Goal: Information Seeking & Learning: Understand process/instructions

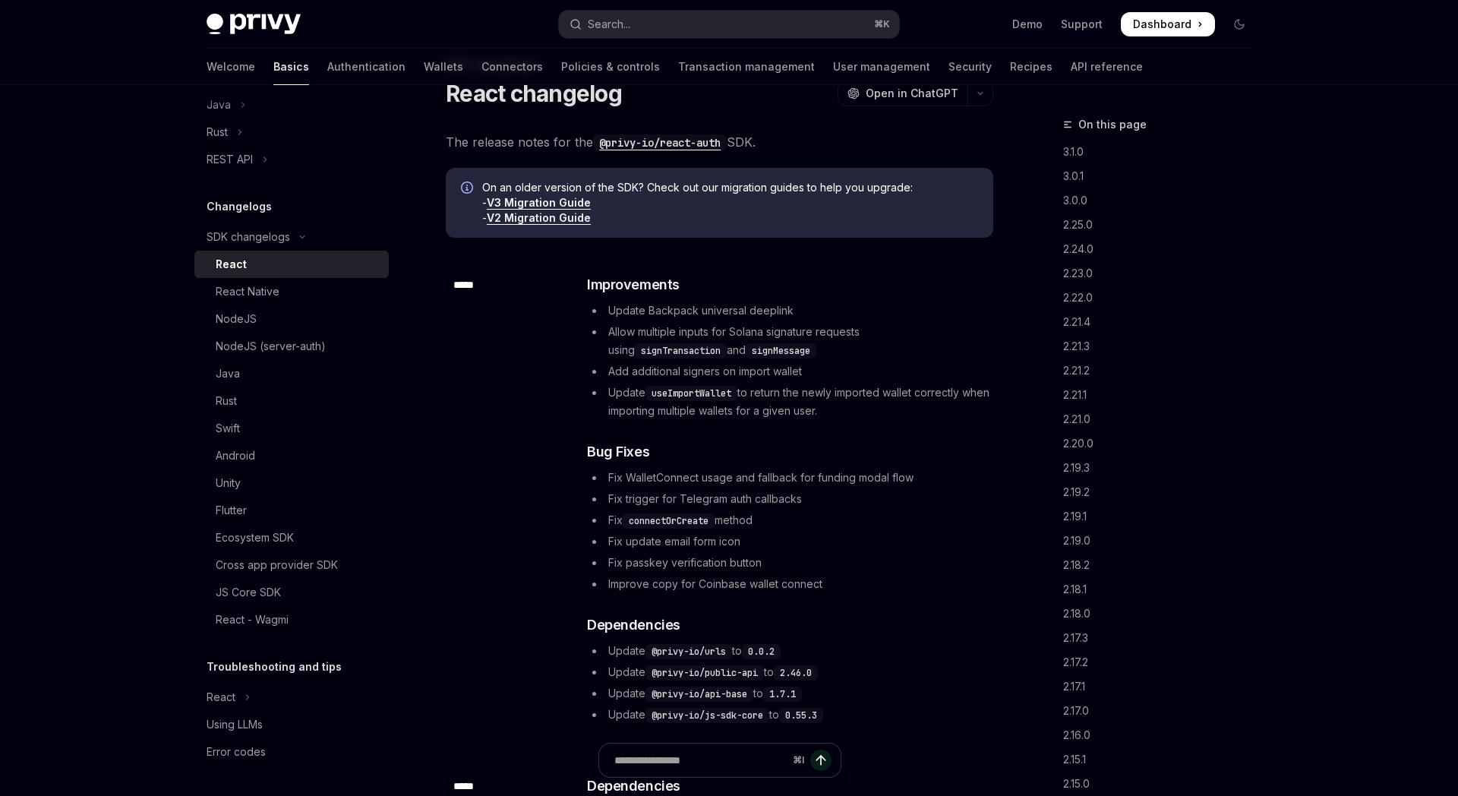
scroll to position [613, 0]
click at [1070, 55] on link "API reference" at bounding box center [1106, 67] width 72 height 36
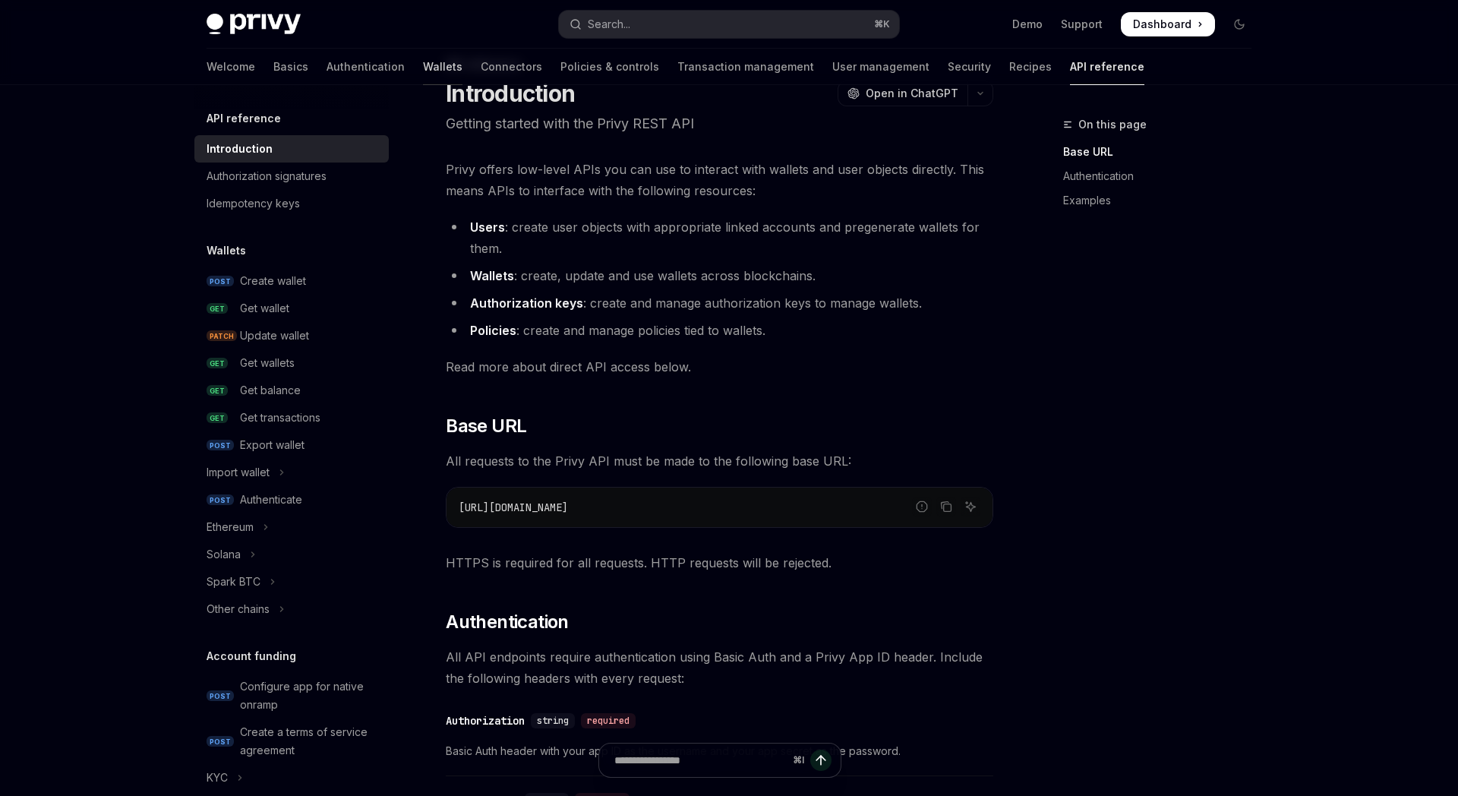
click at [423, 63] on link "Wallets" at bounding box center [442, 67] width 39 height 36
type textarea "*"
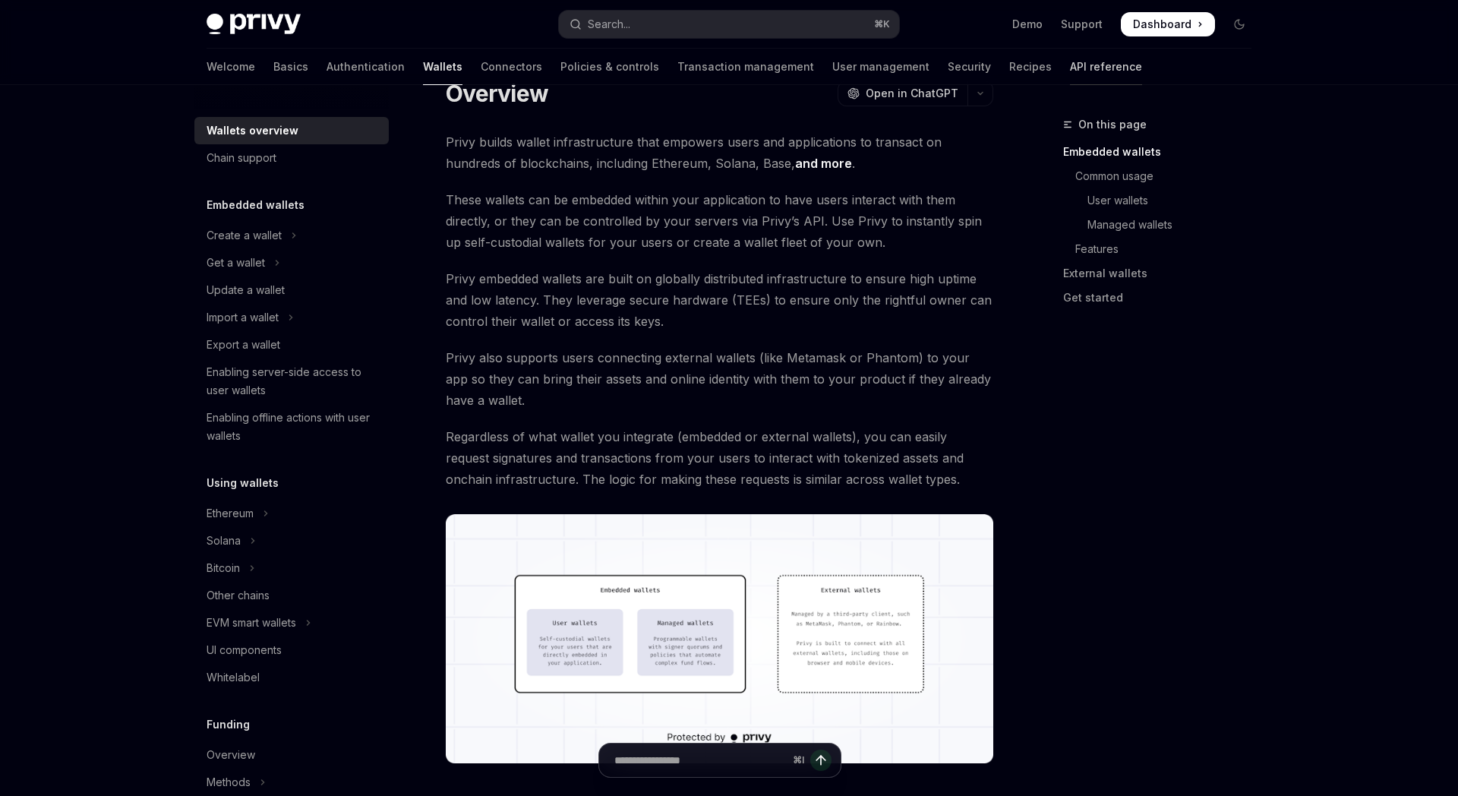
click at [1070, 57] on link "API reference" at bounding box center [1106, 67] width 72 height 36
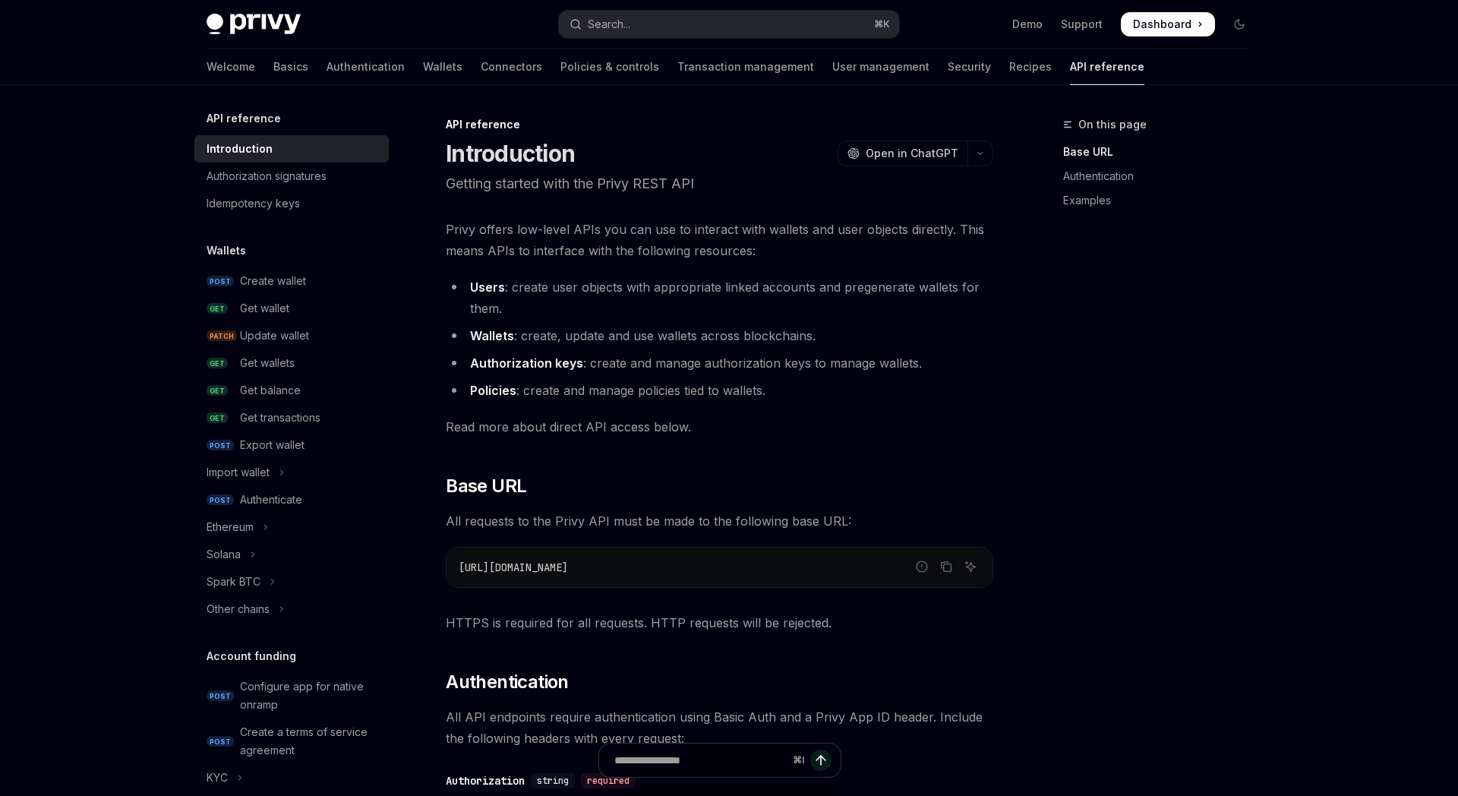
click at [560, 65] on link "Policies & controls" at bounding box center [609, 67] width 99 height 36
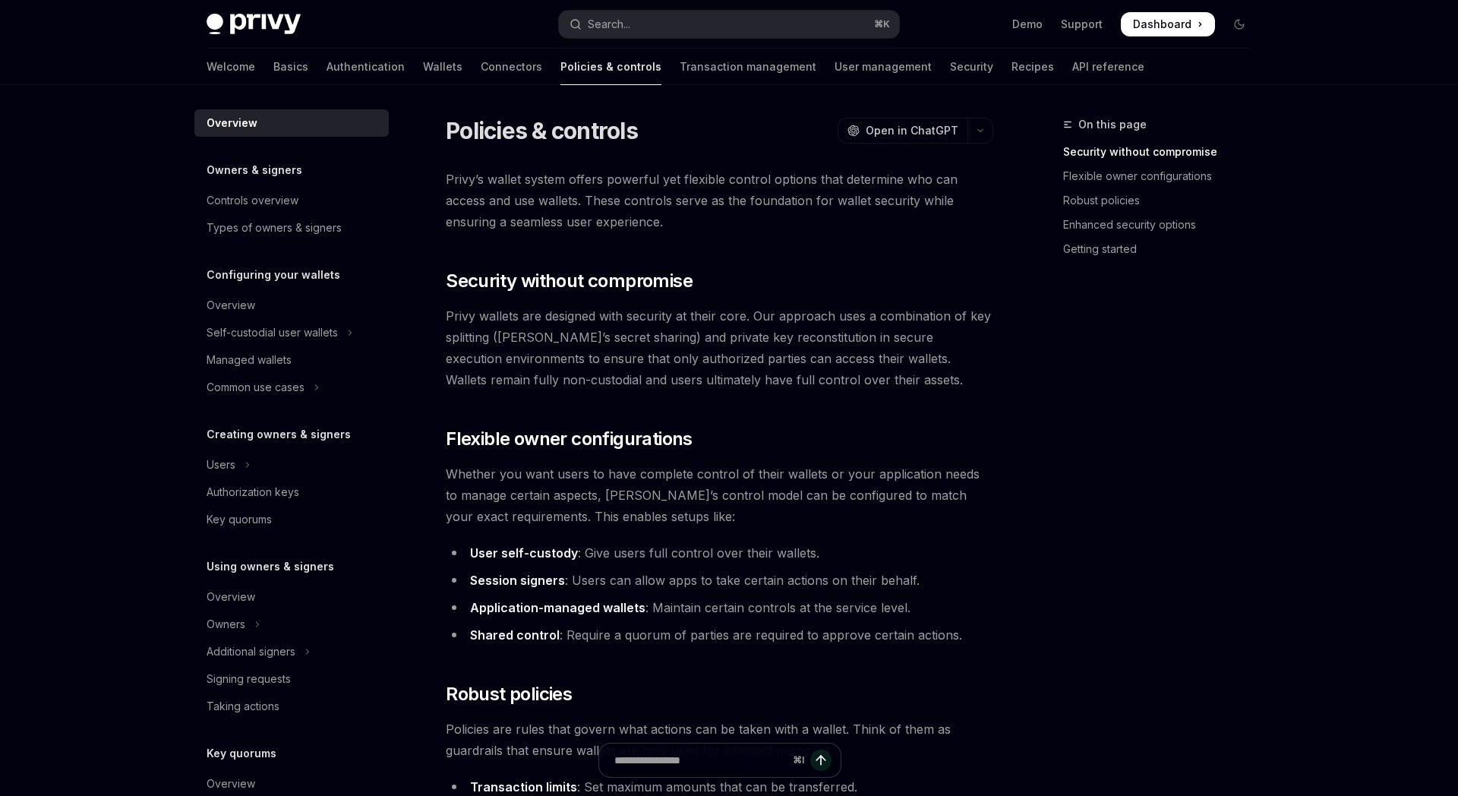
click at [389, 65] on div "Welcome Basics Authentication Wallets Connectors Policies & controls Transactio…" at bounding box center [675, 67] width 938 height 36
click at [423, 65] on link "Wallets" at bounding box center [442, 67] width 39 height 36
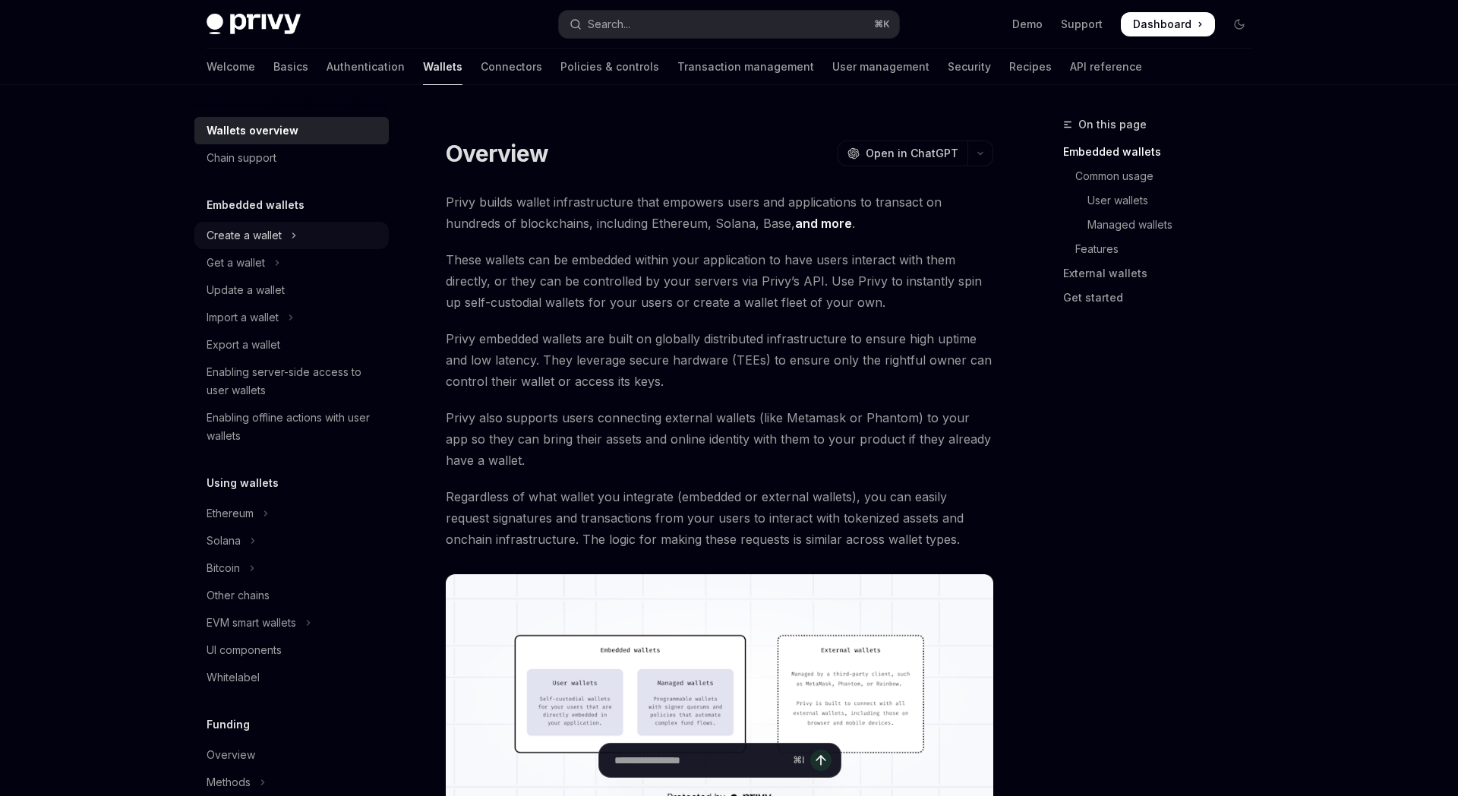
click at [299, 241] on button "Create a wallet" at bounding box center [291, 235] width 194 height 27
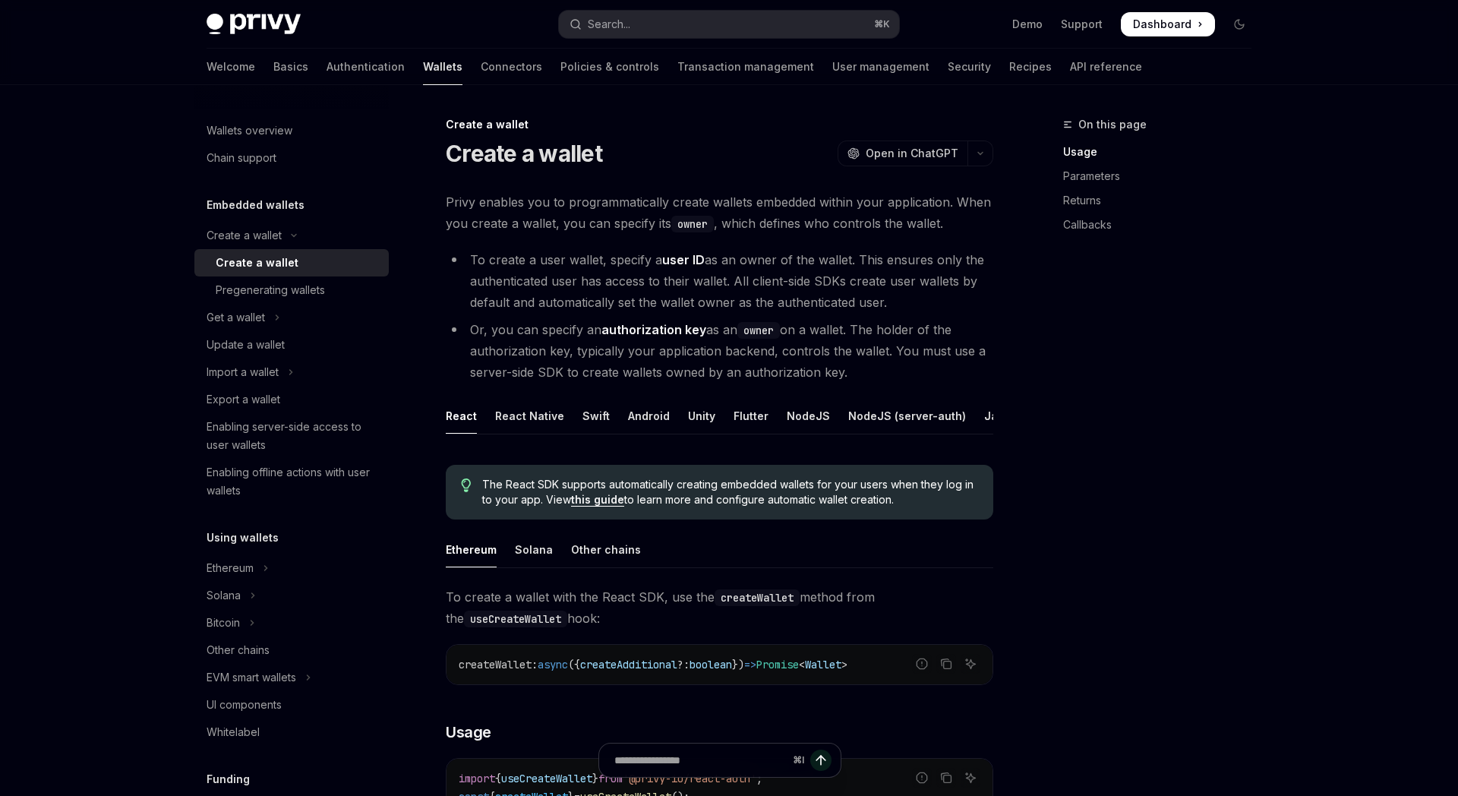
click at [300, 267] on div "Create a wallet" at bounding box center [298, 263] width 164 height 18
click at [791, 418] on div "NodeJS" at bounding box center [808, 416] width 43 height 36
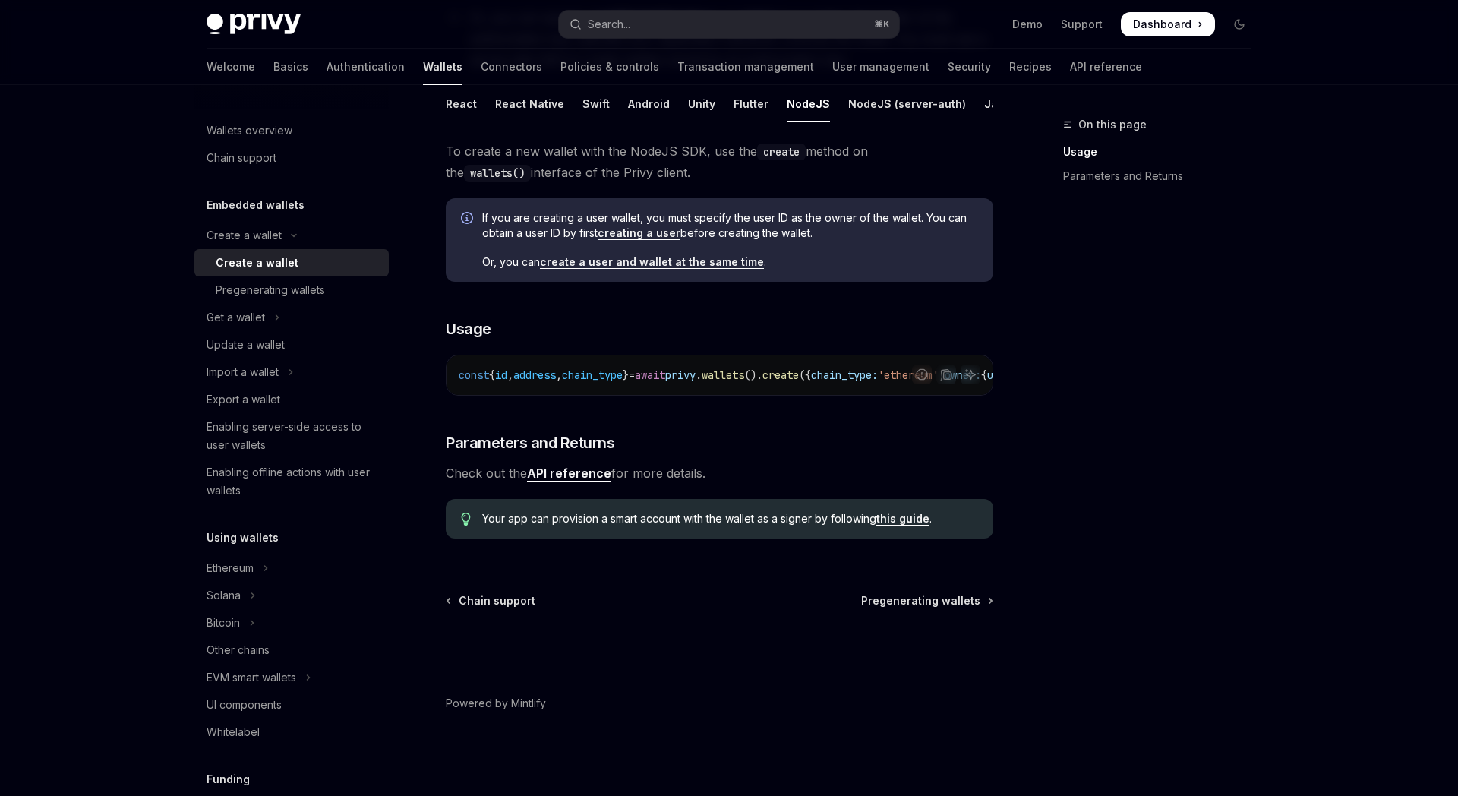
scroll to position [0, 306]
click at [597, 471] on link "API reference" at bounding box center [569, 473] width 84 height 16
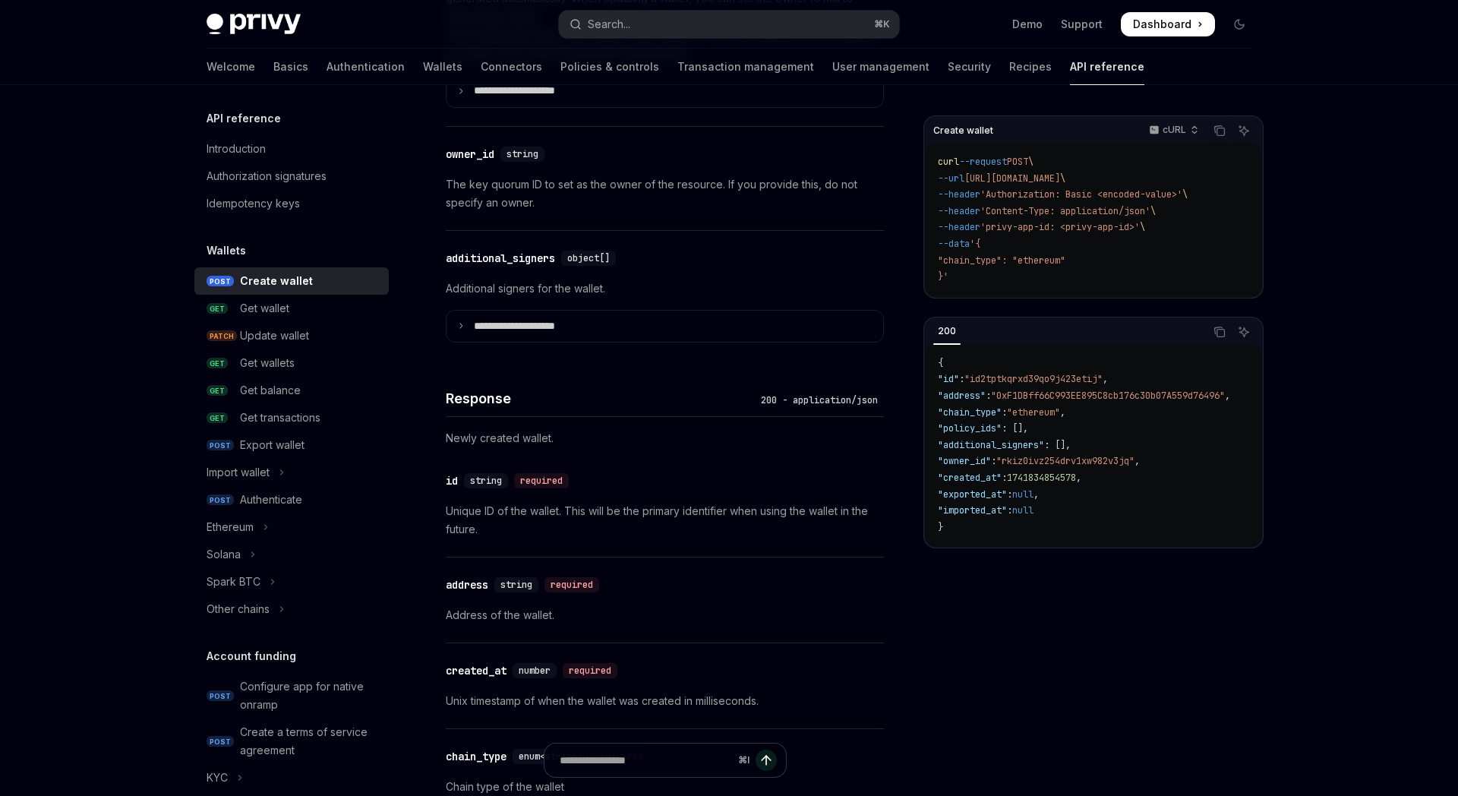
scroll to position [953, 0]
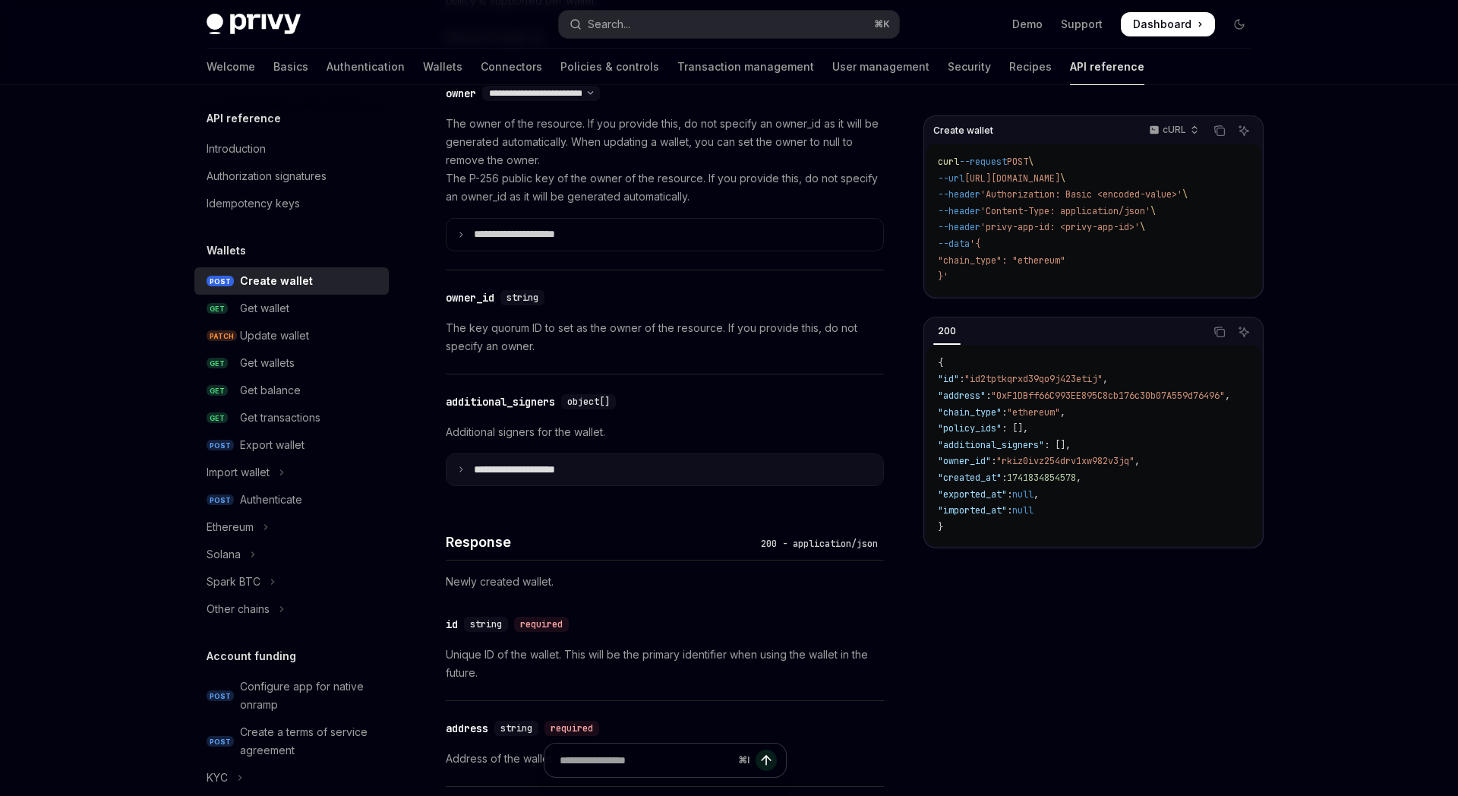
click at [603, 462] on summary "**********" at bounding box center [664, 470] width 437 height 32
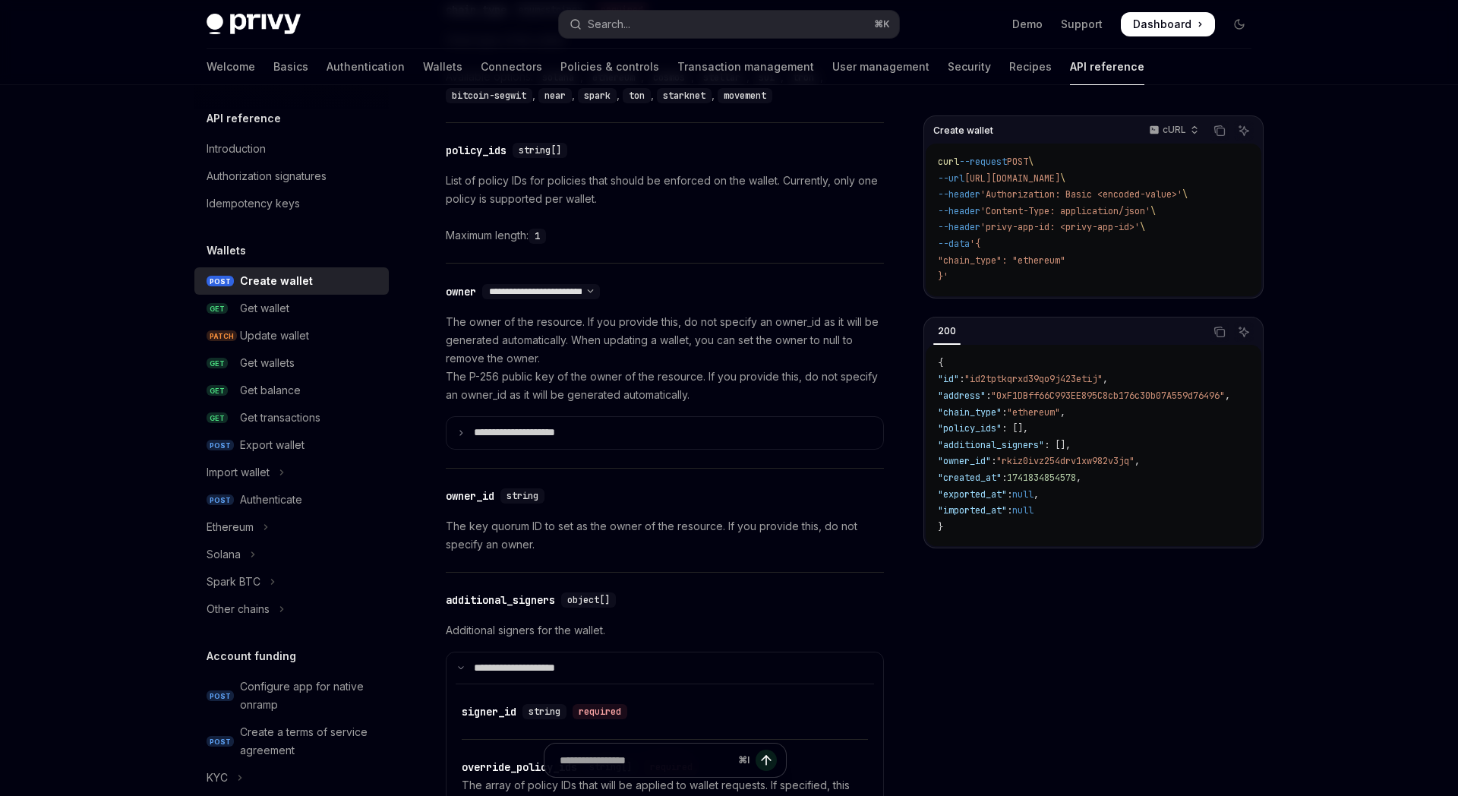
scroll to position [0, 0]
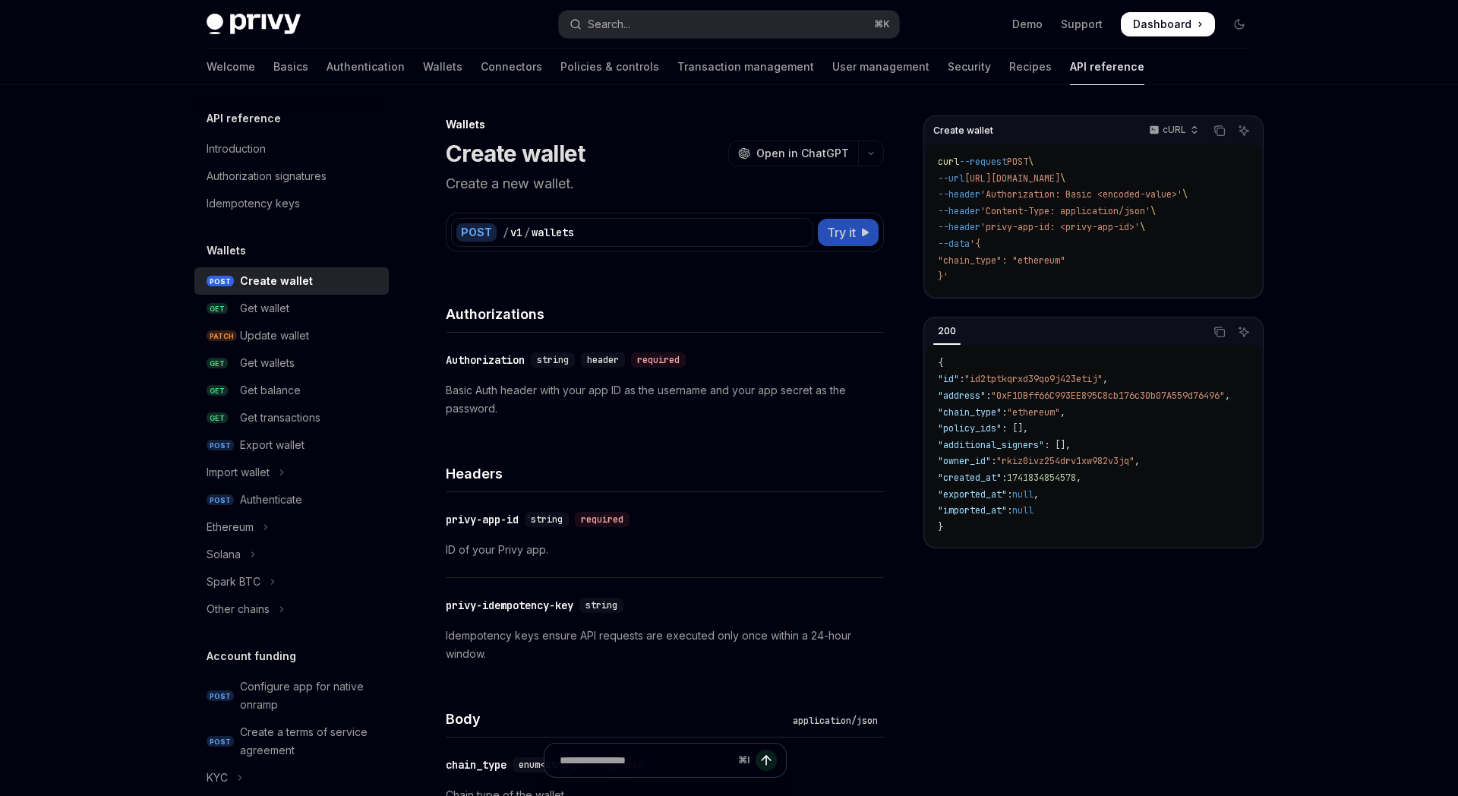
click at [843, 230] on span "Try it" at bounding box center [841, 232] width 29 height 18
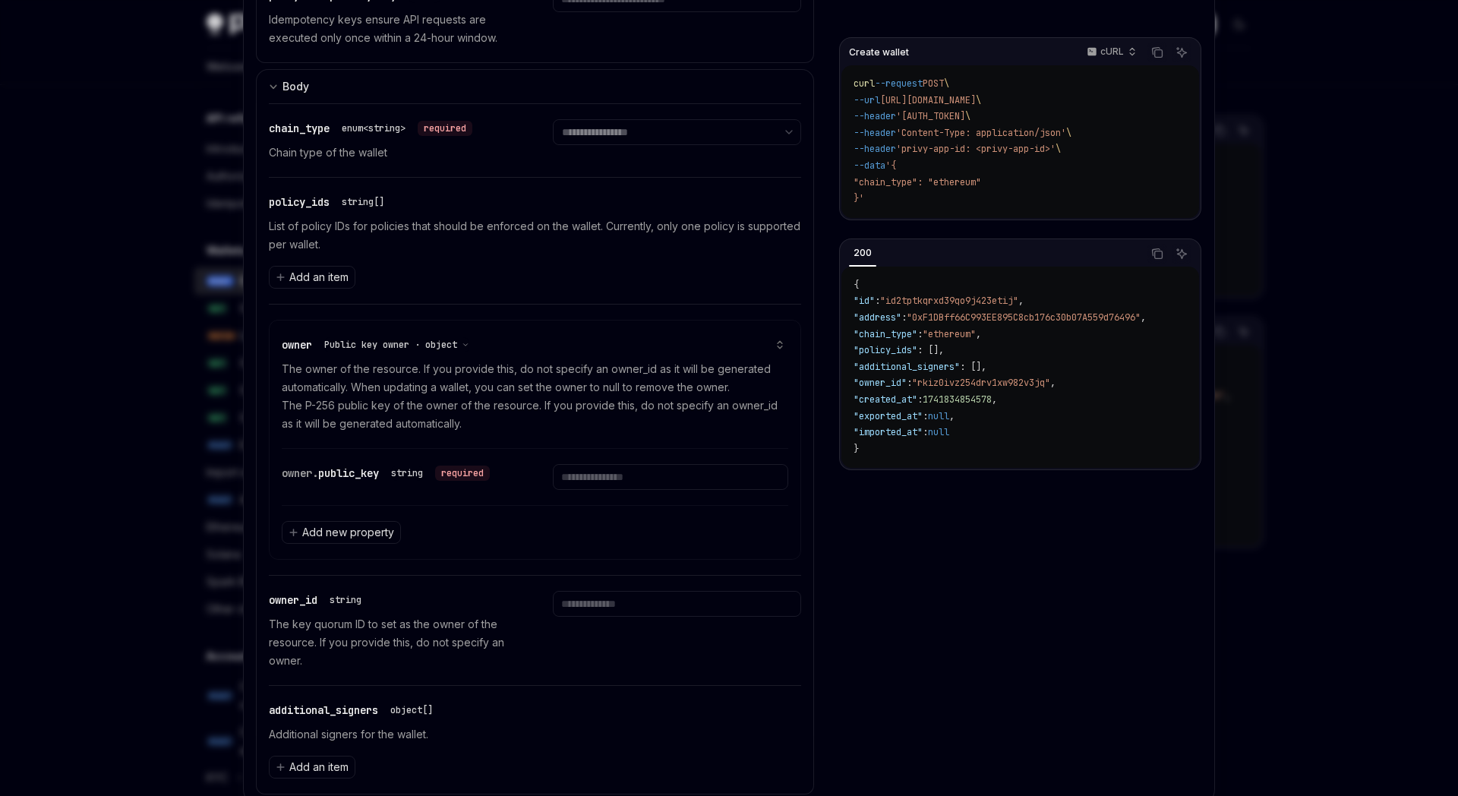
scroll to position [491, 0]
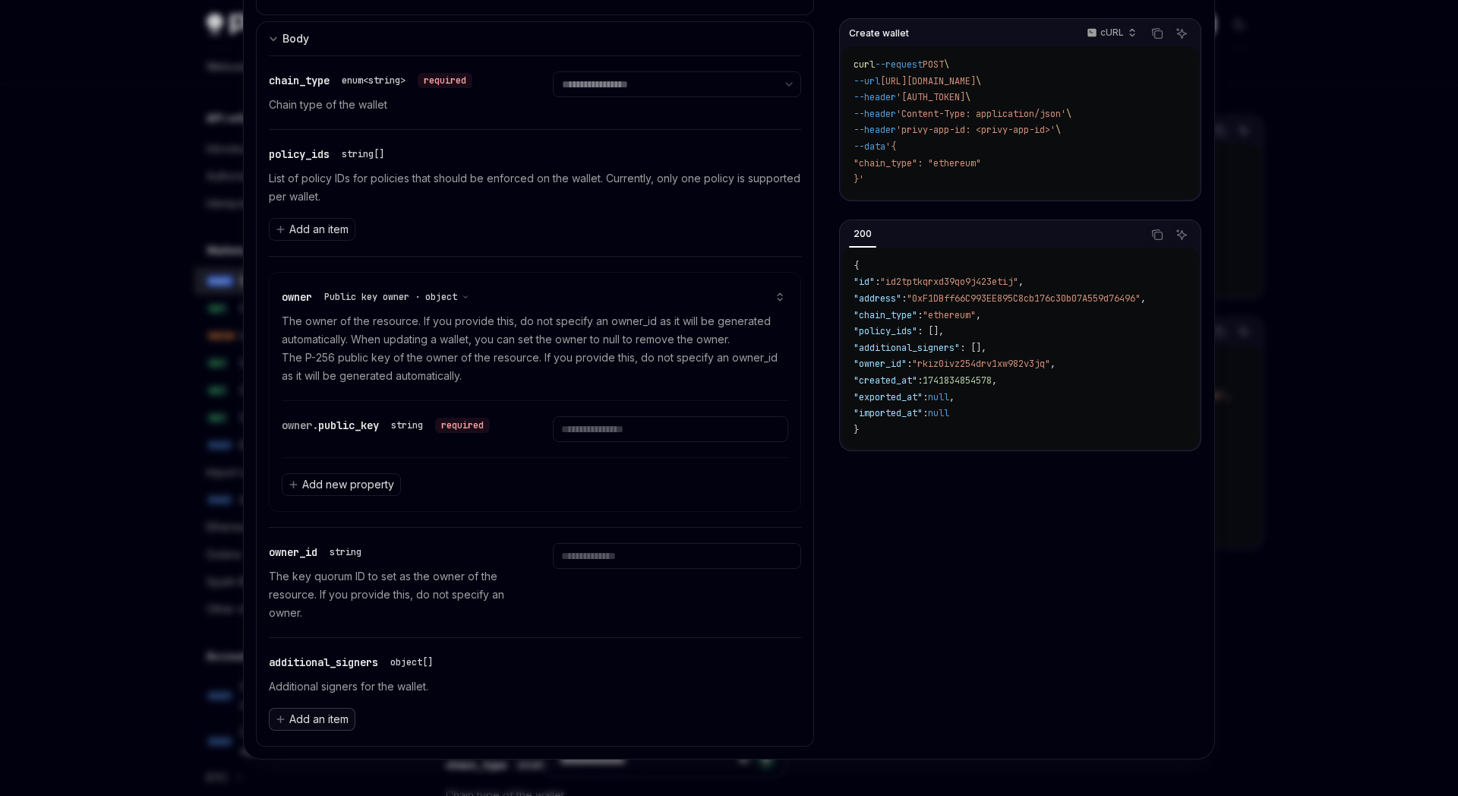
click at [336, 719] on span "Add an item" at bounding box center [318, 718] width 59 height 15
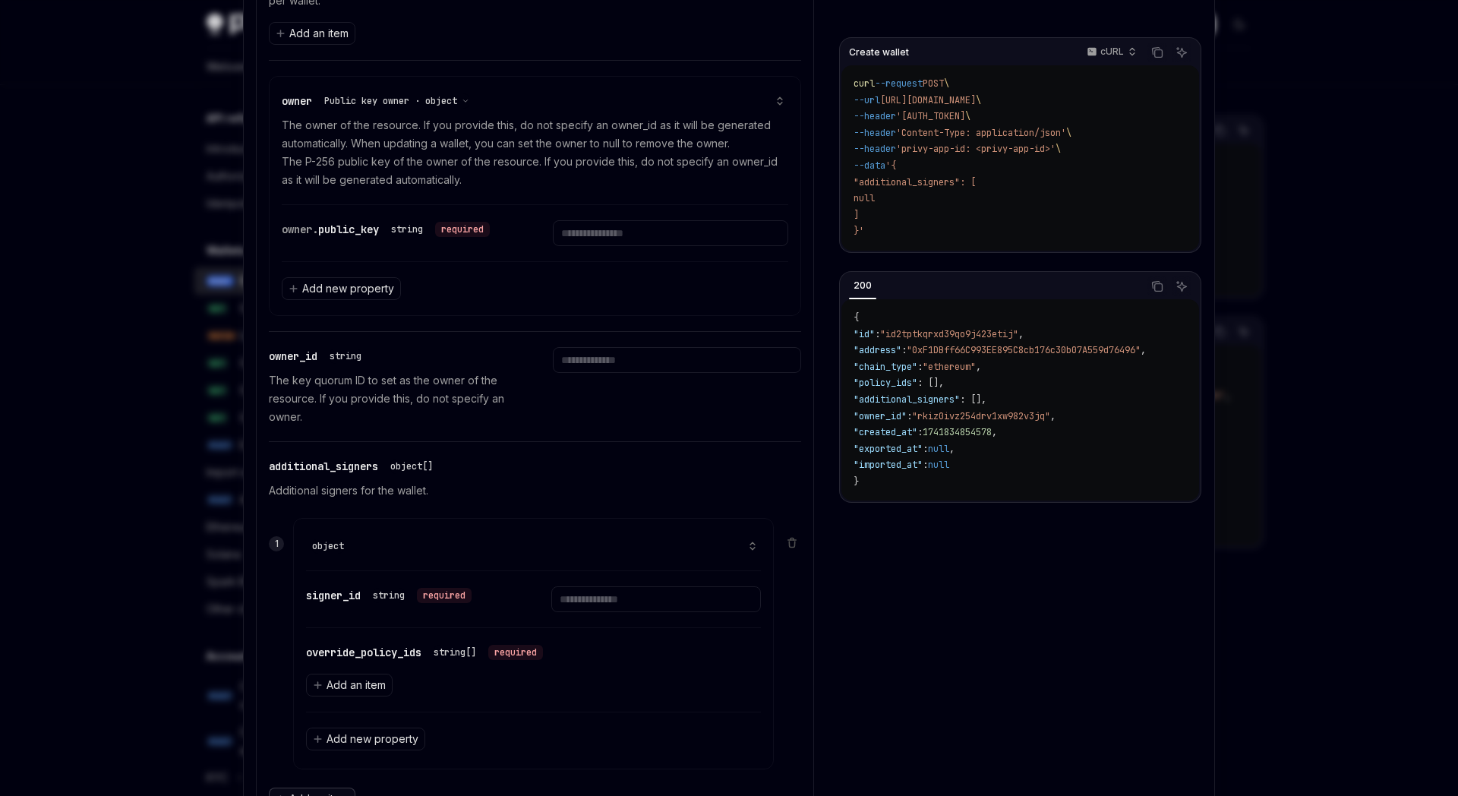
scroll to position [767, 0]
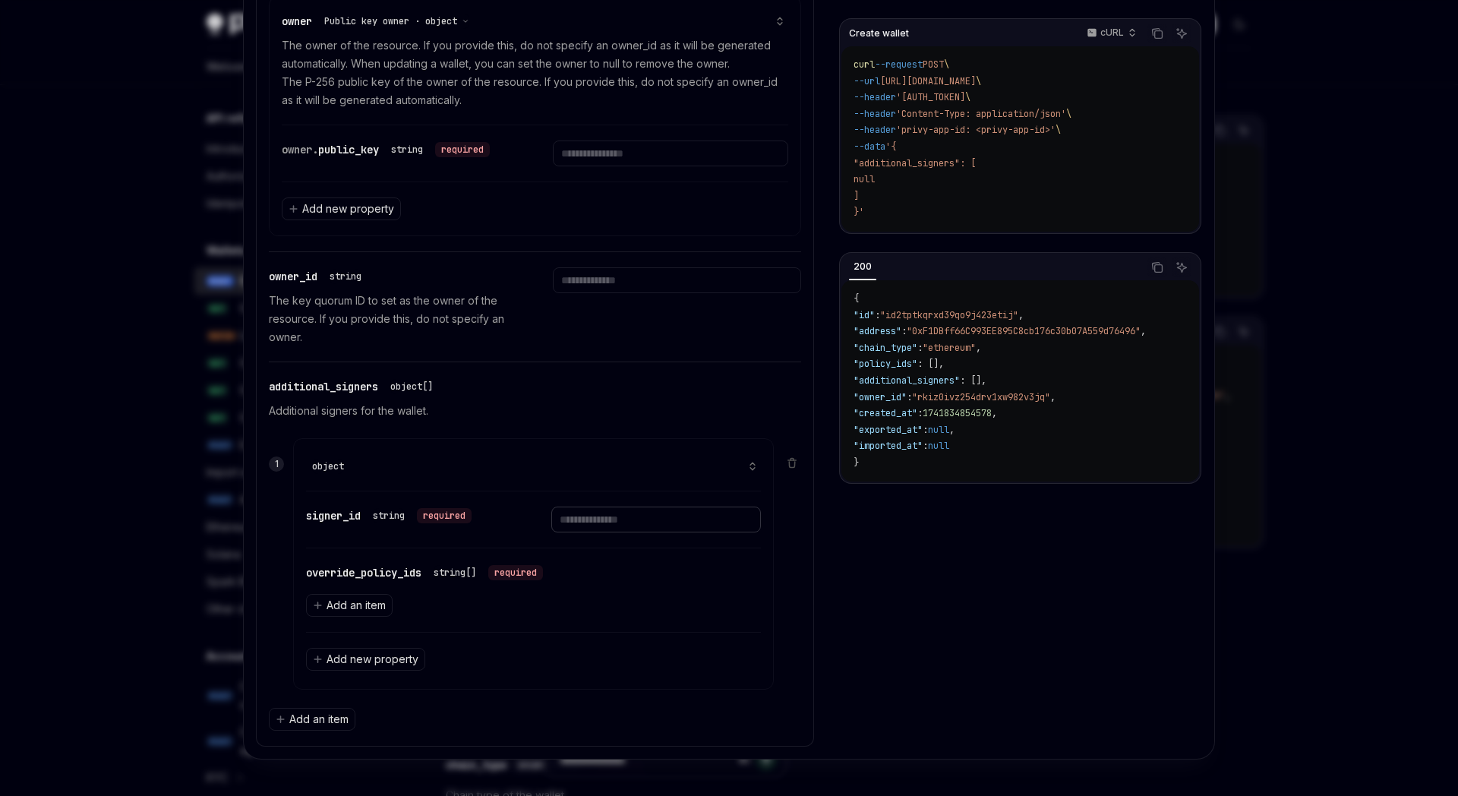
click at [607, 526] on input "Enter signer_id" at bounding box center [655, 519] width 209 height 26
click at [339, 519] on span "signer_id" at bounding box center [333, 516] width 55 height 14
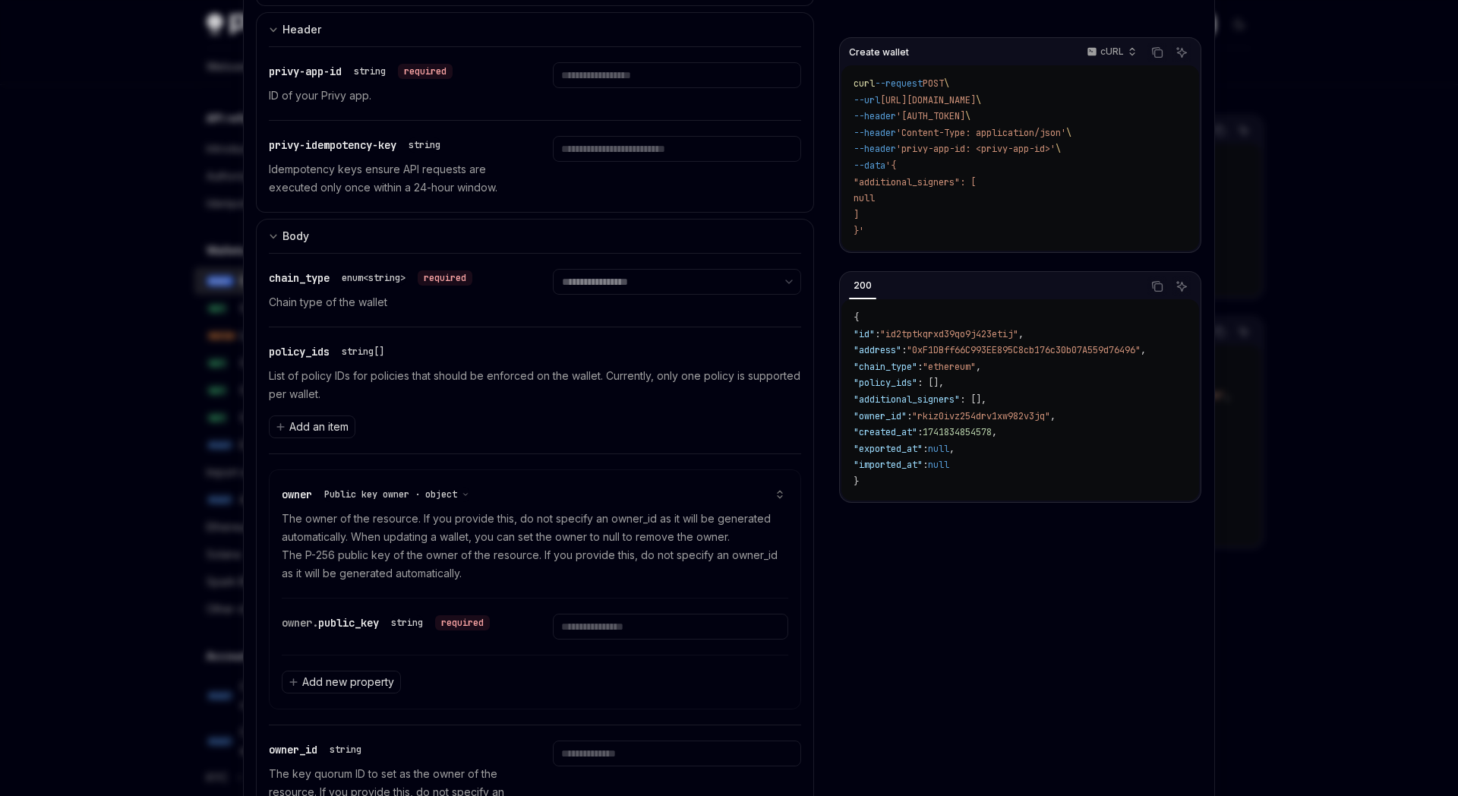
scroll to position [292, 0]
click at [475, 550] on p "The owner of the resource. If you provide this, do not specify an owner_id as i…" at bounding box center [535, 548] width 506 height 73
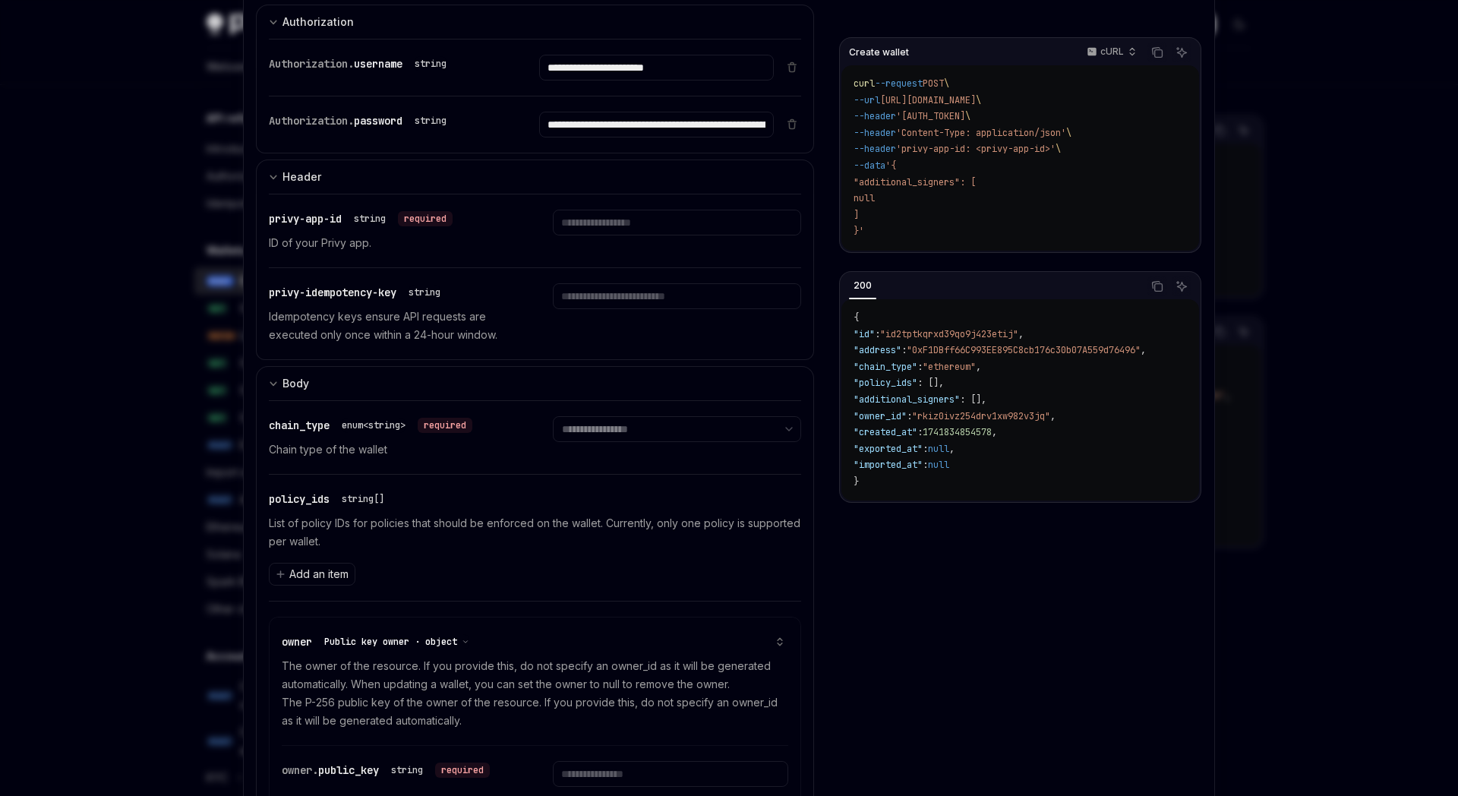
scroll to position [137, 0]
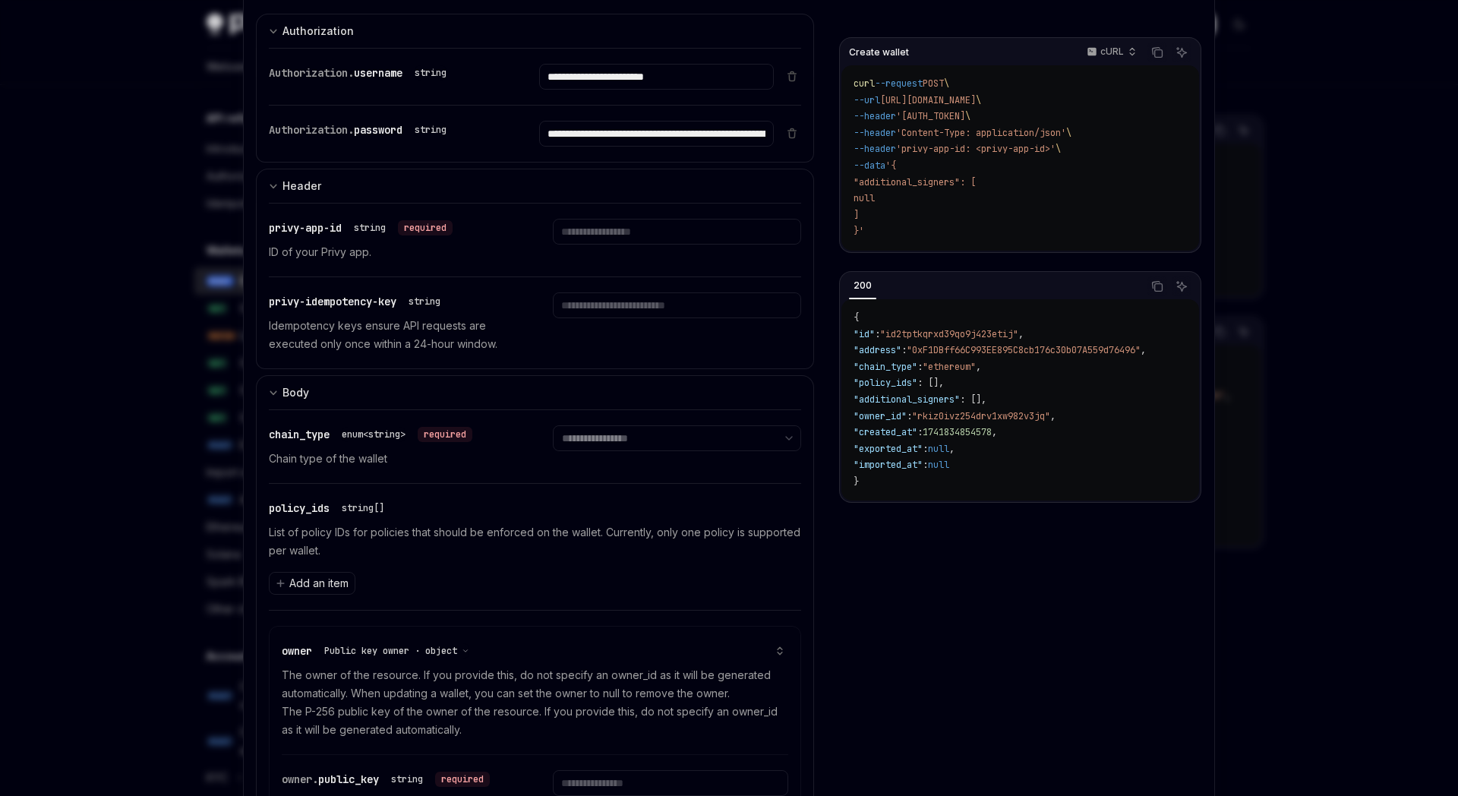
click at [109, 220] on div at bounding box center [729, 398] width 1458 height 796
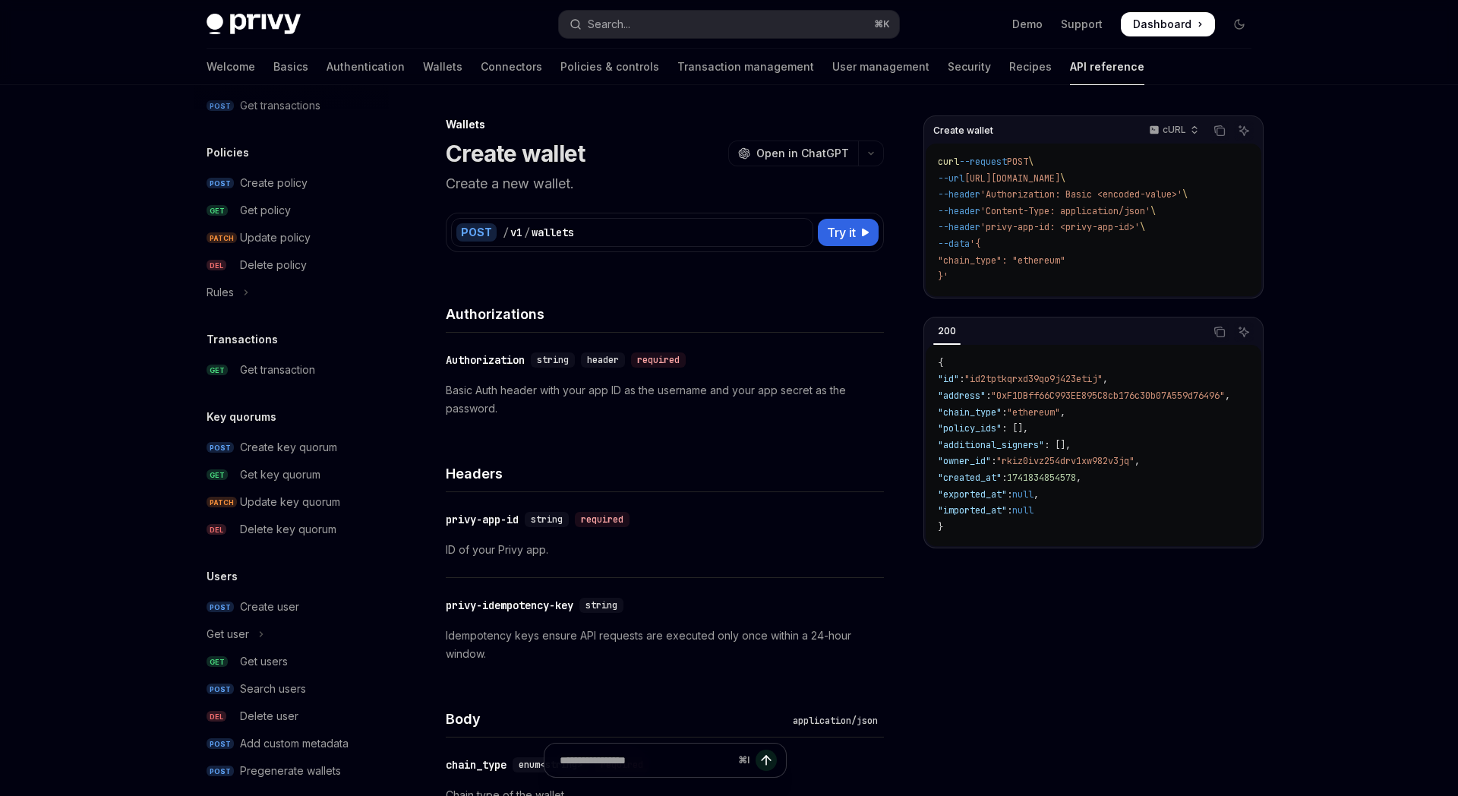
scroll to position [800, 0]
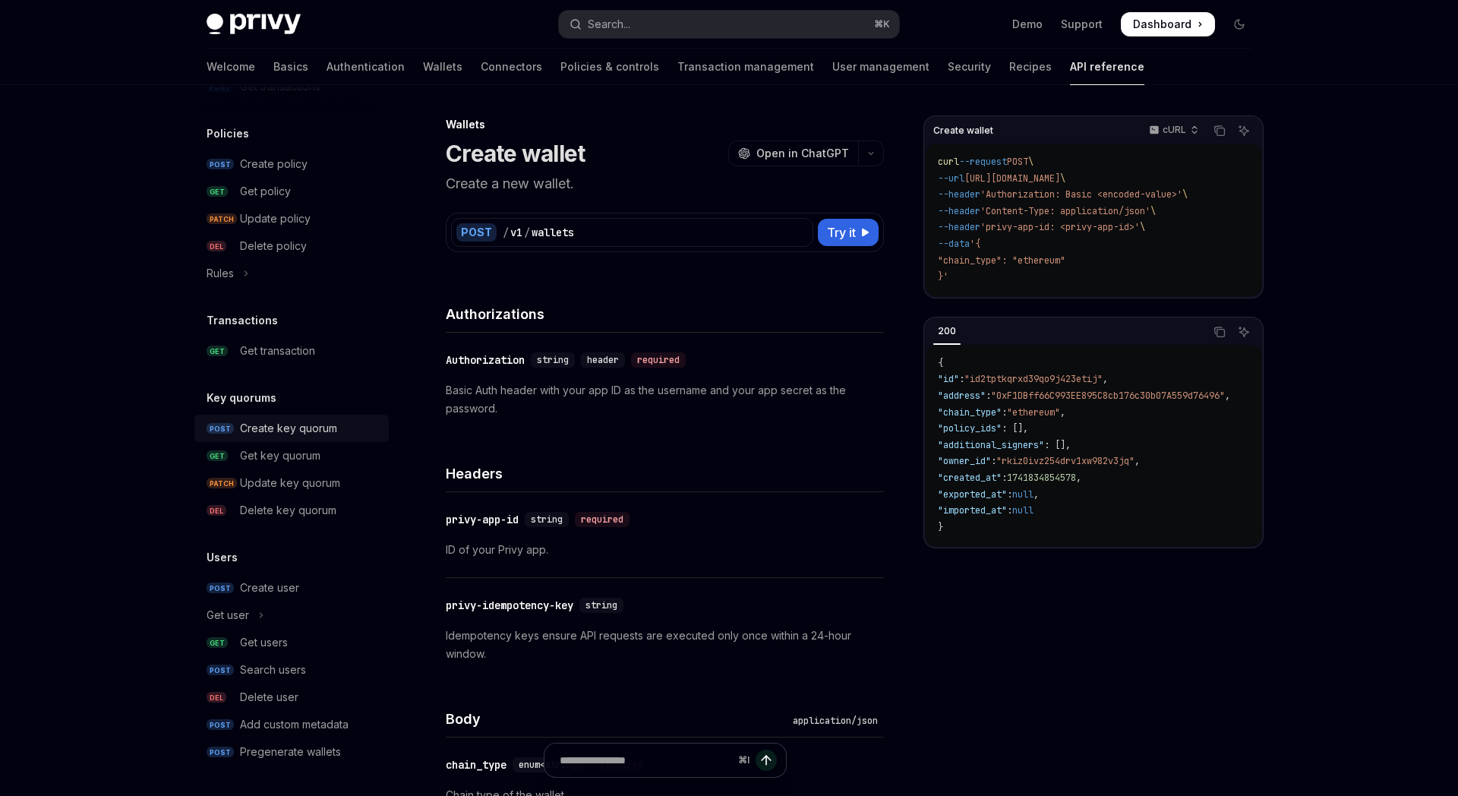
click at [277, 427] on div "Create key quorum" at bounding box center [288, 428] width 97 height 18
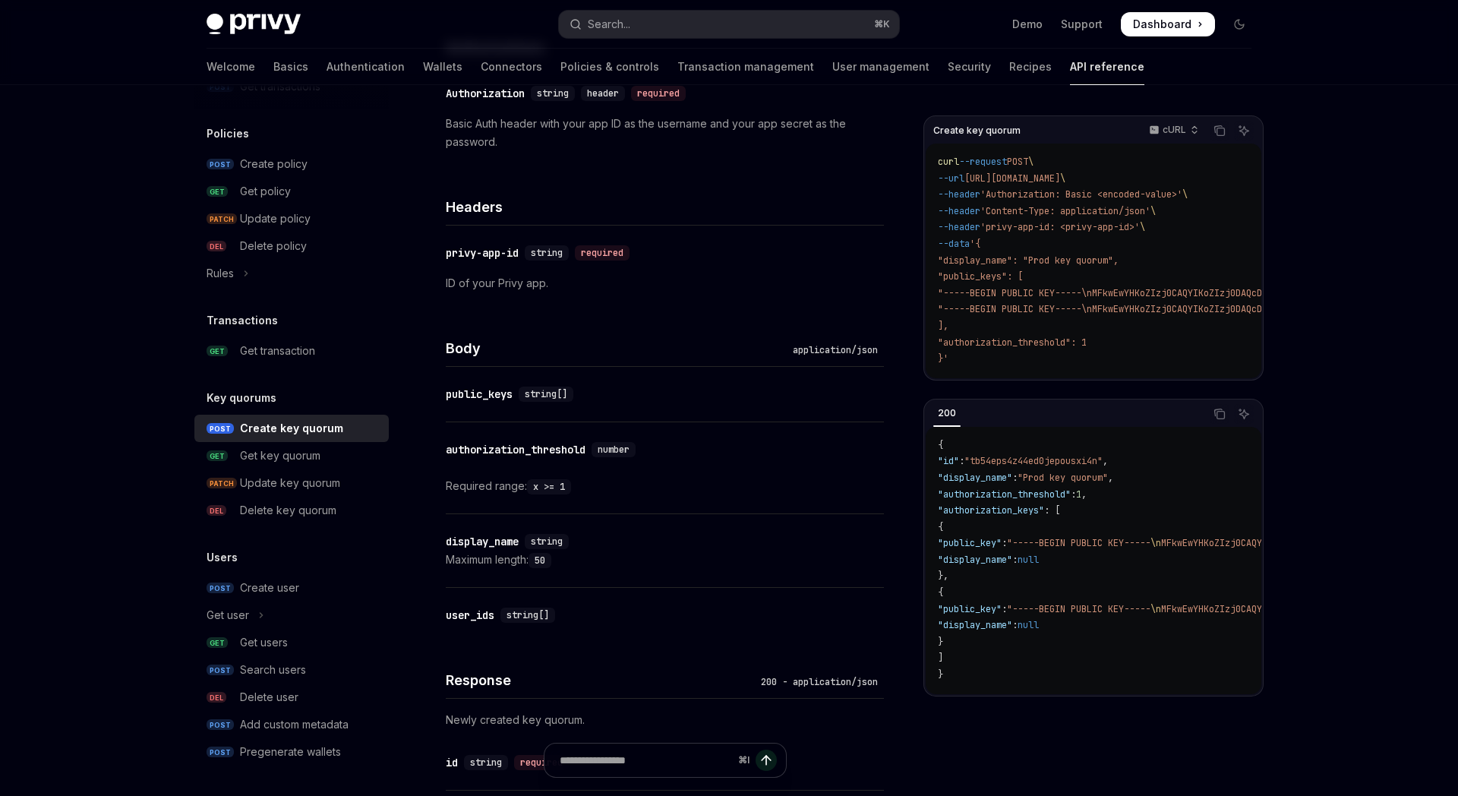
scroll to position [267, 0]
click at [635, 598] on div "​ user_ids string[]" at bounding box center [665, 614] width 438 height 55
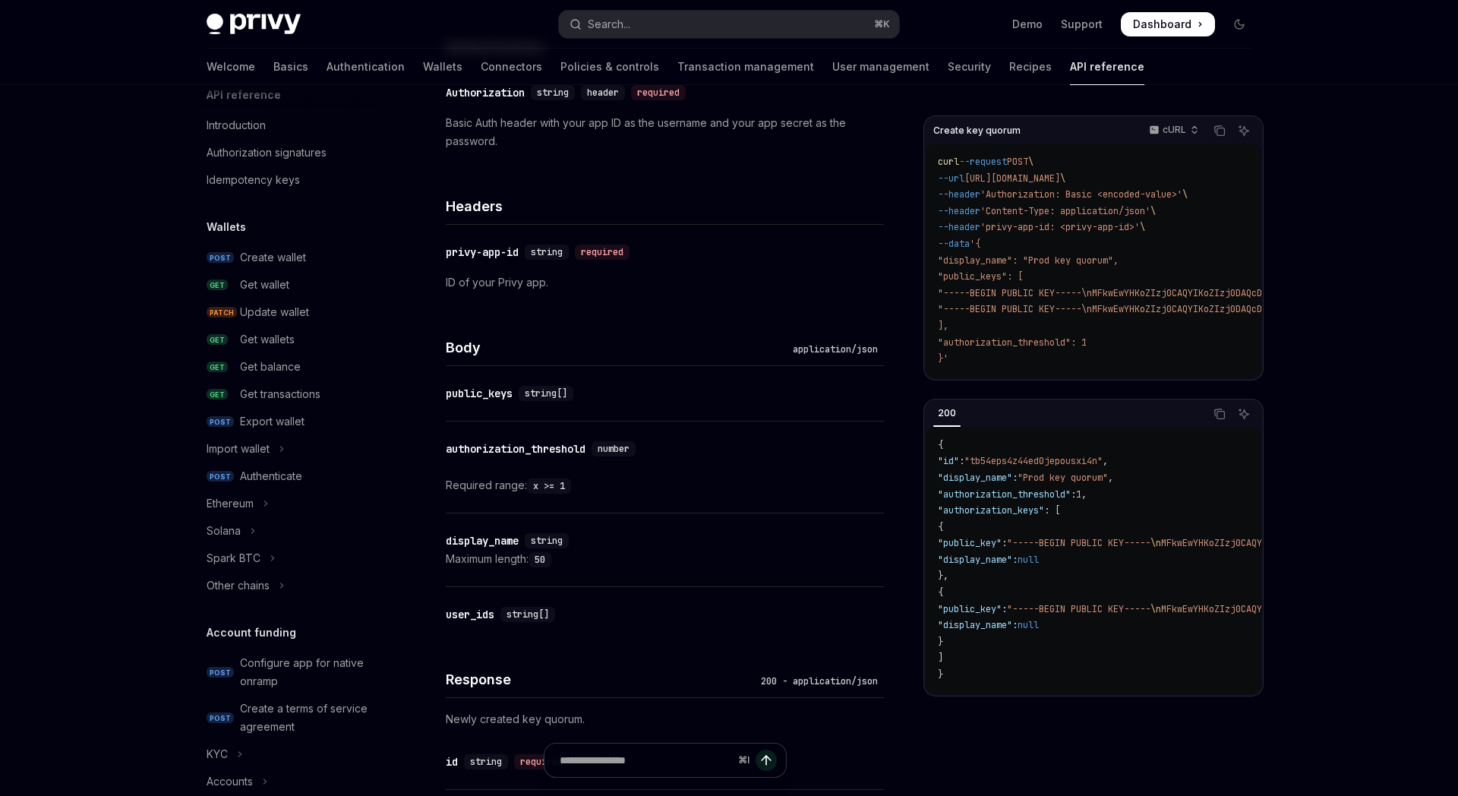
scroll to position [0, 0]
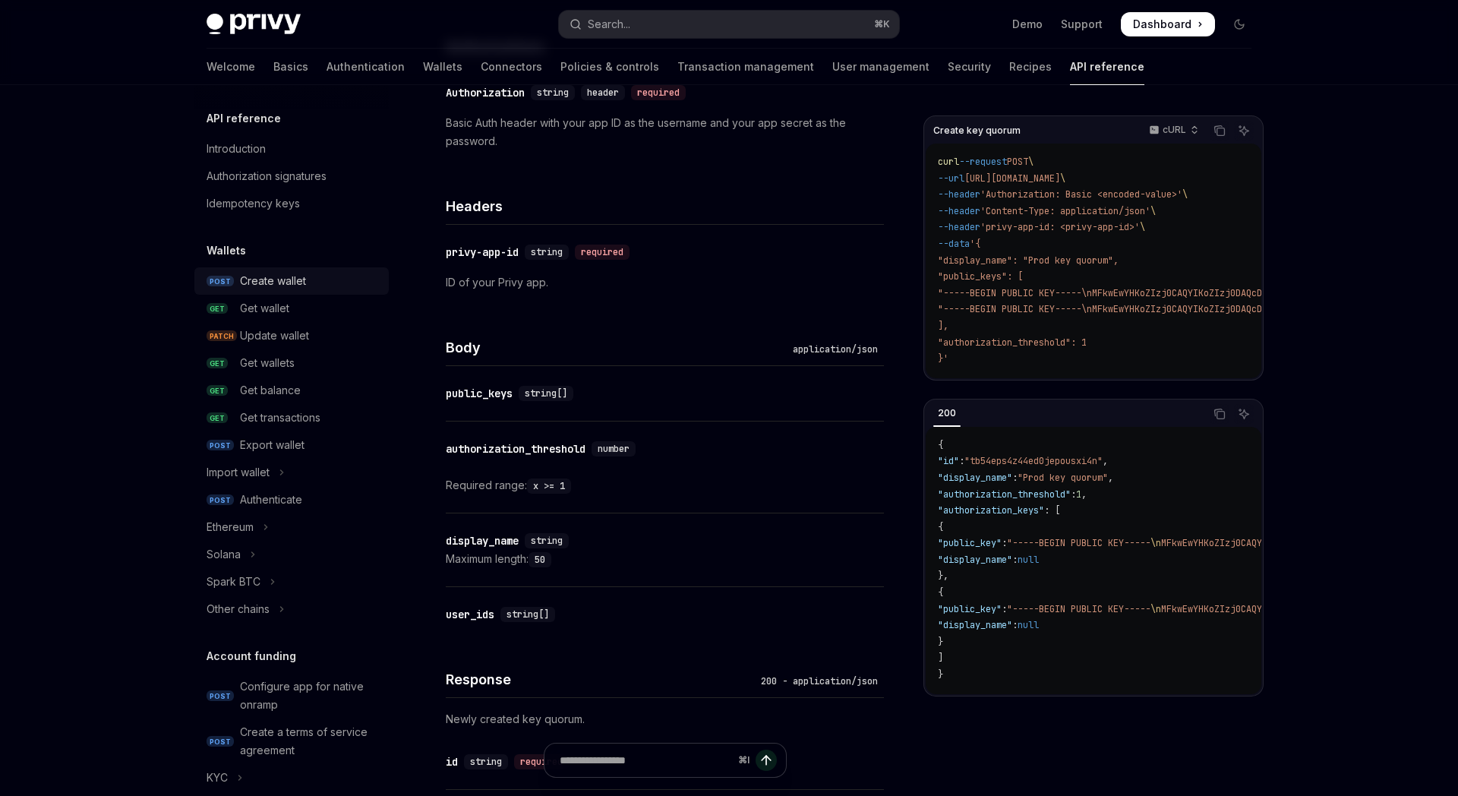
click at [298, 282] on div "Create wallet" at bounding box center [273, 281] width 66 height 18
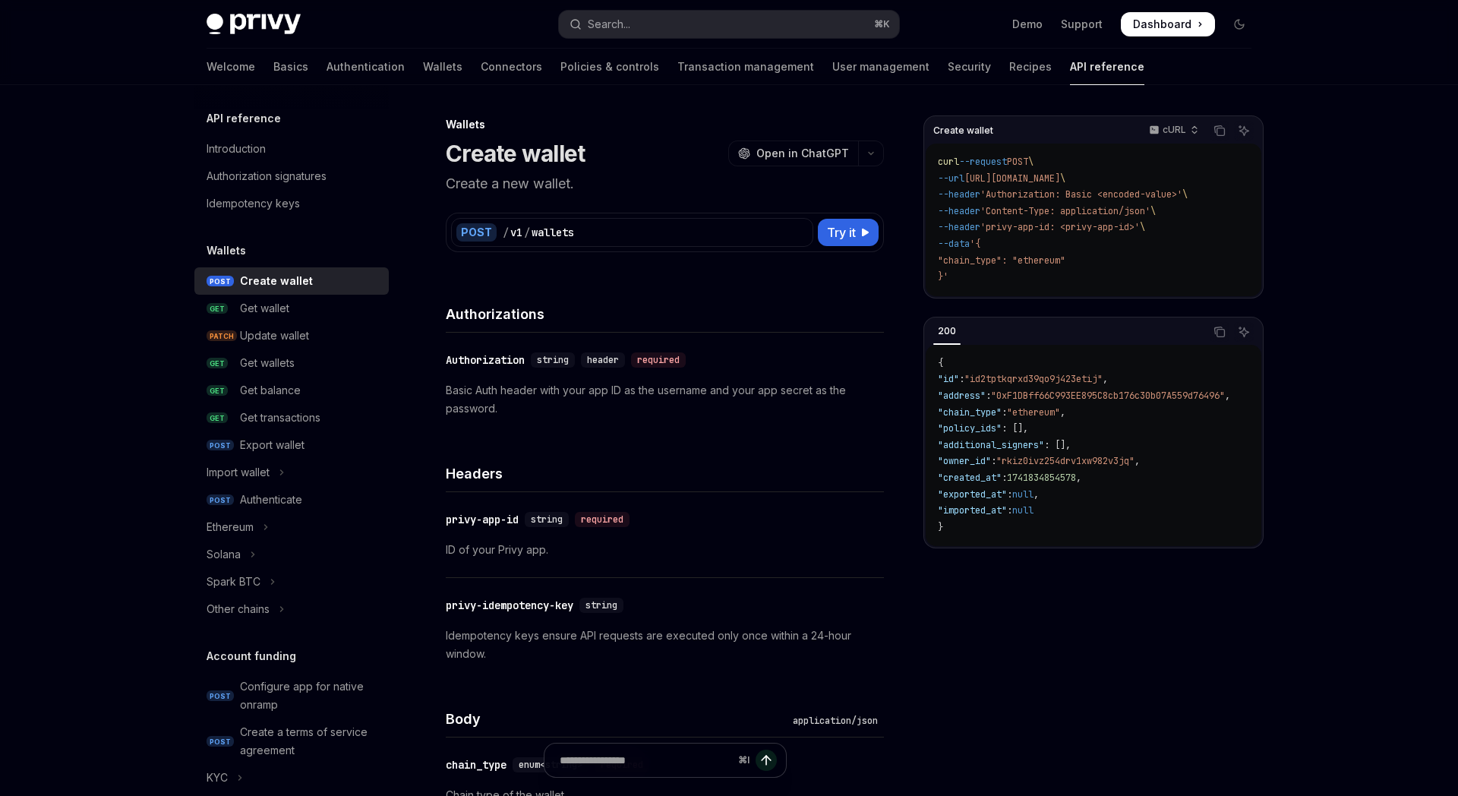
click at [735, 326] on div "Authorizations" at bounding box center [665, 304] width 438 height 56
click at [273, 65] on link "Basics" at bounding box center [290, 67] width 35 height 36
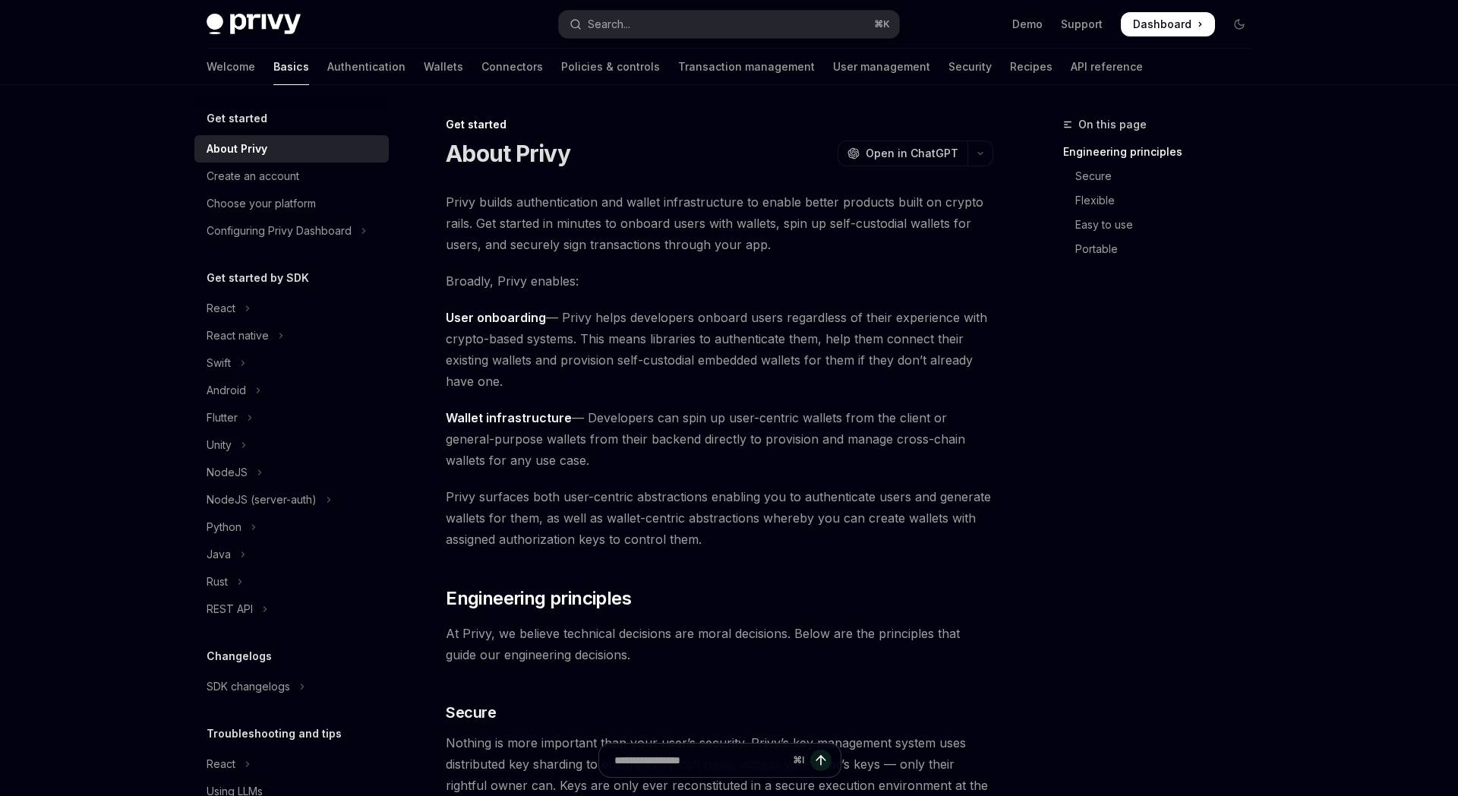
scroll to position [67, 0]
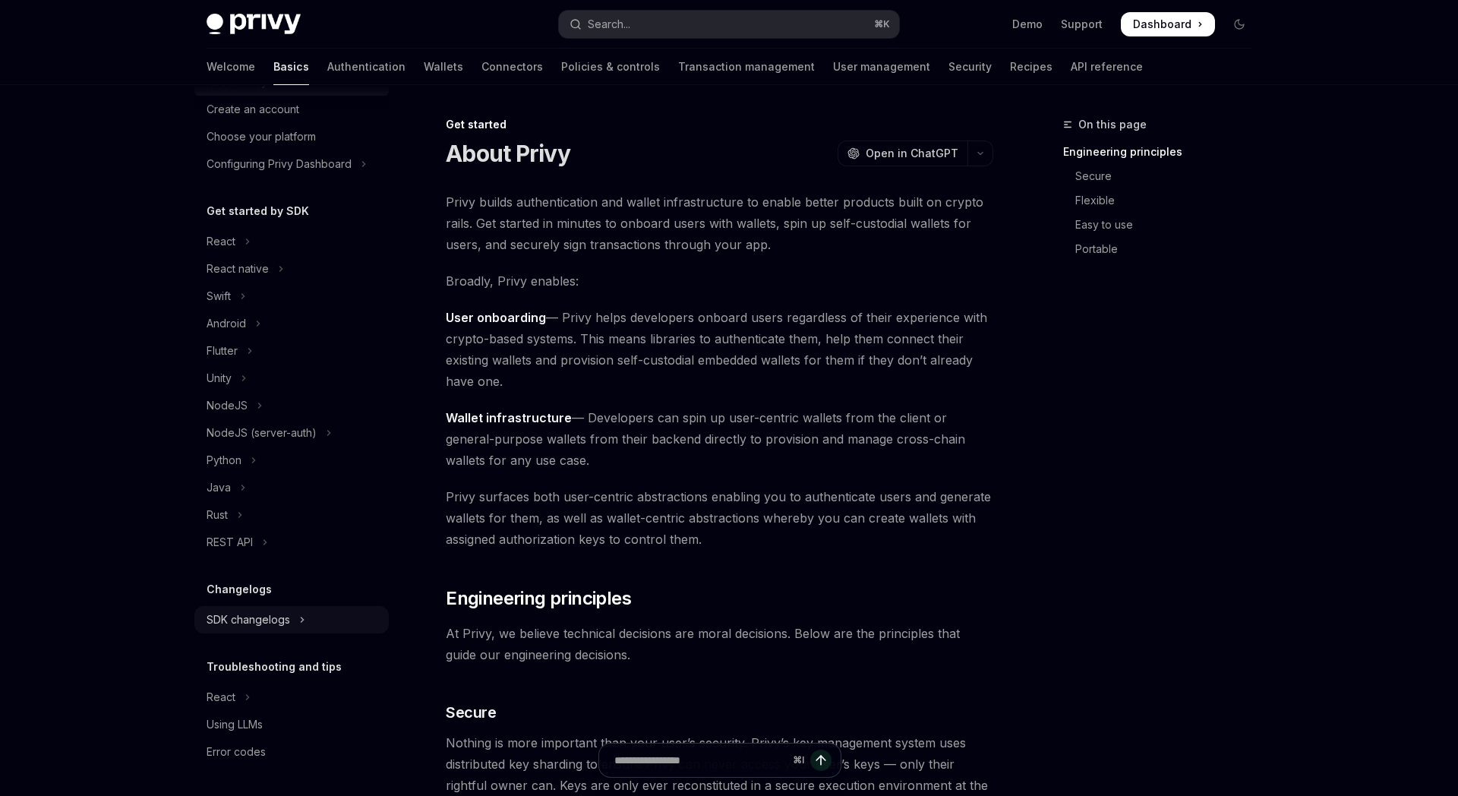
click at [259, 618] on div "SDK changelogs" at bounding box center [248, 619] width 84 height 18
type textarea "*"
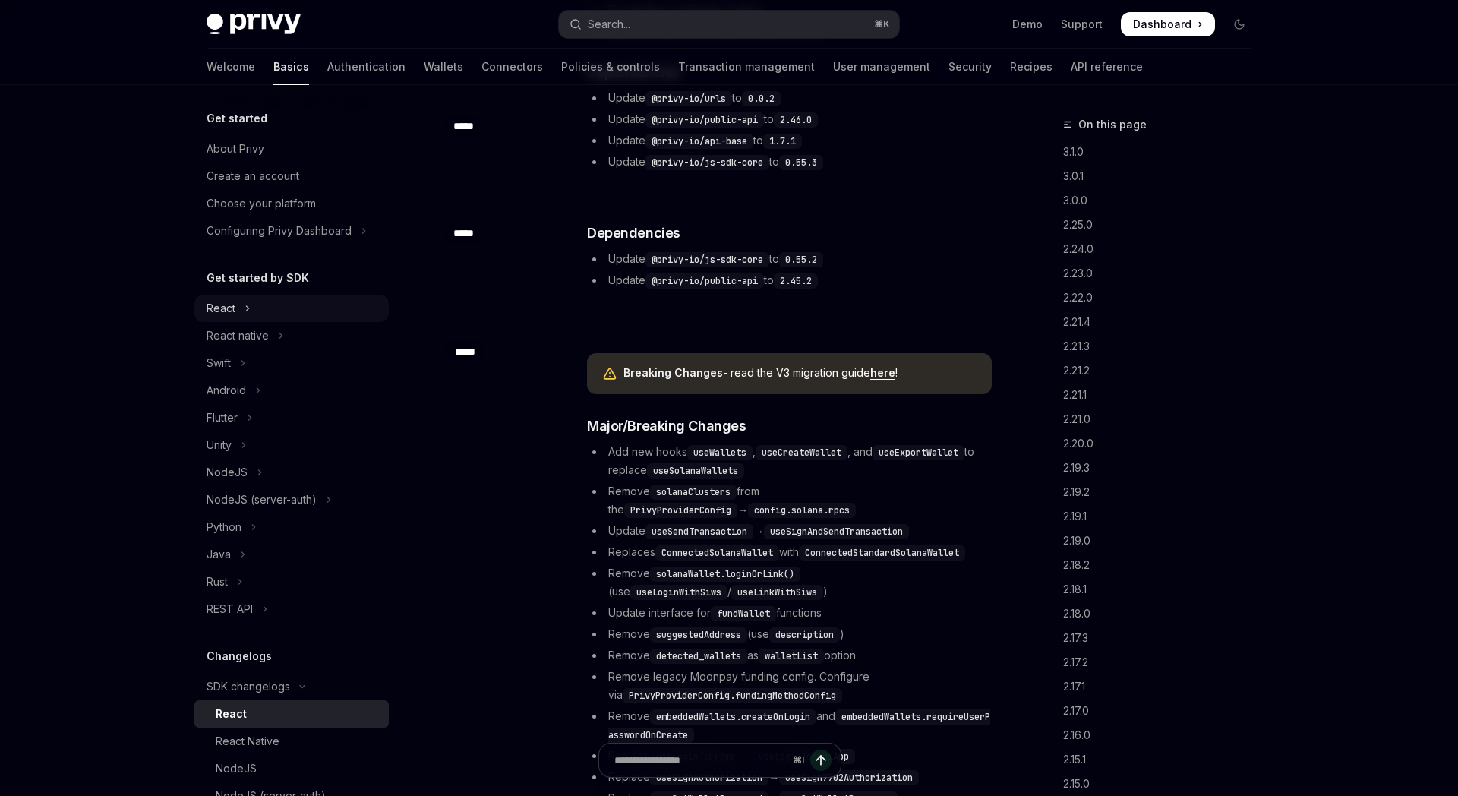
click at [257, 310] on button "React" at bounding box center [291, 308] width 194 height 27
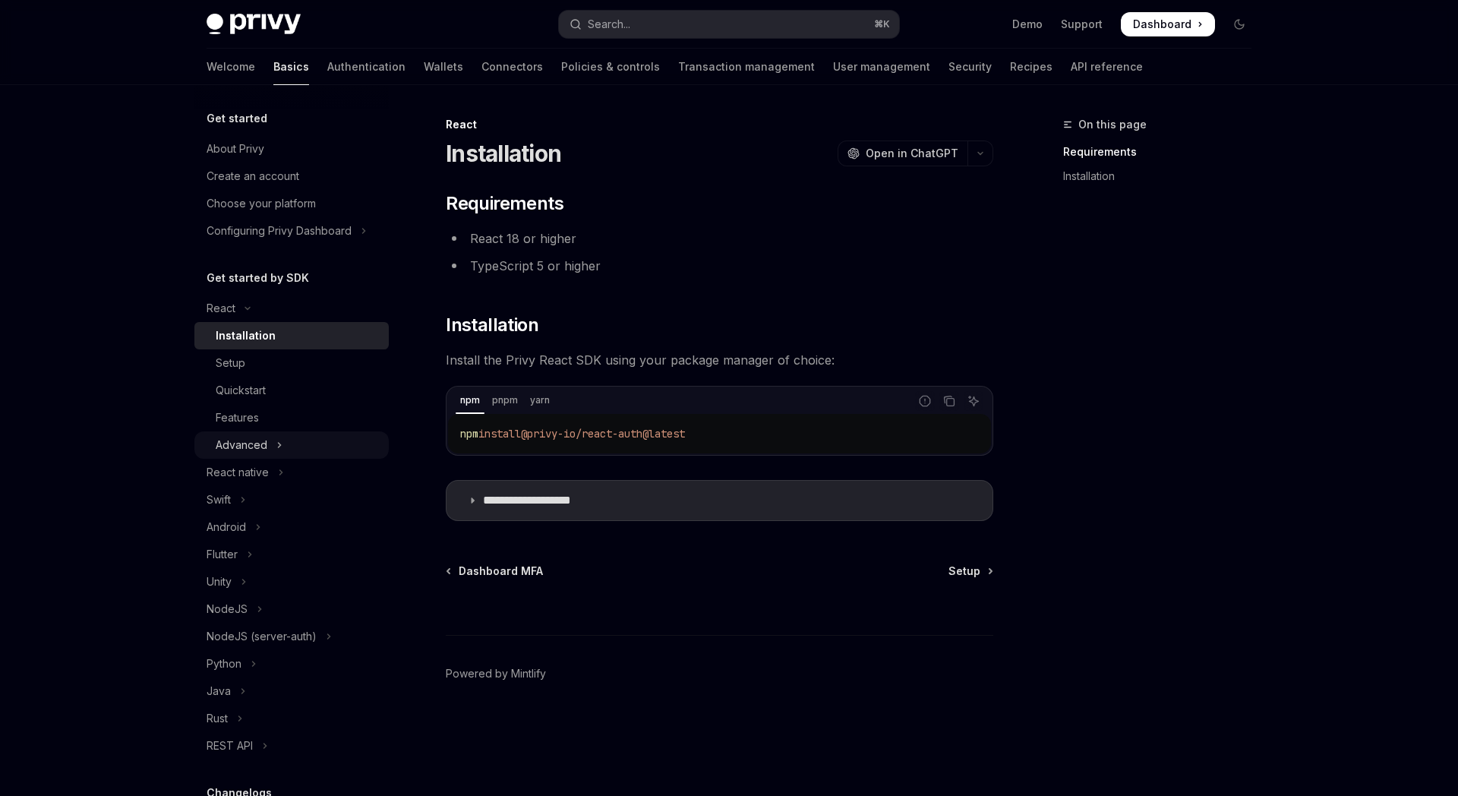
click at [267, 451] on button "Advanced" at bounding box center [291, 444] width 194 height 27
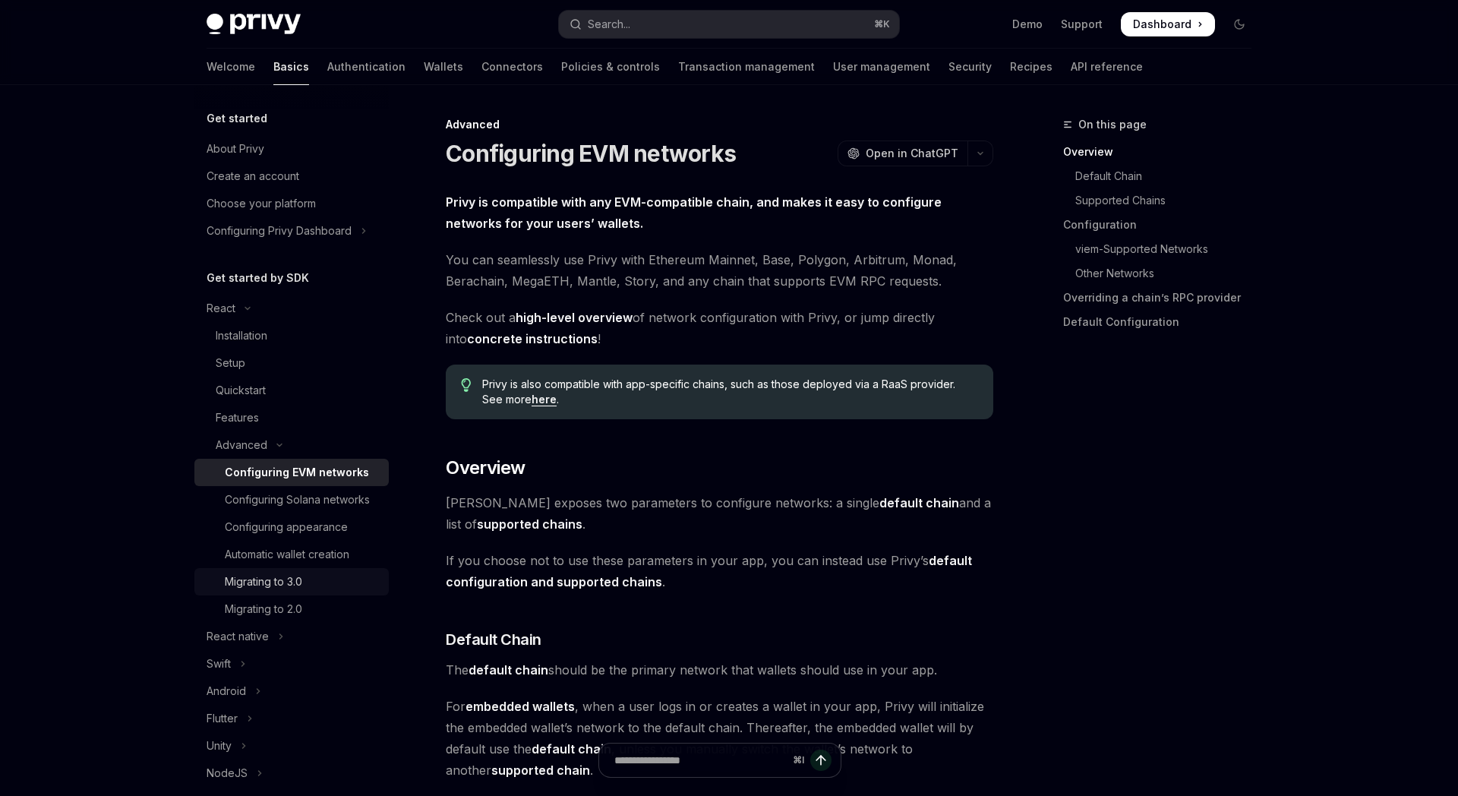
click at [332, 580] on div "Migrating to 3.0" at bounding box center [302, 581] width 155 height 18
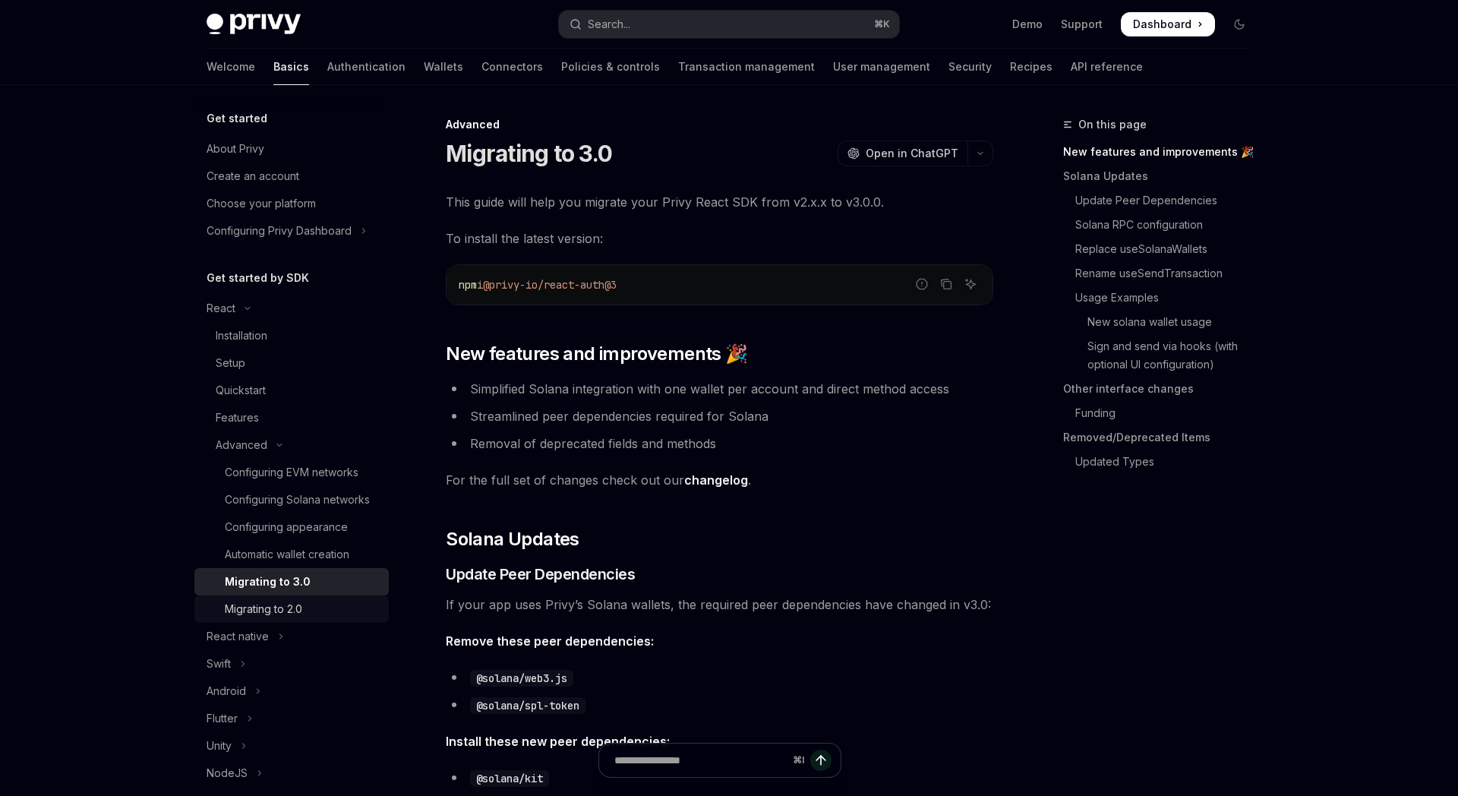
click at [323, 604] on div "Migrating to 2.0" at bounding box center [302, 609] width 155 height 18
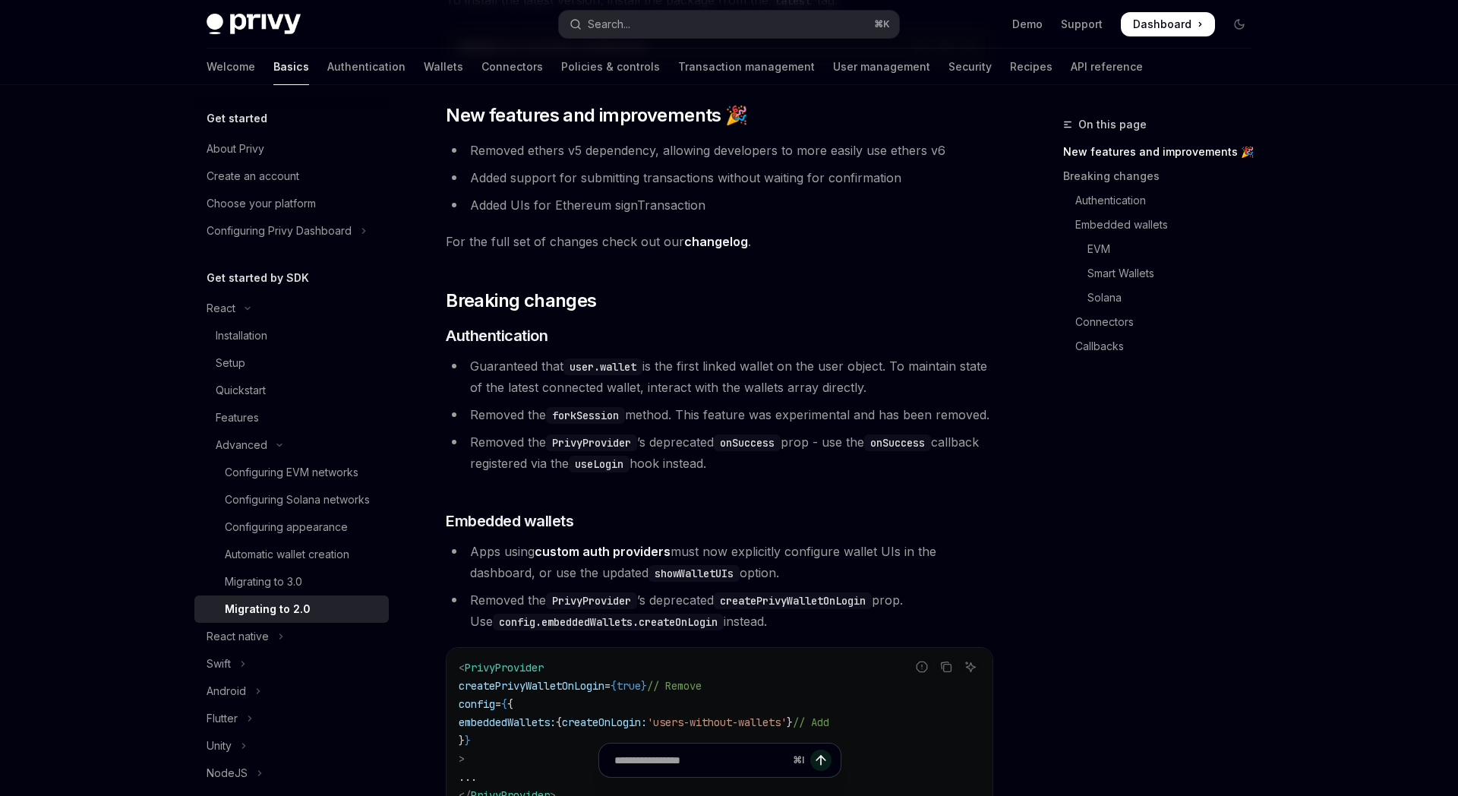
scroll to position [256, 0]
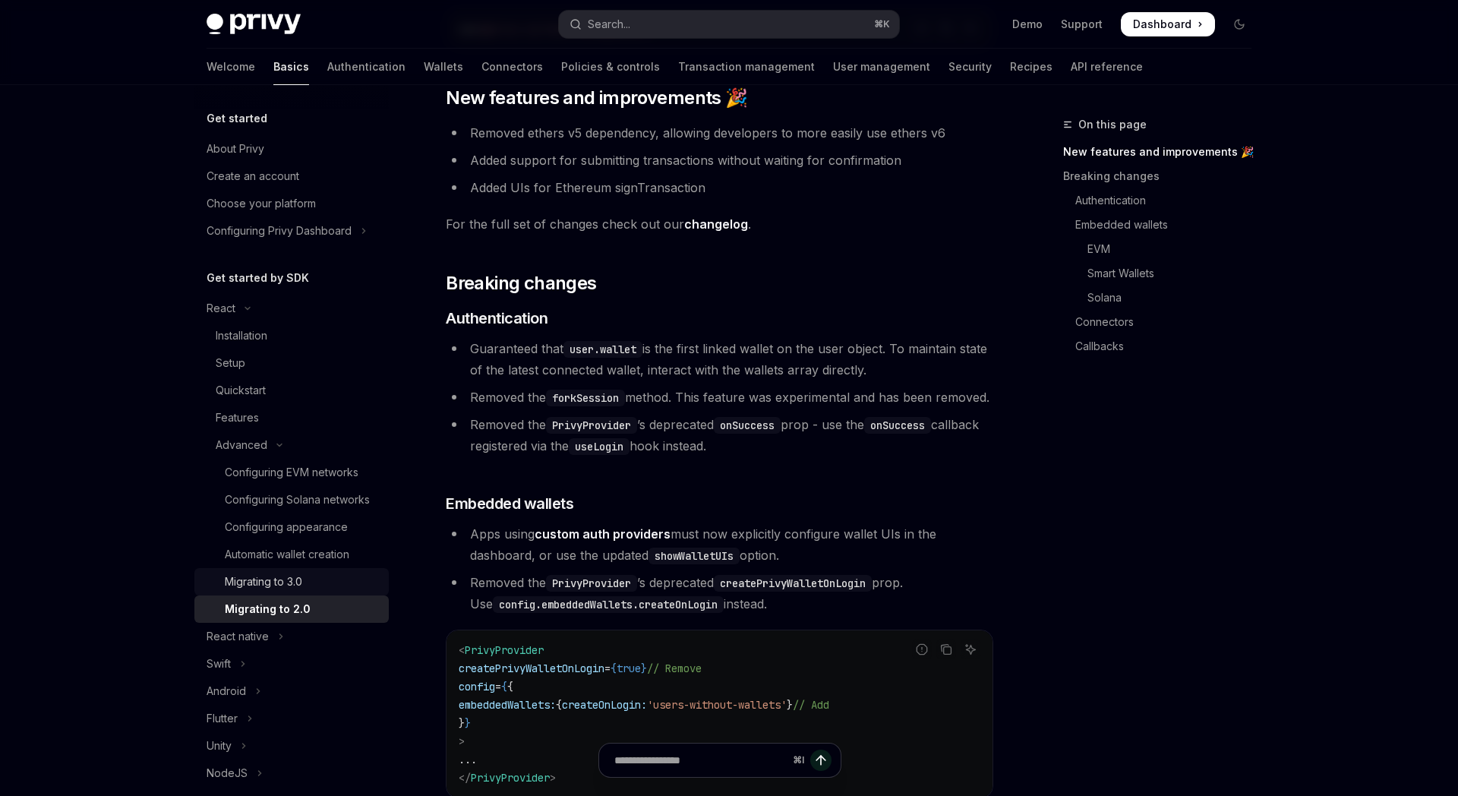
click at [285, 584] on div "Migrating to 3.0" at bounding box center [263, 581] width 77 height 18
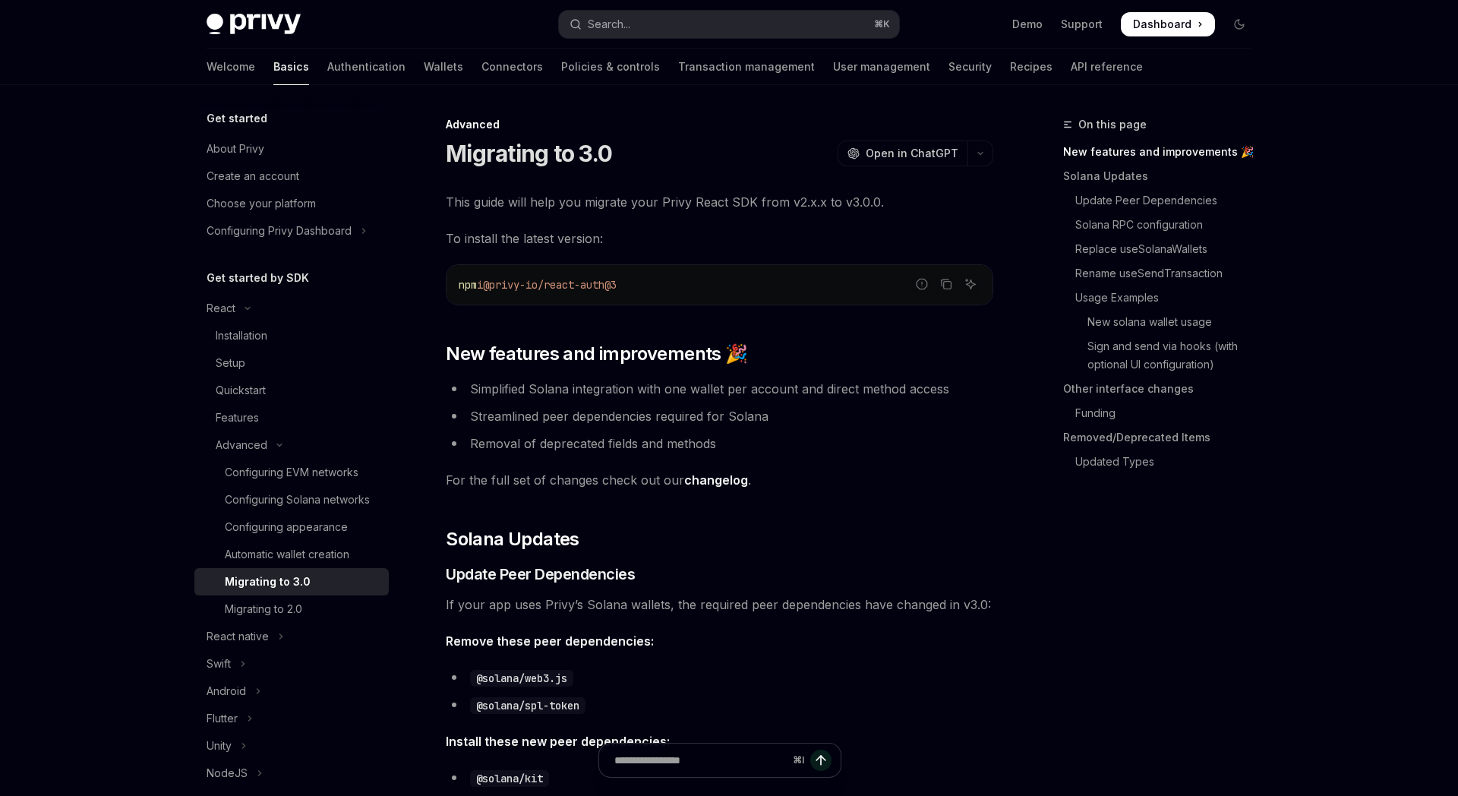
click at [327, 64] on link "Authentication" at bounding box center [366, 67] width 78 height 36
type textarea "*"
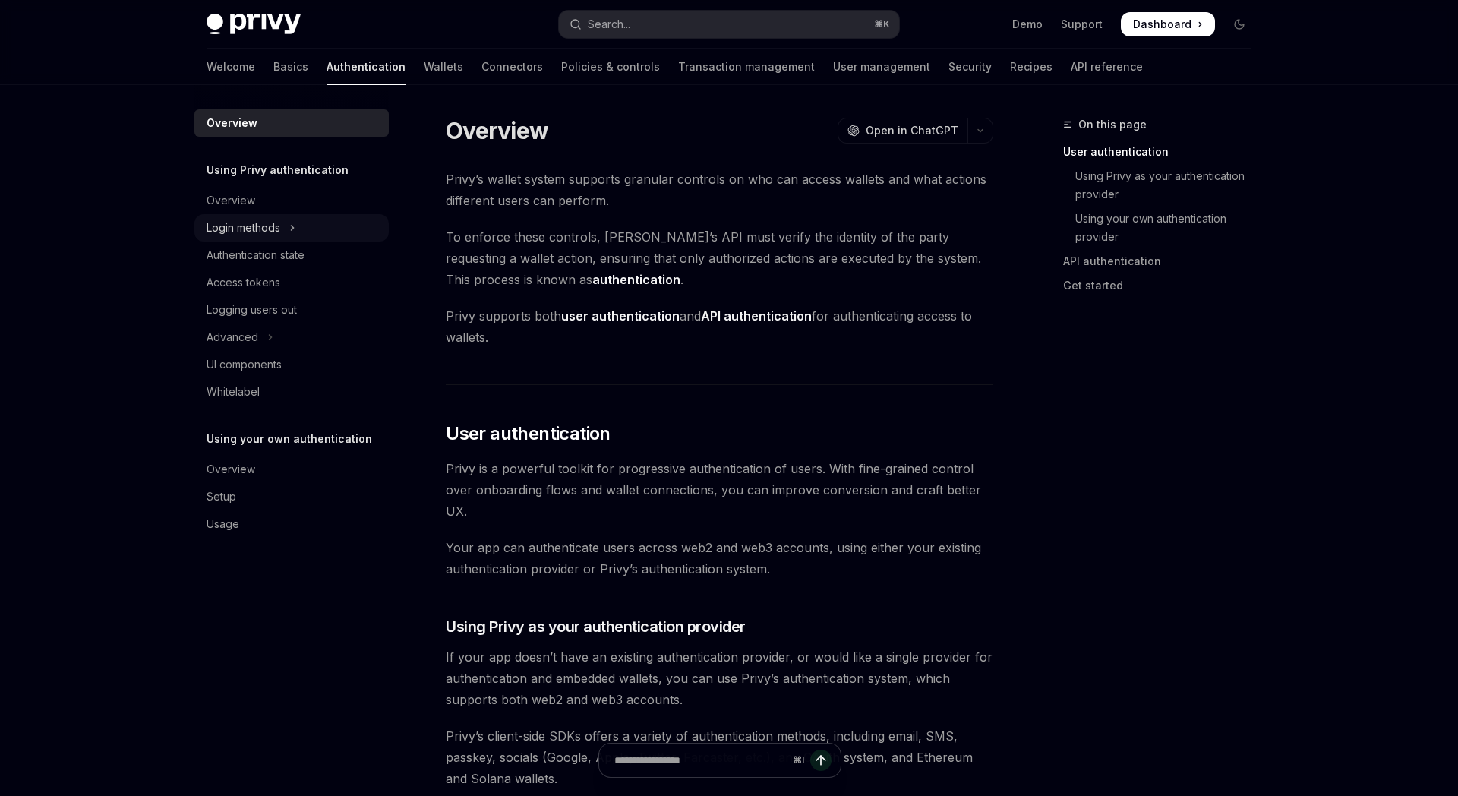
click at [308, 222] on button "Login methods" at bounding box center [291, 227] width 194 height 27
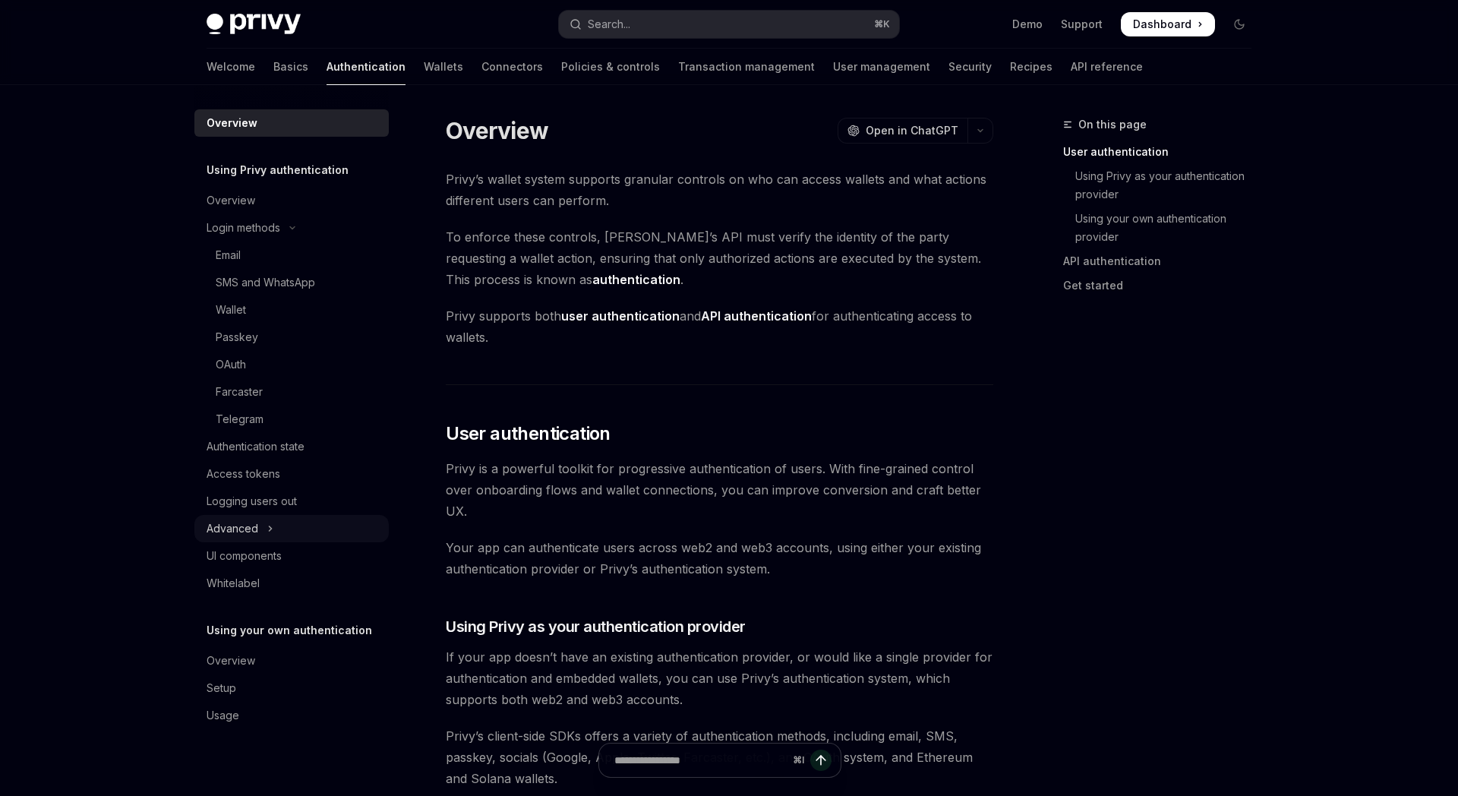
click at [285, 528] on button "Advanced" at bounding box center [291, 528] width 194 height 27
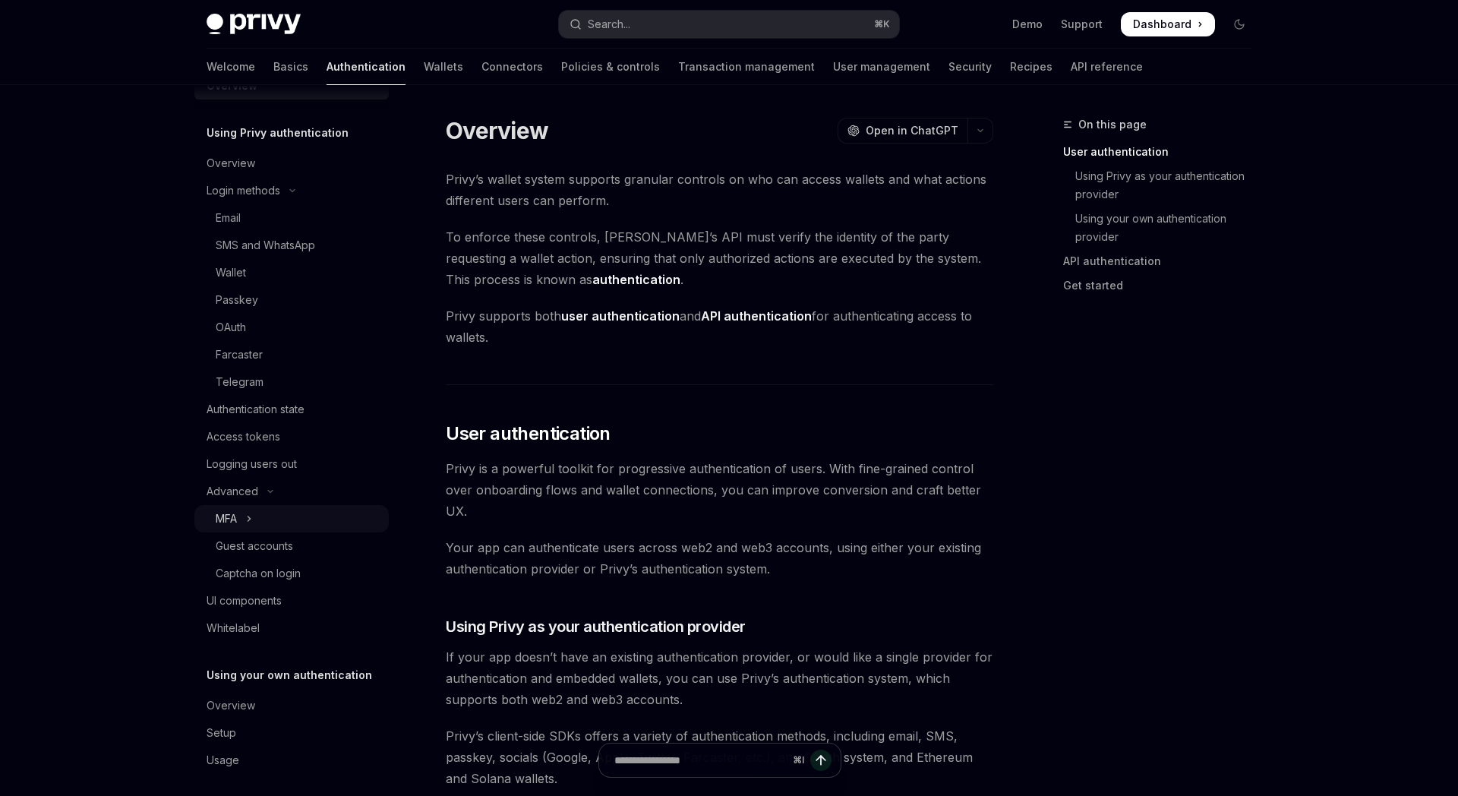
scroll to position [46, 0]
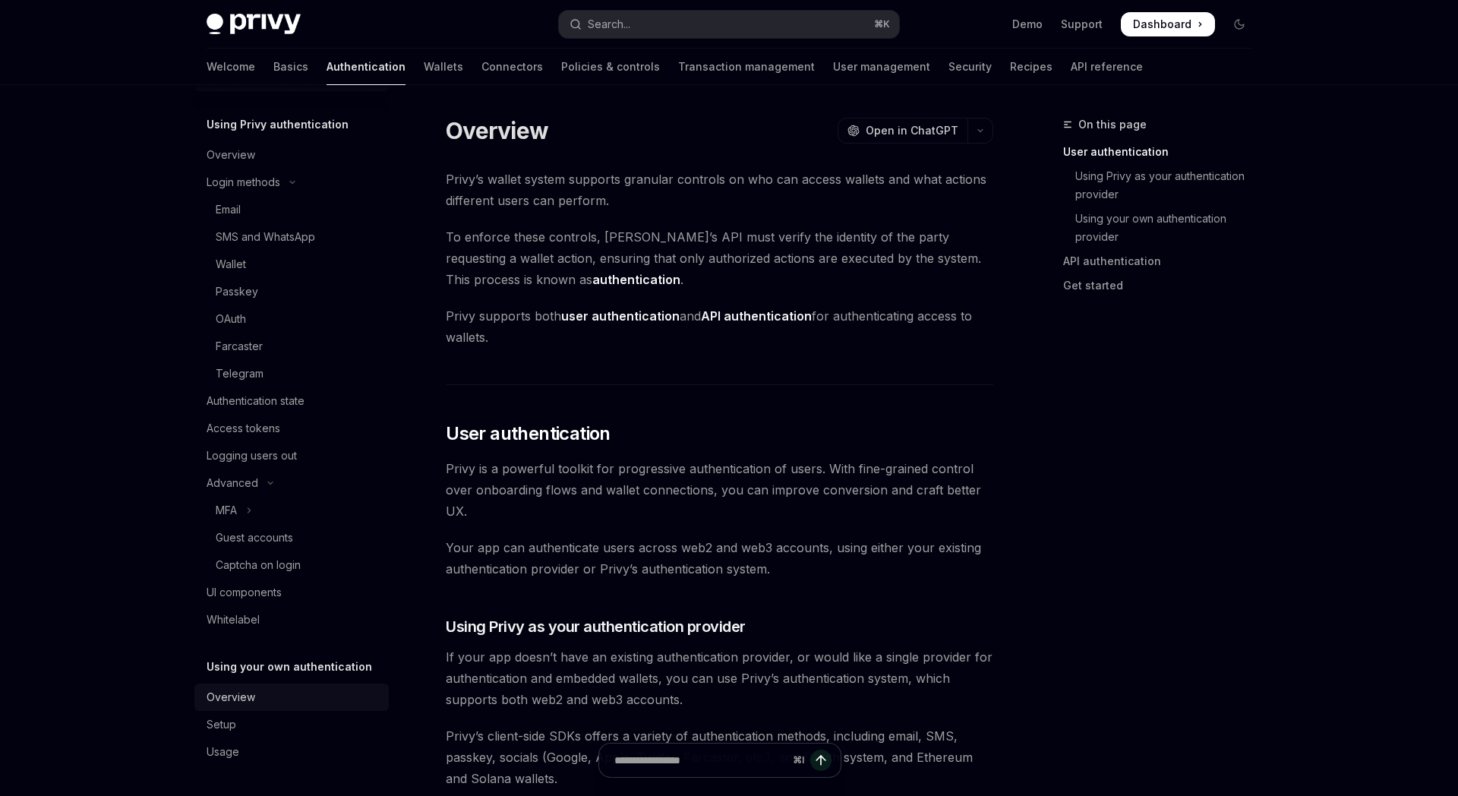
click at [284, 699] on div "Overview" at bounding box center [292, 697] width 173 height 18
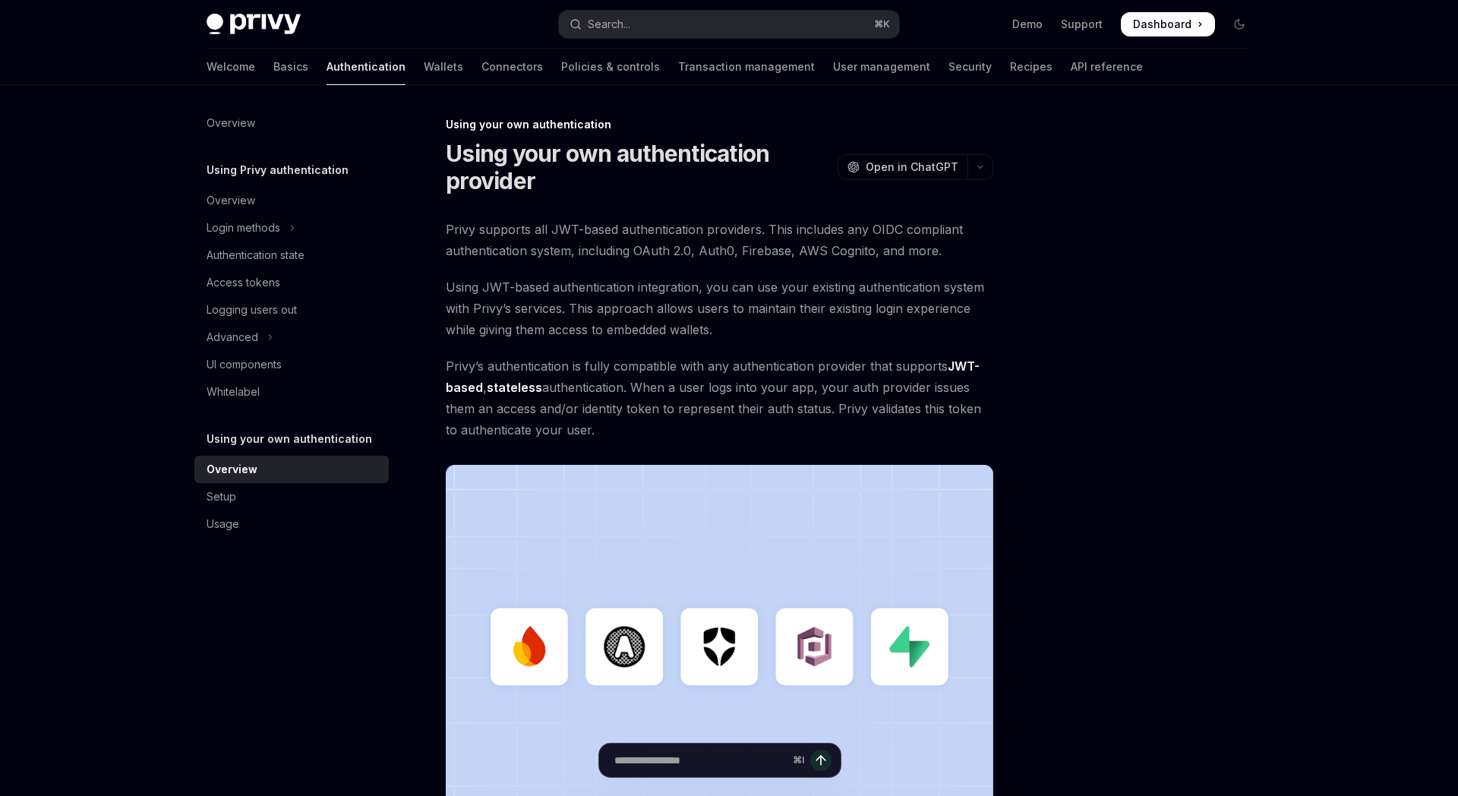
type textarea "*"
click at [768, 31] on button "Search... ⌘ K" at bounding box center [729, 24] width 340 height 27
type input "**********"
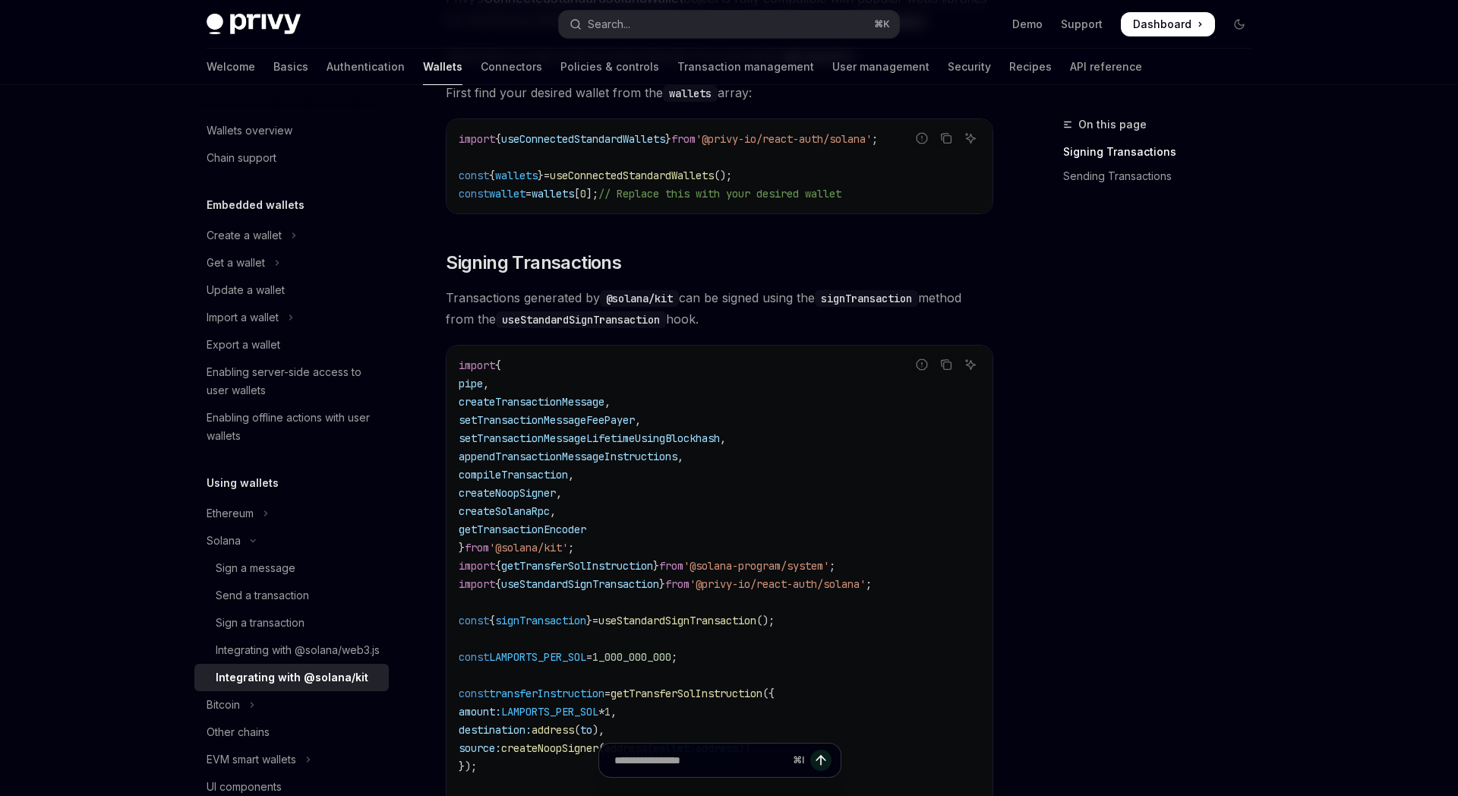
scroll to position [324, 0]
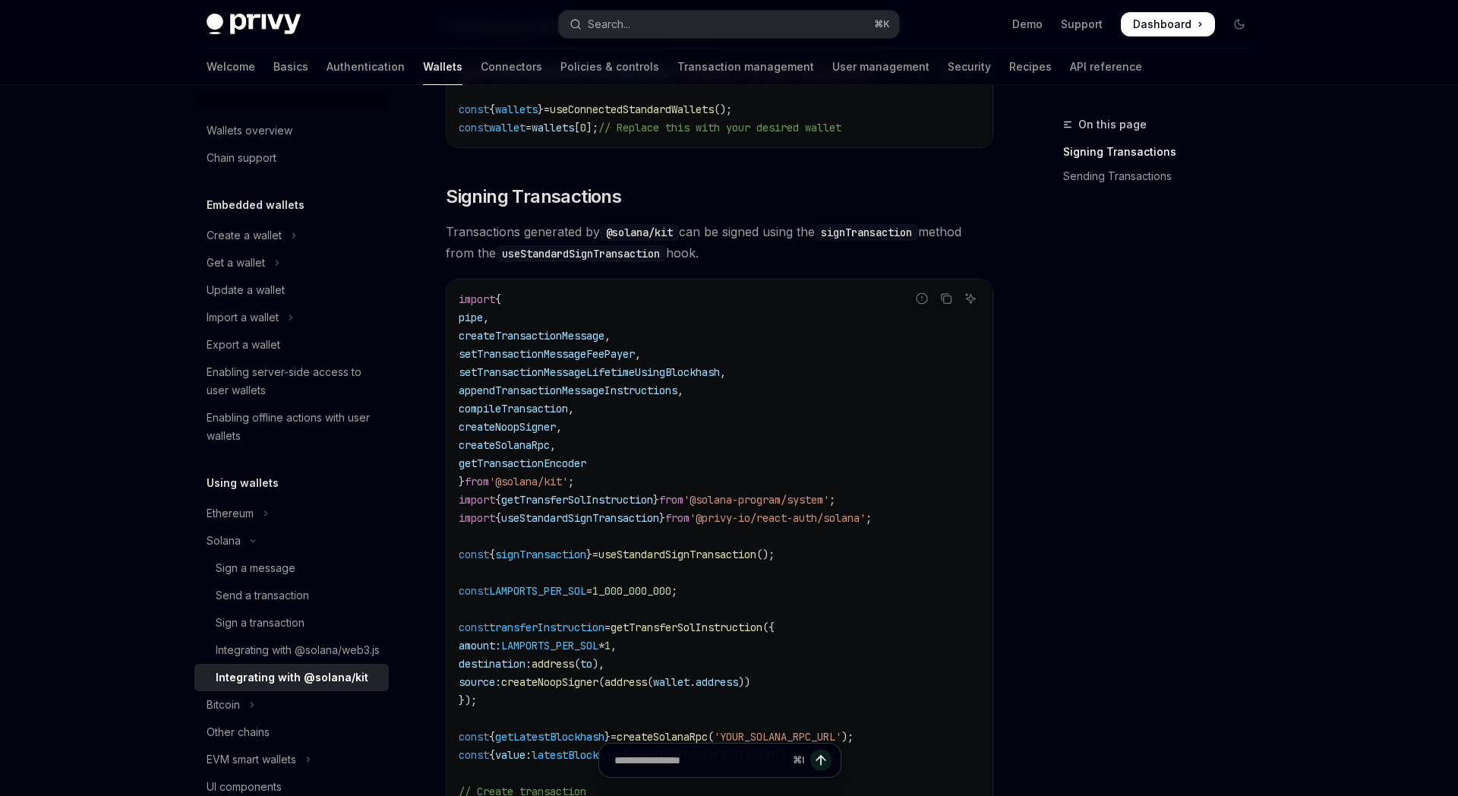
click at [606, 518] on span "useStandardSignTransaction" at bounding box center [580, 518] width 158 height 14
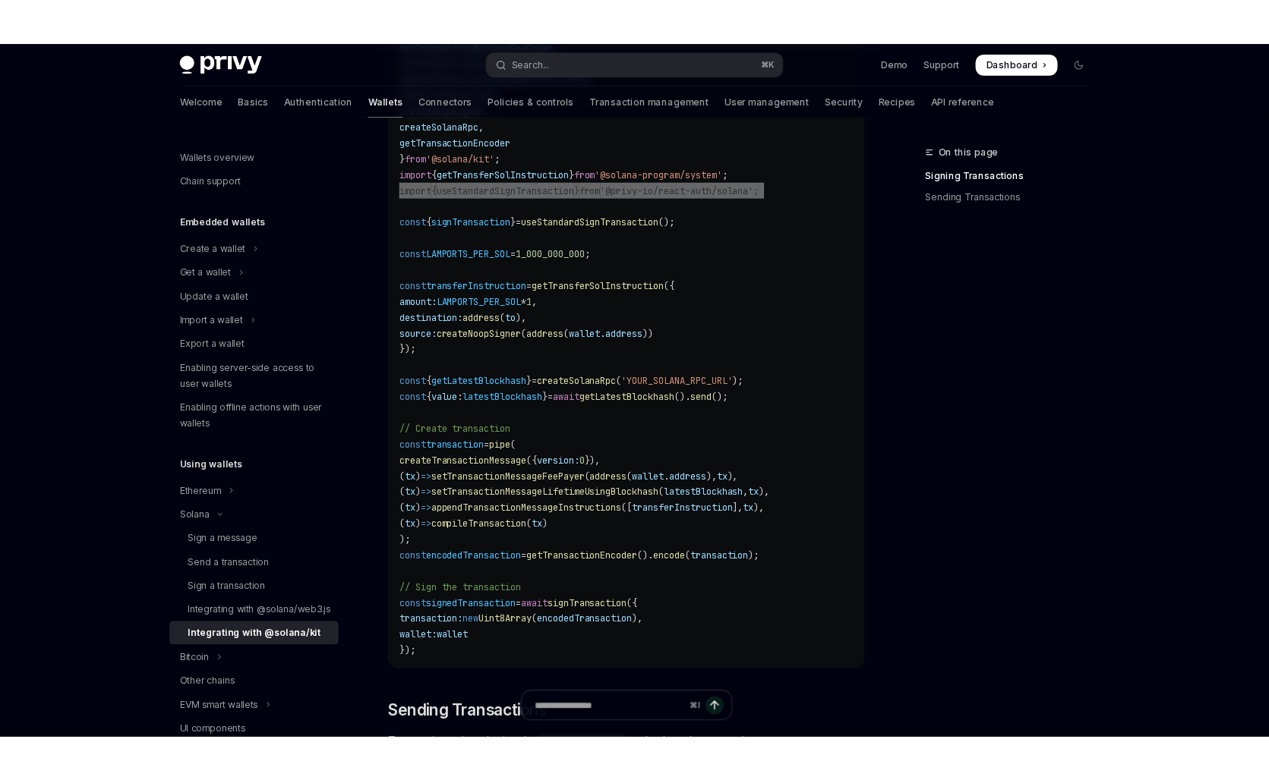
scroll to position [670, 0]
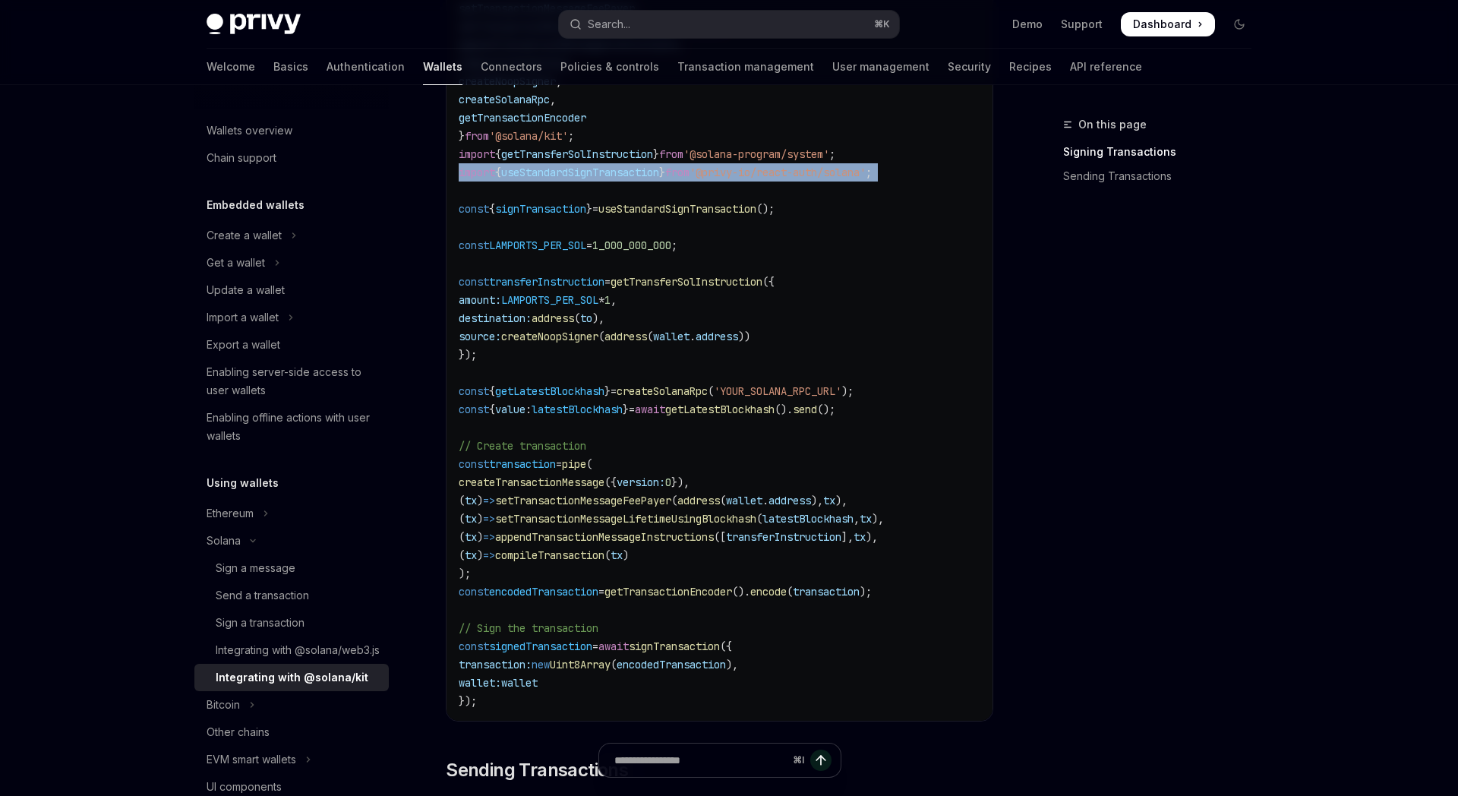
click at [559, 645] on span "signedTransaction" at bounding box center [540, 646] width 103 height 14
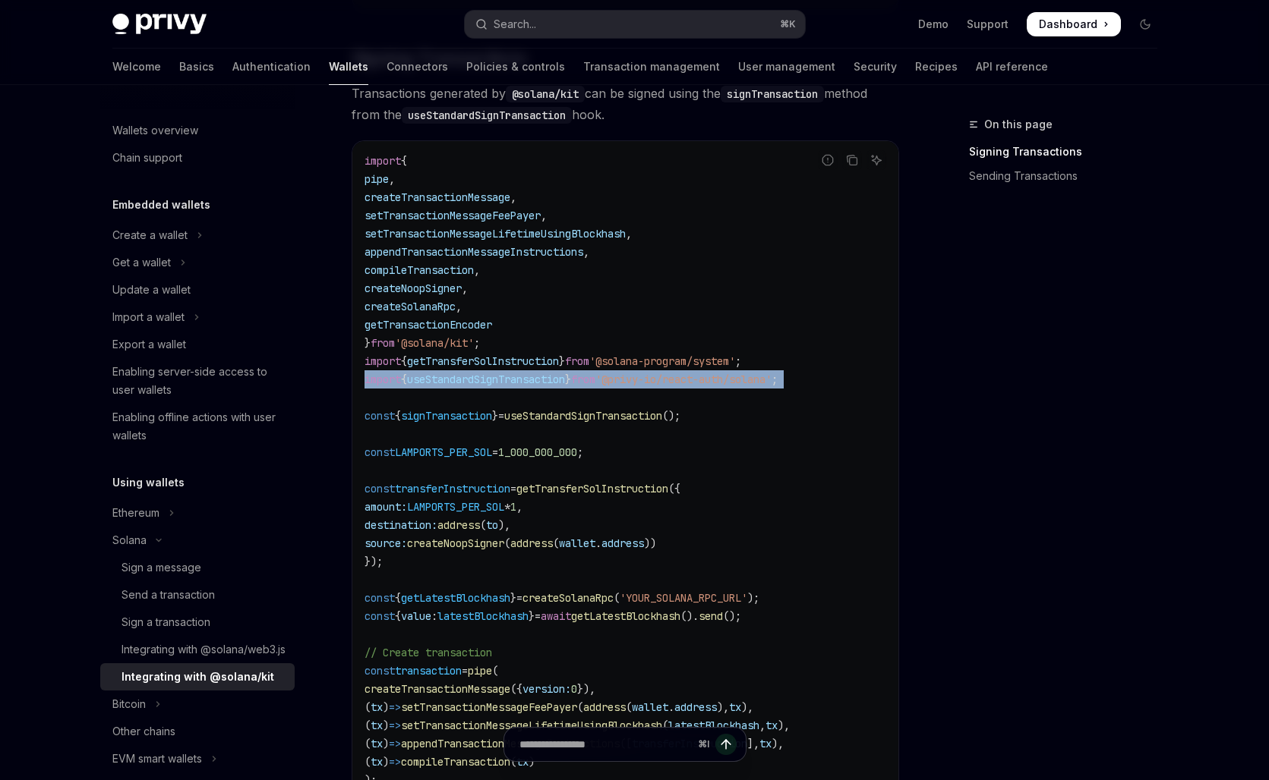
scroll to position [462, 0]
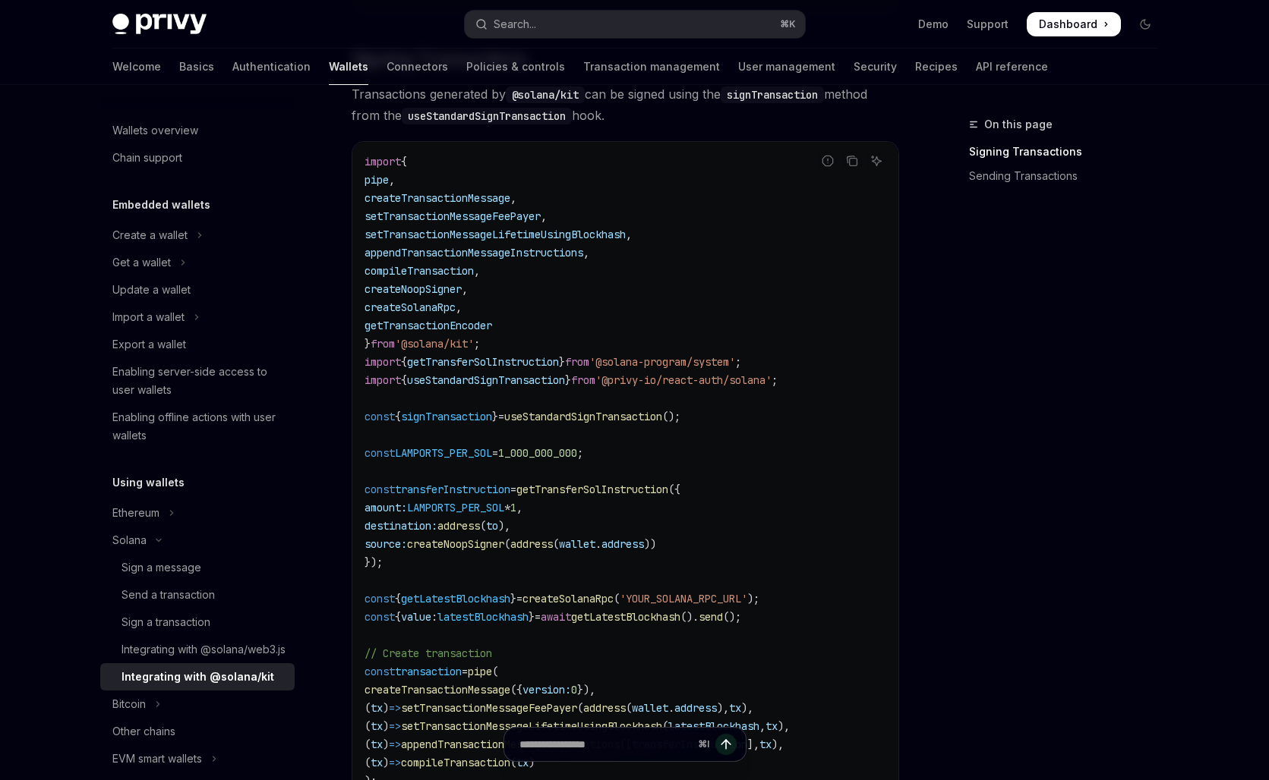
click at [515, 380] on span "useStandardSignTransaction" at bounding box center [486, 381] width 158 height 14
copy span "useStandardSignTransaction"
click at [512, 383] on span "useStandardSignTransaction" at bounding box center [486, 381] width 158 height 14
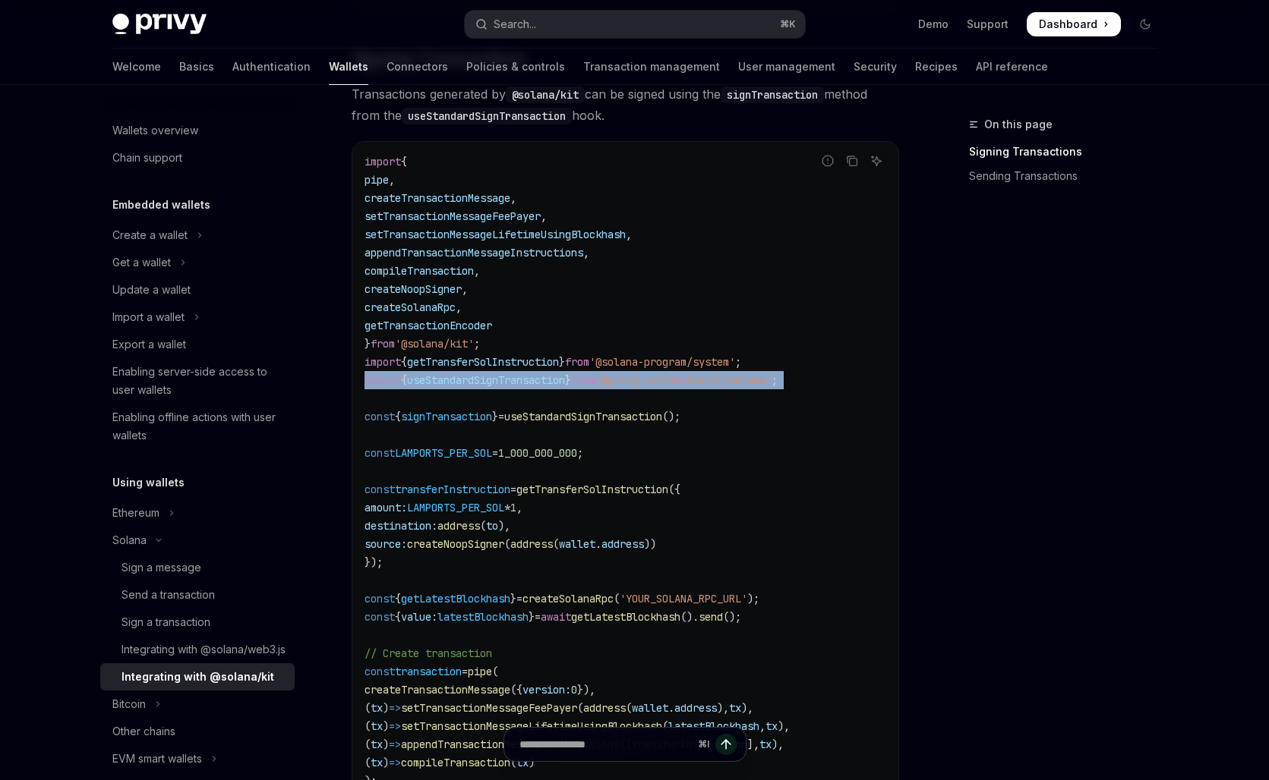
click at [512, 383] on span "useStandardSignTransaction" at bounding box center [486, 381] width 158 height 14
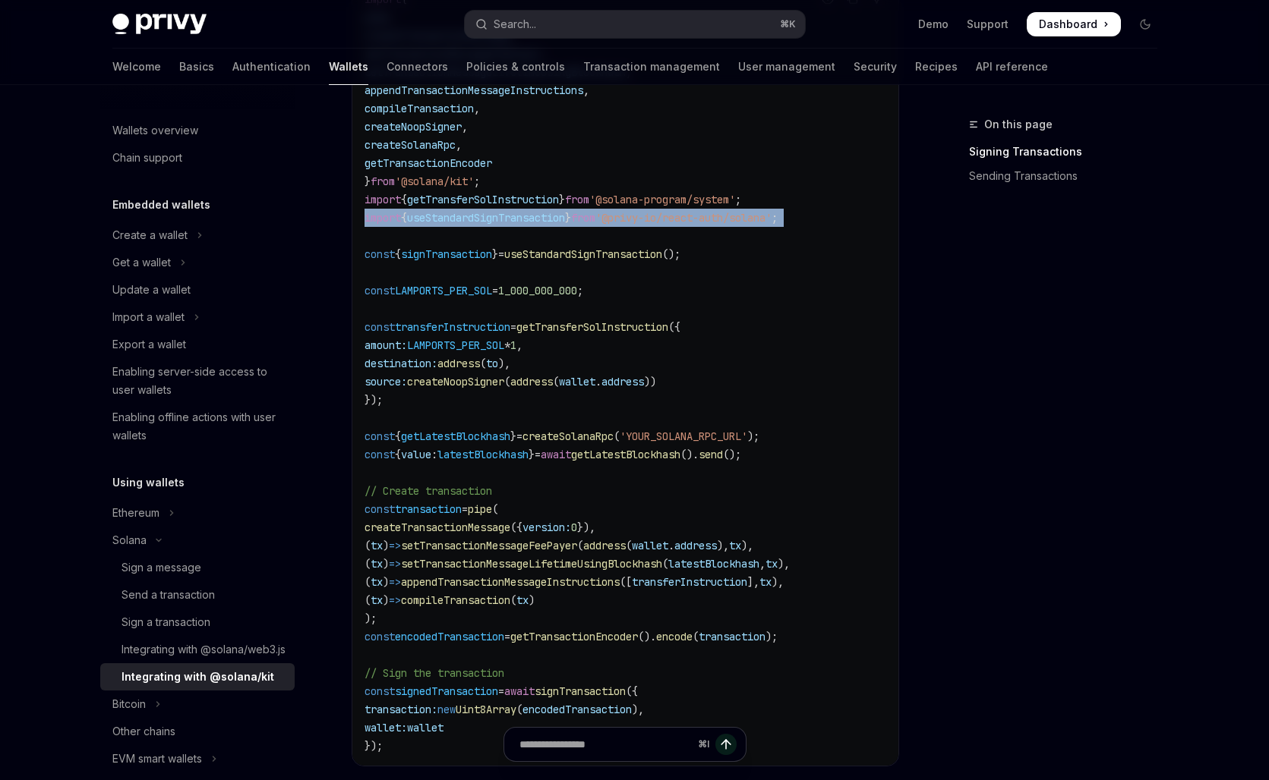
scroll to position [626, 0]
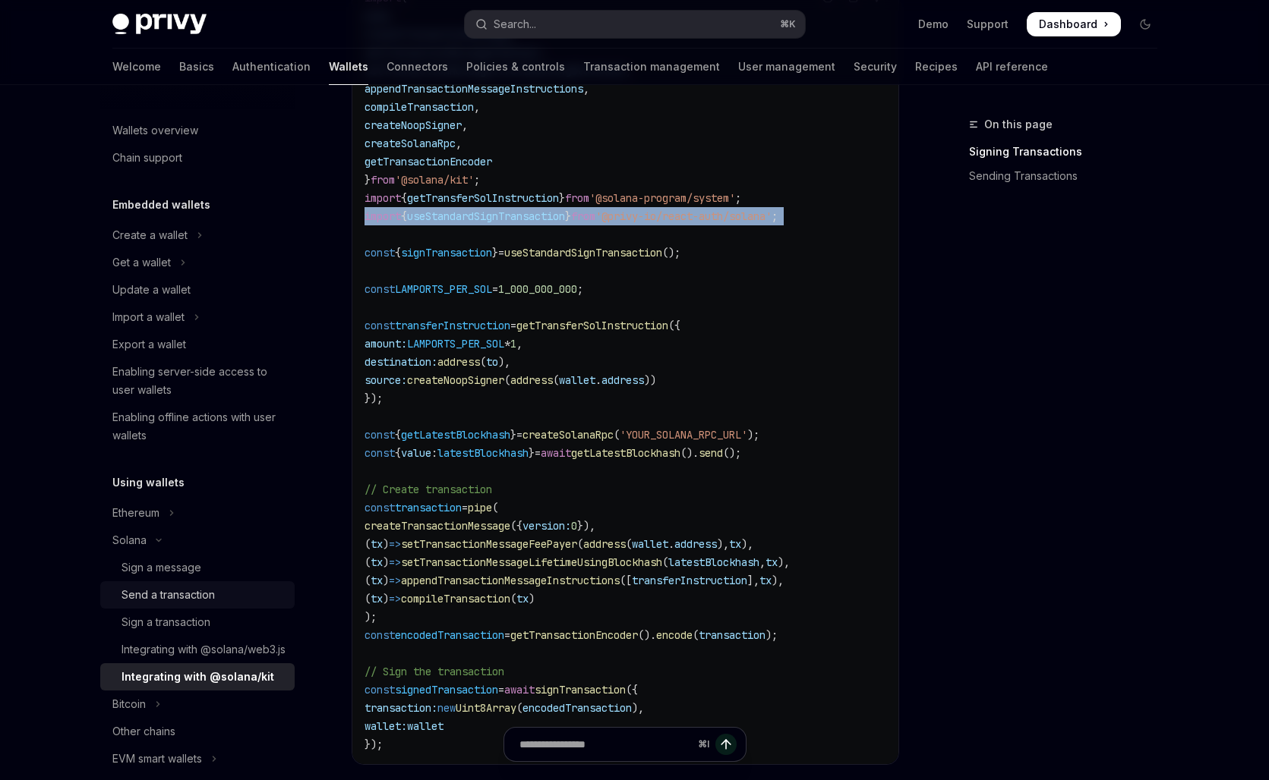
click at [224, 597] on div "Send a transaction" at bounding box center [203, 595] width 164 height 18
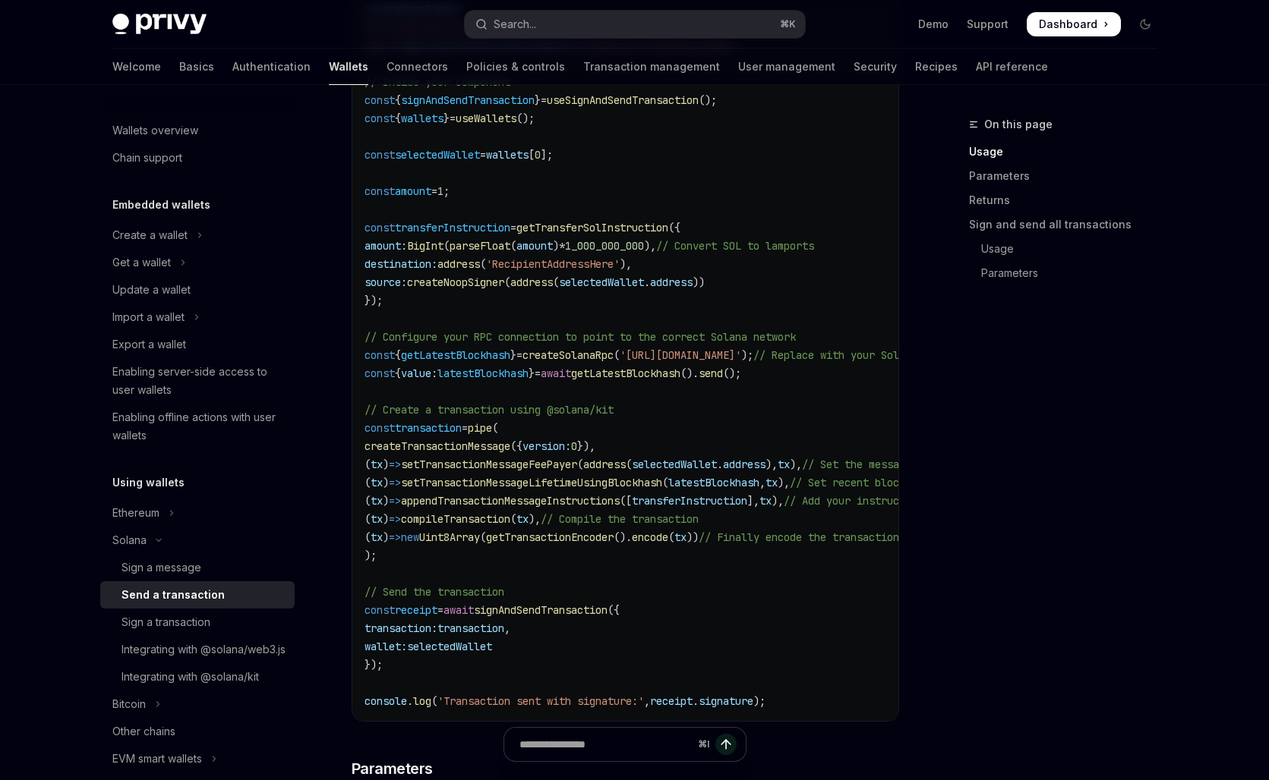
scroll to position [916, 0]
click at [560, 614] on span "signAndSendTransaction" at bounding box center [541, 610] width 134 height 14
copy span "signAndSendTransaction"
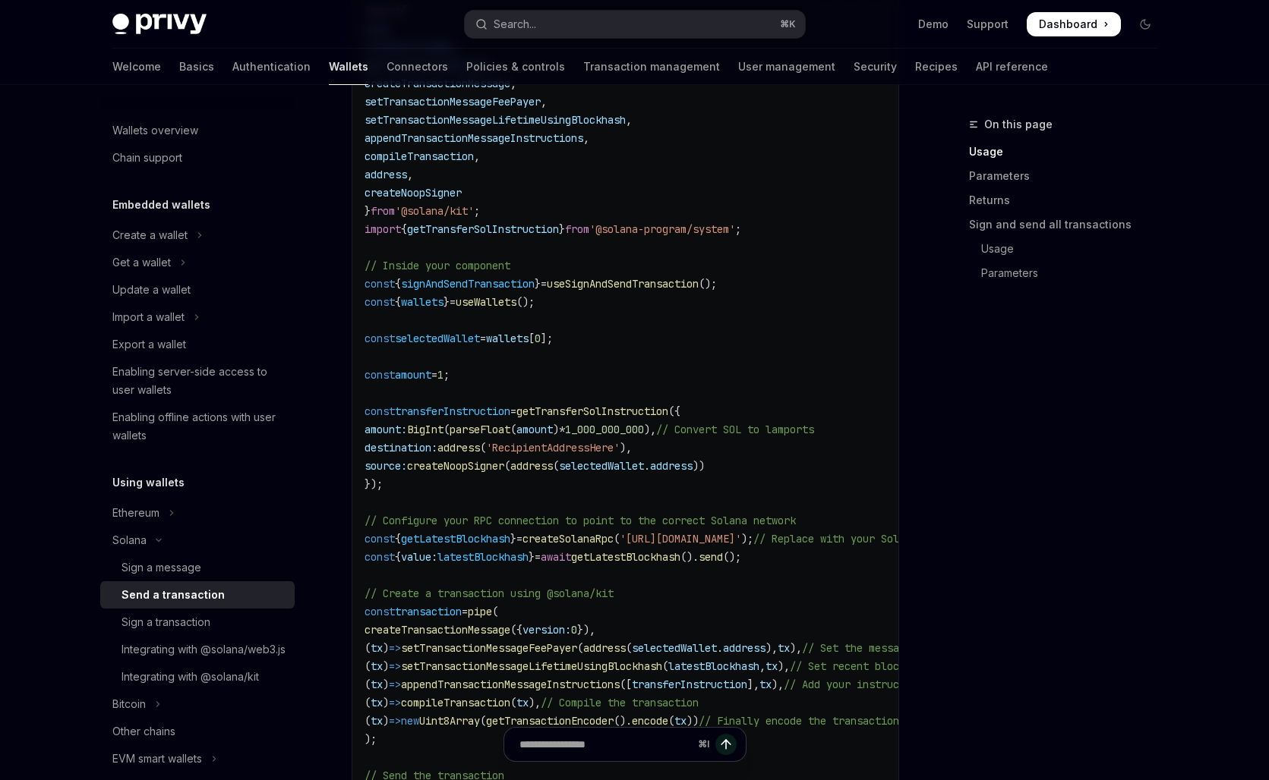
scroll to position [727, 0]
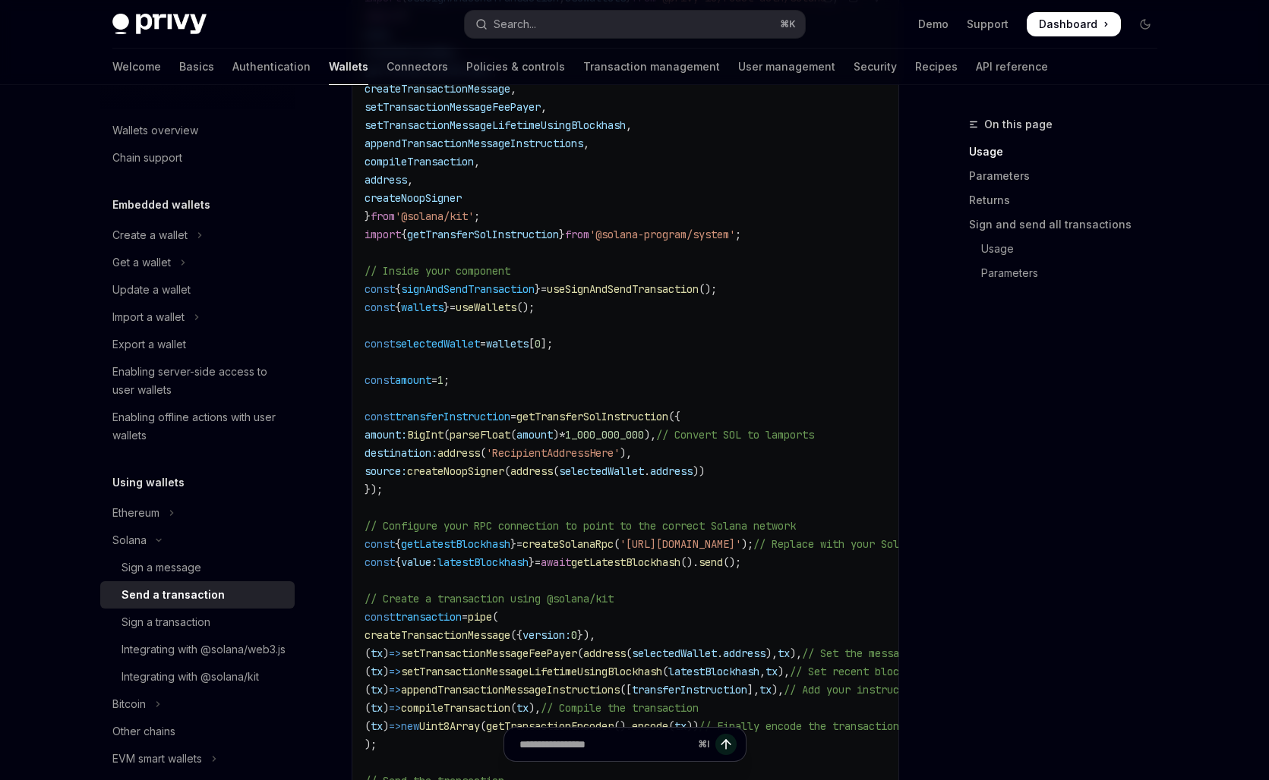
click at [633, 292] on span "useSignAndSendTransaction" at bounding box center [623, 289] width 152 height 14
copy span "useSignAndSendTransaction"
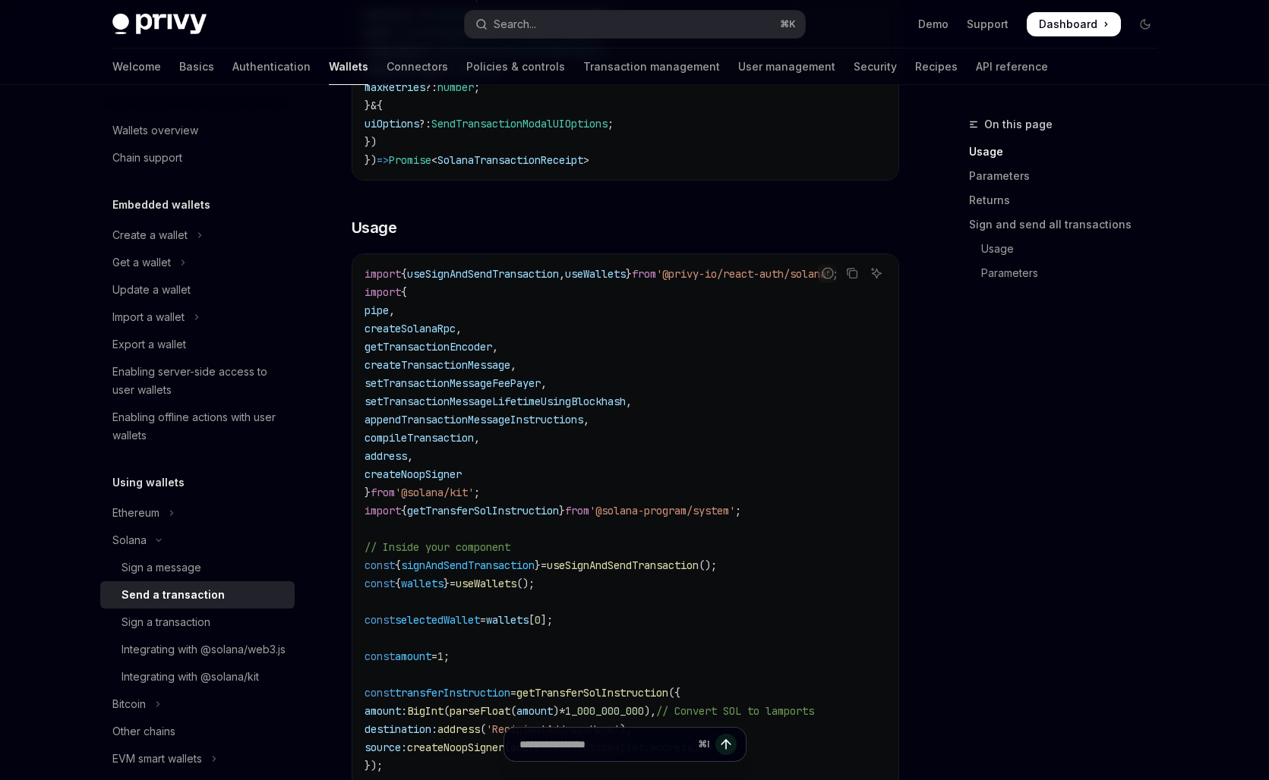
scroll to position [446, 0]
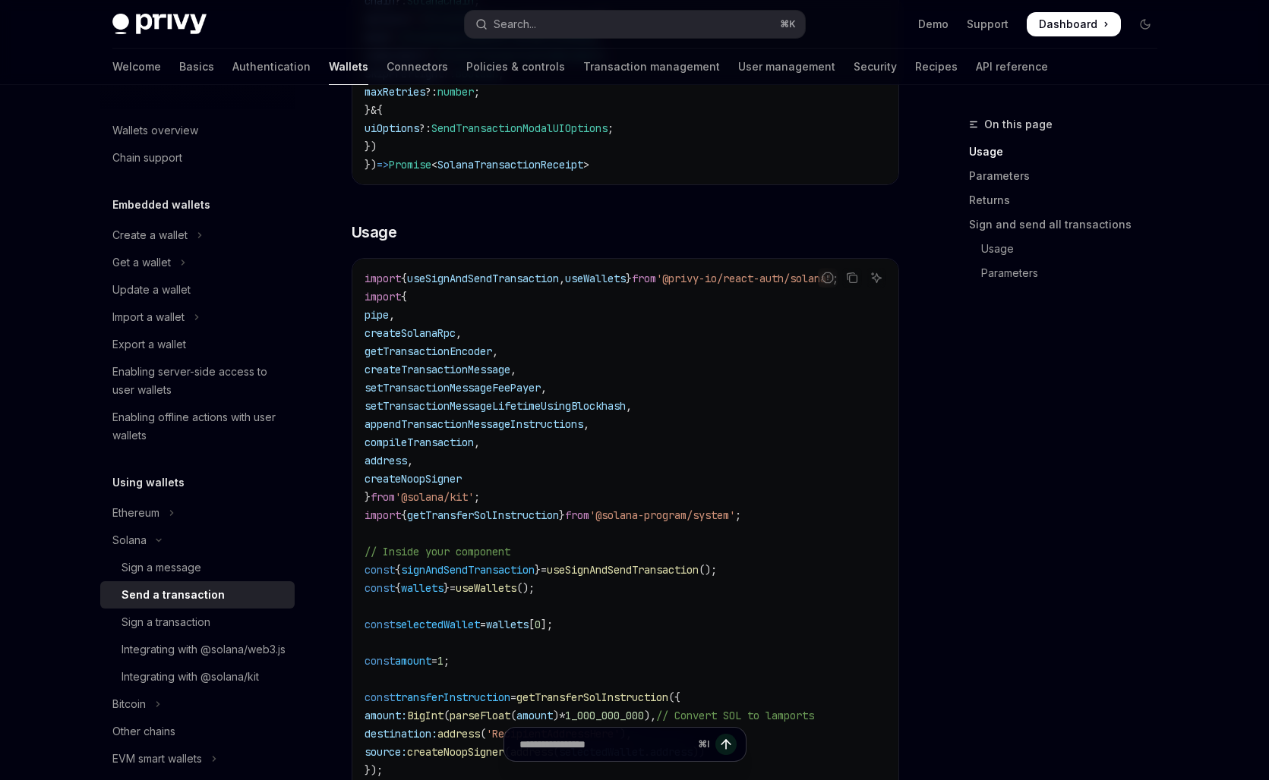
click at [787, 569] on code "import { useSignAndSendTransaction , useWallets } from '@privy-io/react-auth/so…" at bounding box center [722, 725] width 717 height 911
click at [194, 627] on div "Sign a transaction" at bounding box center [165, 622] width 89 height 18
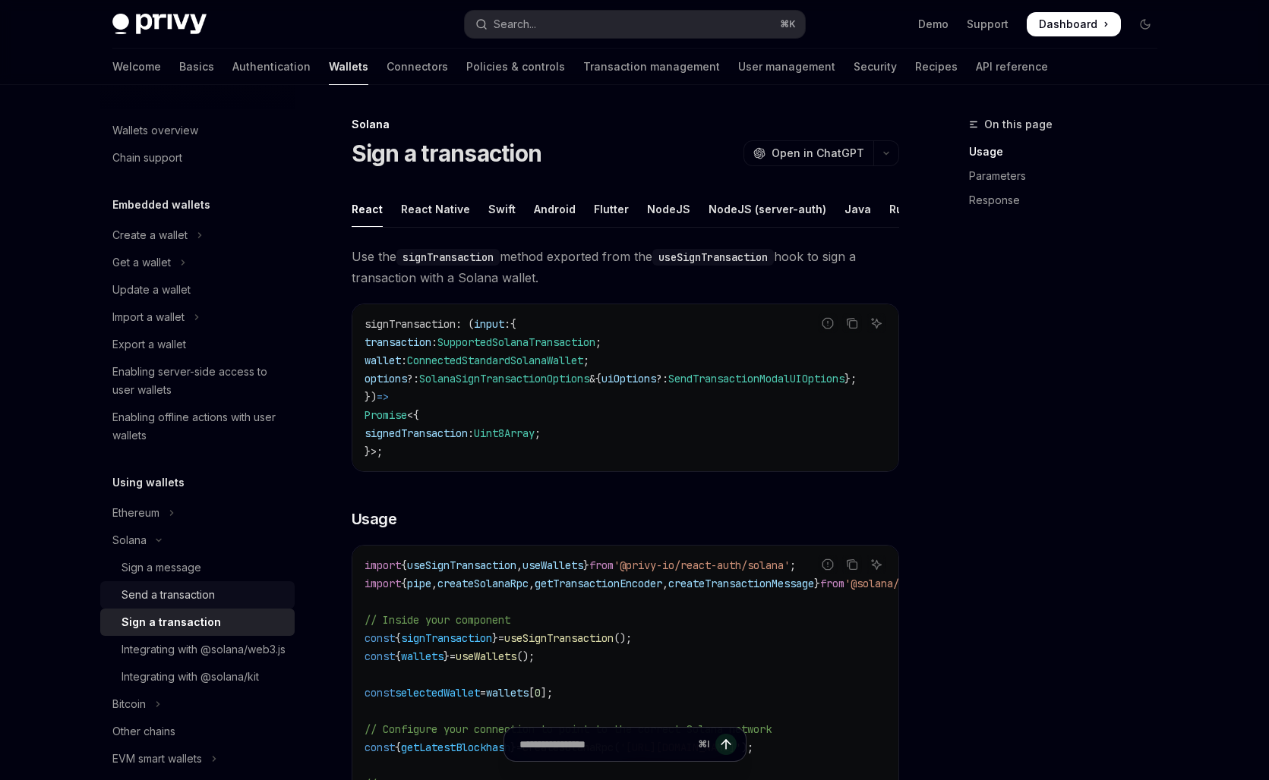
click at [194, 591] on div "Send a transaction" at bounding box center [167, 595] width 93 height 18
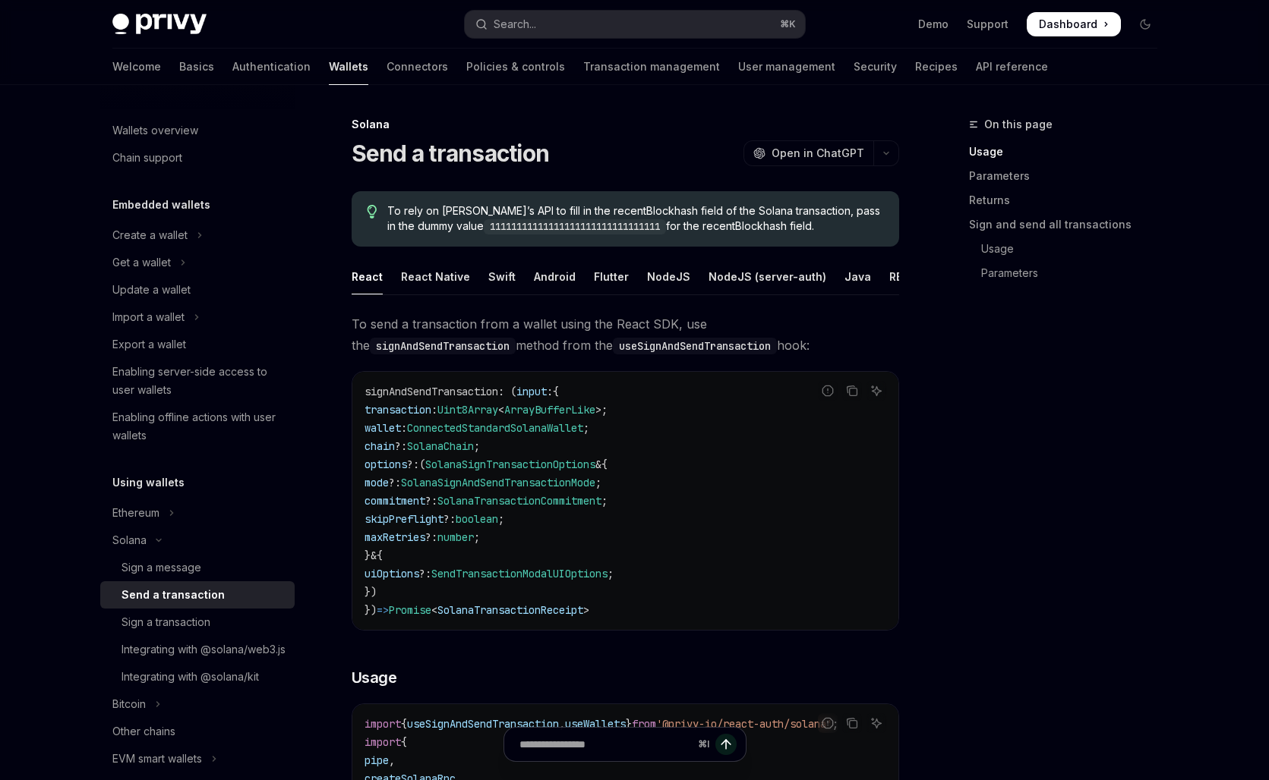
click at [704, 515] on code "signAndSendTransaction : ( input : { transaction : Uint8Array < ArrayBufferLike…" at bounding box center [625, 501] width 522 height 237
click at [519, 454] on code "signAndSendTransaction : ( input : { transaction : Uint8Array < ArrayBufferLike…" at bounding box center [625, 501] width 522 height 237
type textarea "*"
click at [542, 27] on button "Search... ⌘ K" at bounding box center [635, 24] width 340 height 27
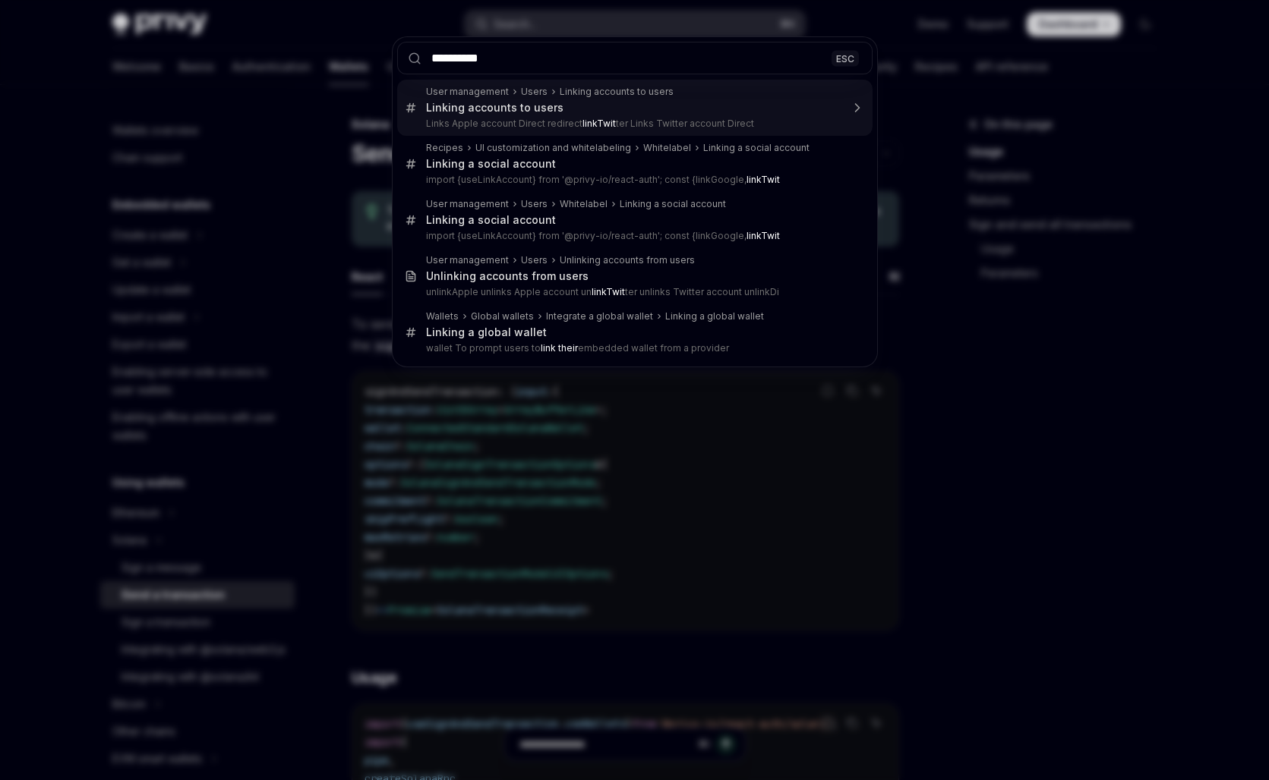
type input "**********"
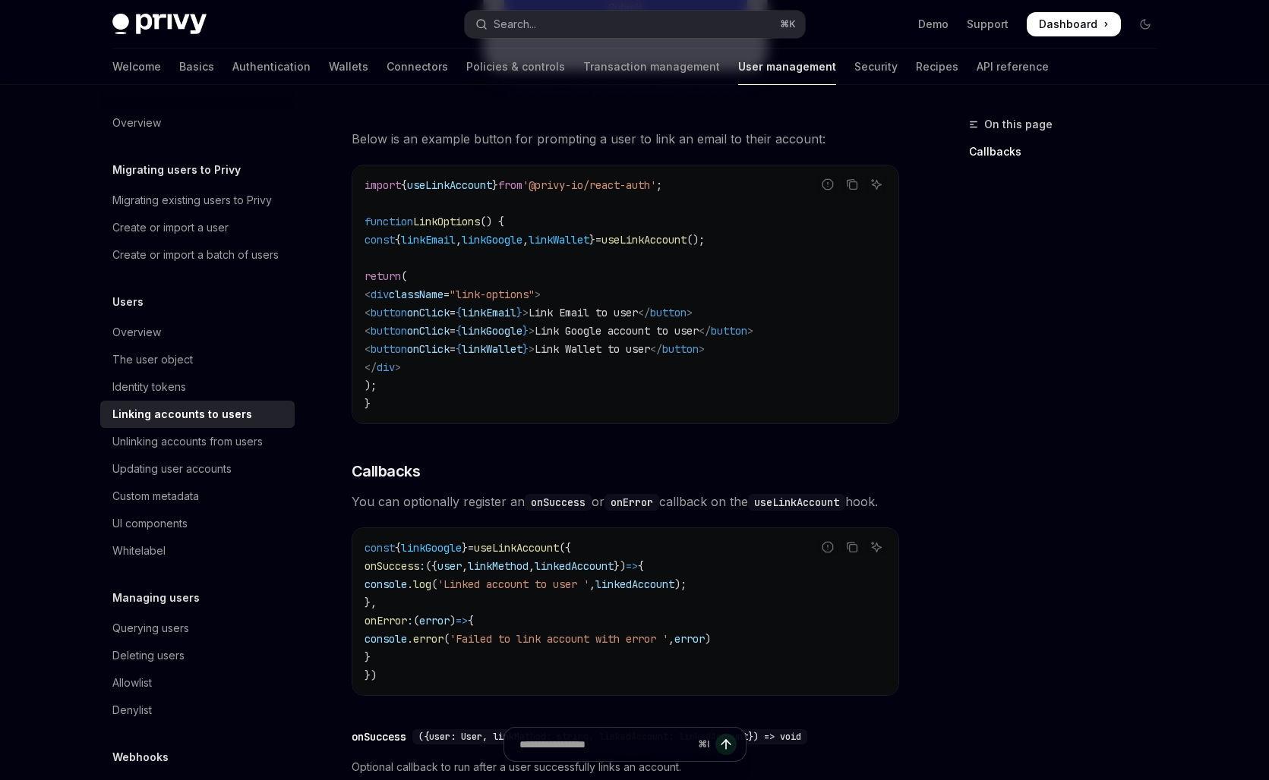
scroll to position [1284, 0]
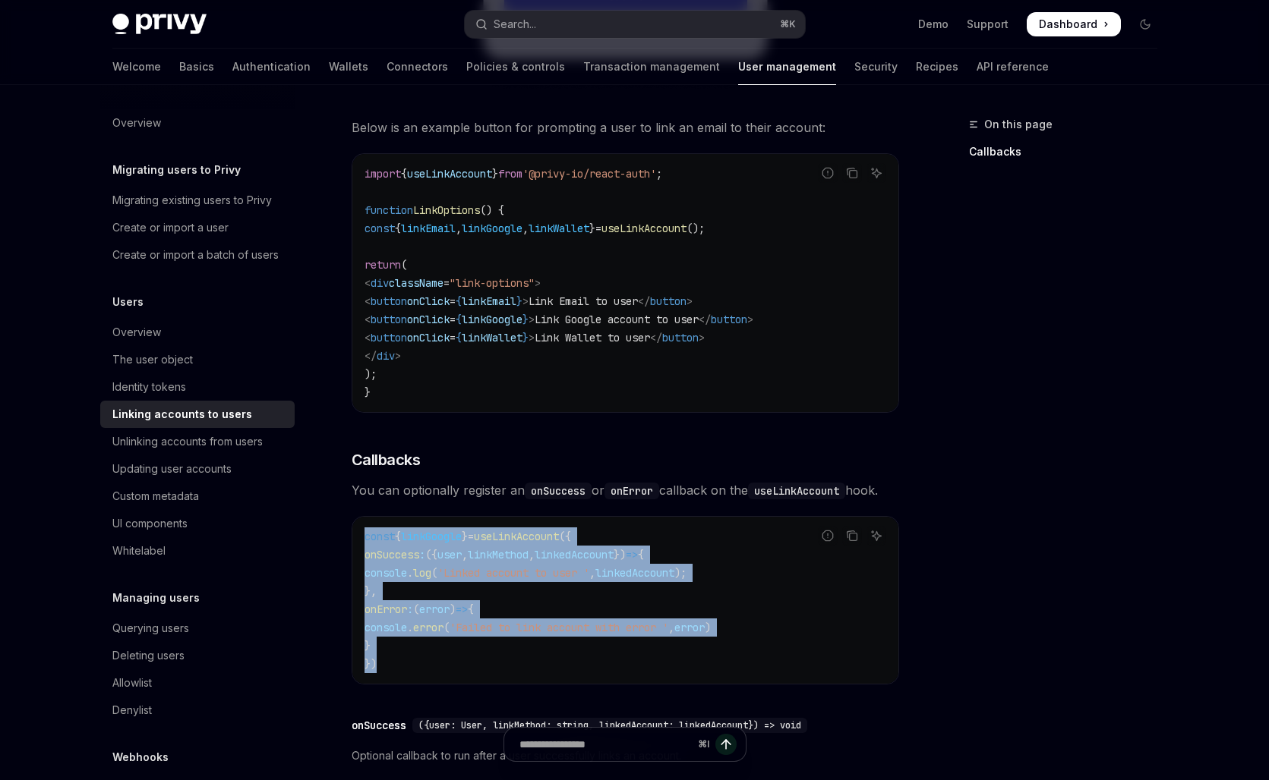
drag, startPoint x: 385, startPoint y: 667, endPoint x: 363, endPoint y: 539, distance: 129.4
click at [363, 539] on div "const { linkGoogle } = useLinkAccount ({ onSuccess : ({ user , linkMethod , lin…" at bounding box center [625, 600] width 546 height 167
copy code "const { linkGoogle } = useLinkAccount ({ onSuccess : ({ user , linkMethod , lin…"
click at [329, 457] on icon "Navigate to header" at bounding box center [330, 460] width 11 height 6
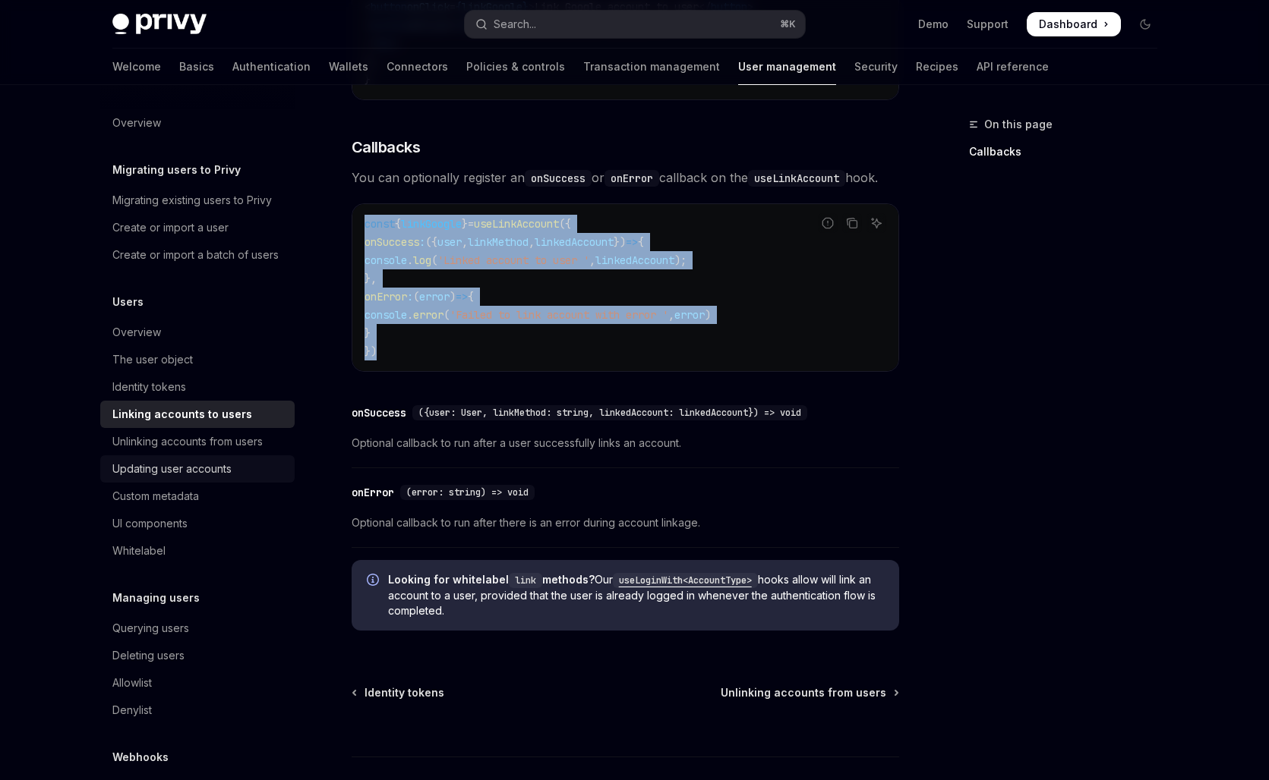
scroll to position [79, 0]
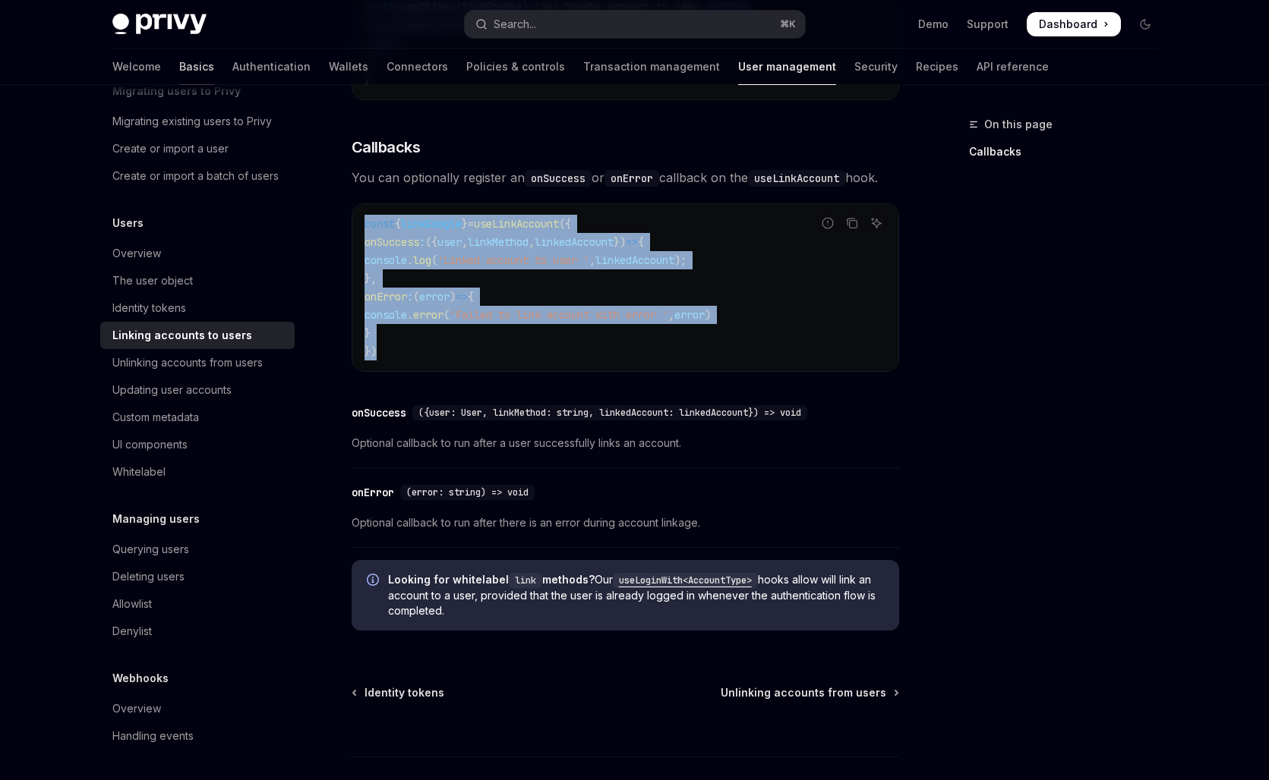
click at [179, 61] on link "Basics" at bounding box center [196, 67] width 35 height 36
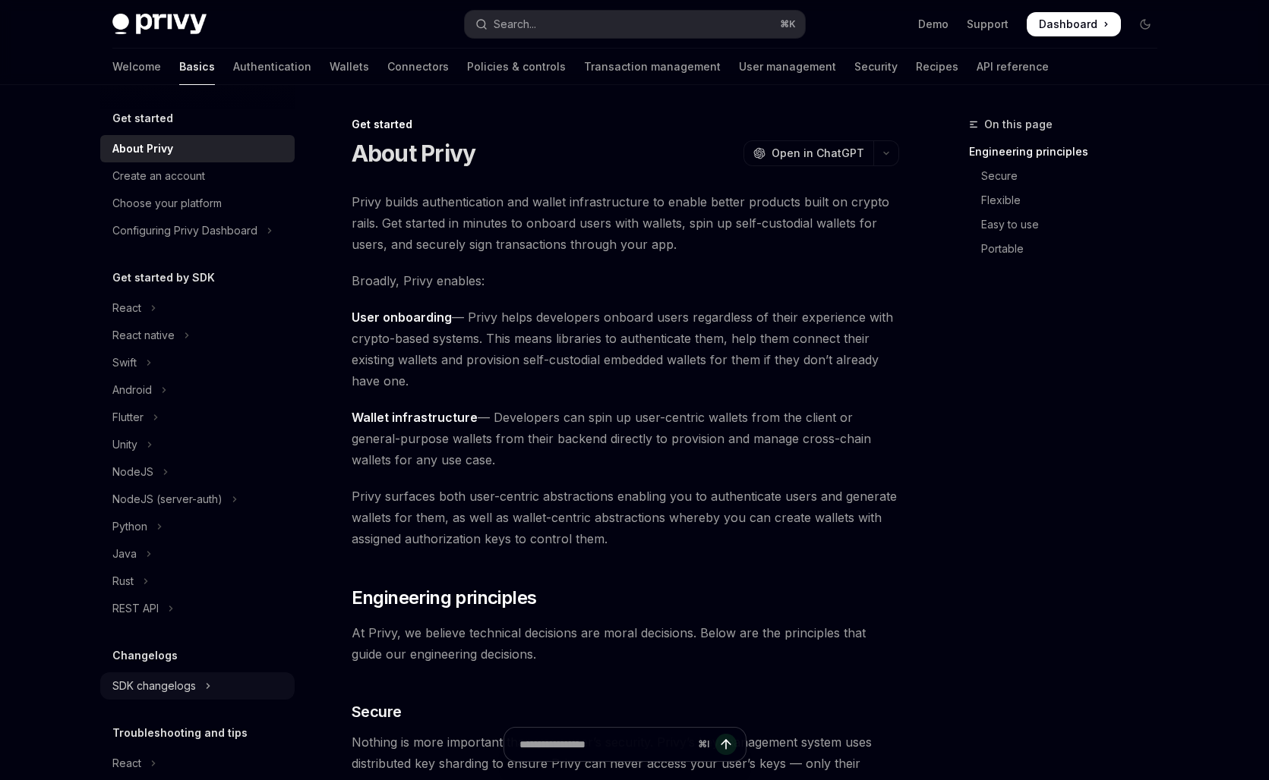
click at [162, 679] on div "SDK changelogs" at bounding box center [154, 686] width 84 height 18
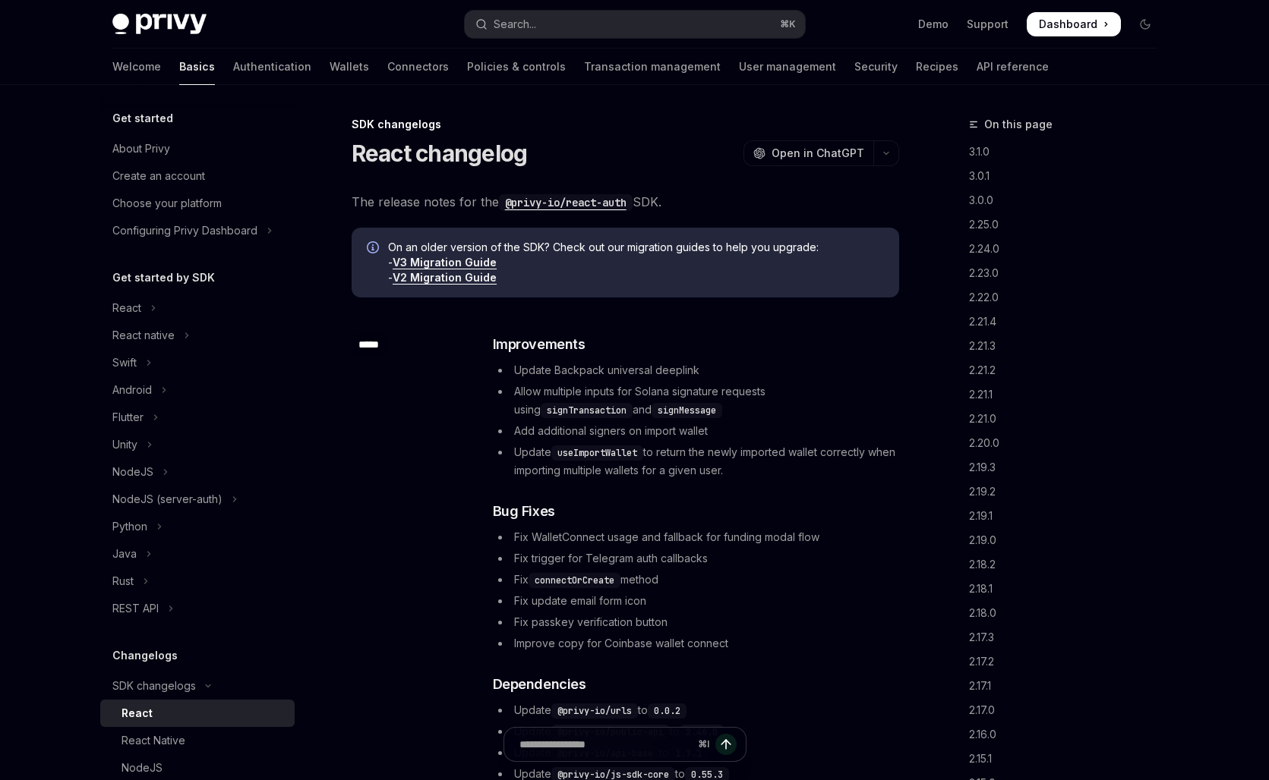
click at [158, 719] on div "React" at bounding box center [203, 714] width 164 height 18
click at [489, 562] on div "​ ***** ​ Improvements Update Backpack universal deeplink Allow multiple inputs…" at bounding box center [625, 560] width 547 height 501
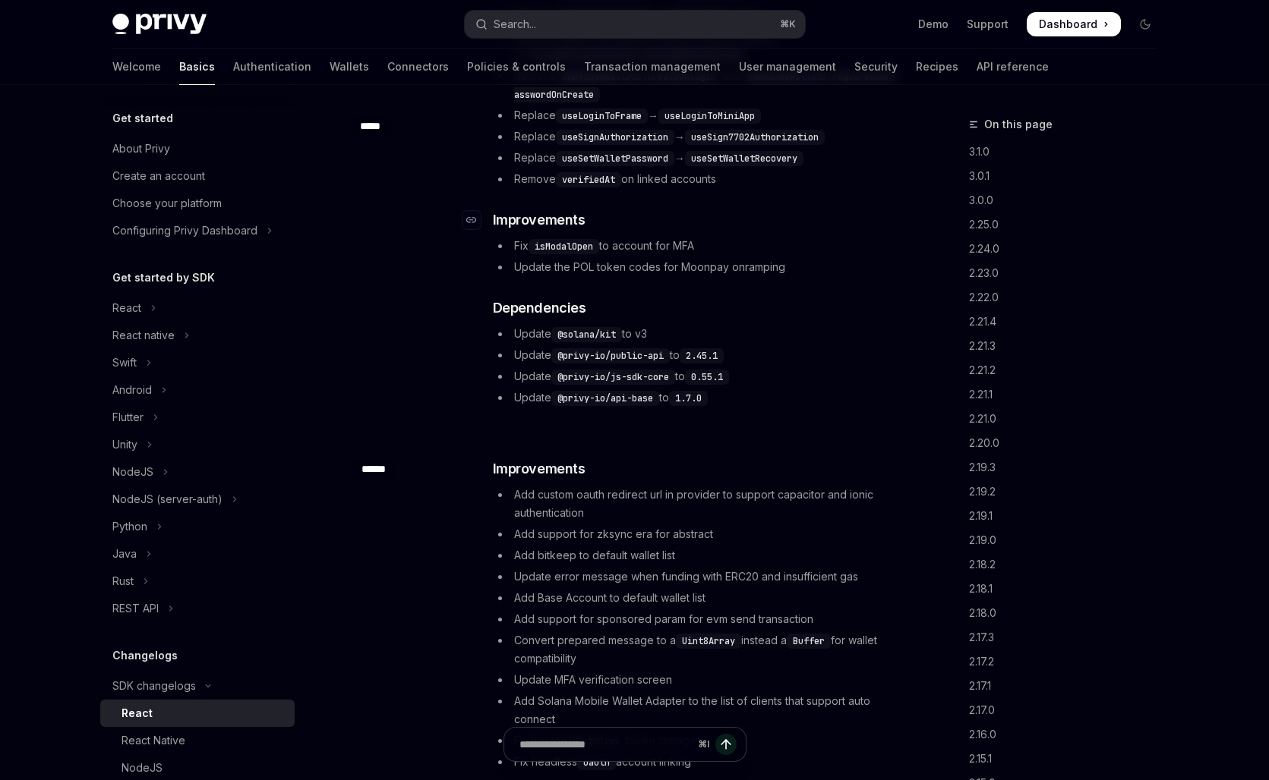
scroll to position [1266, 0]
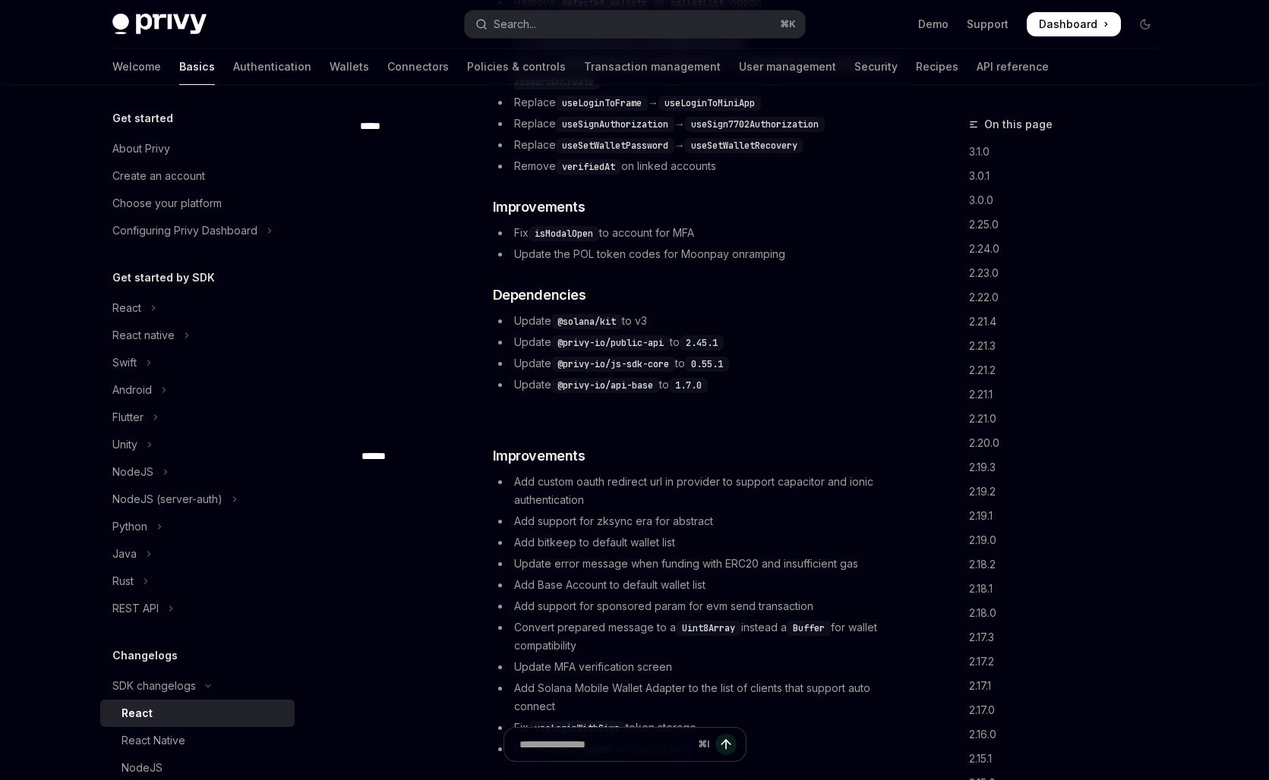
click at [630, 587] on li "Add Base Account to default wallet list" at bounding box center [695, 585] width 405 height 18
type textarea "*"
